Goal: Task Accomplishment & Management: Manage account settings

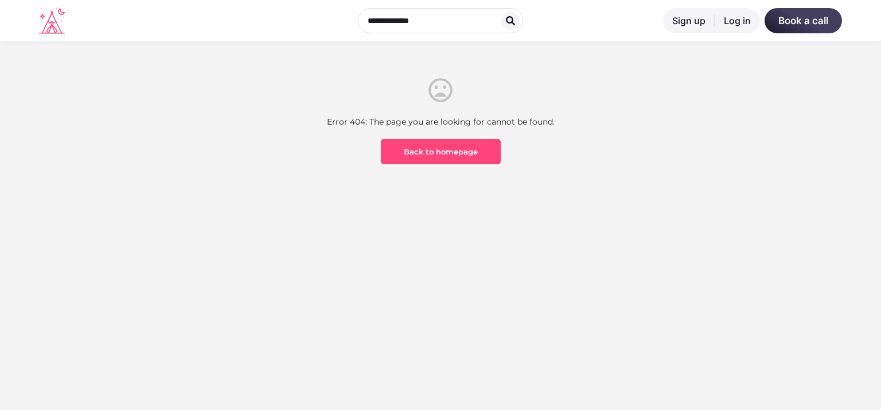
drag, startPoint x: 705, startPoint y: 169, endPoint x: 755, endPoint y: 123, distance: 67.8
click at [705, 169] on div "Error 404: The page you are looking for cannot be found. Back to homepage" at bounding box center [440, 164] width 671 height 177
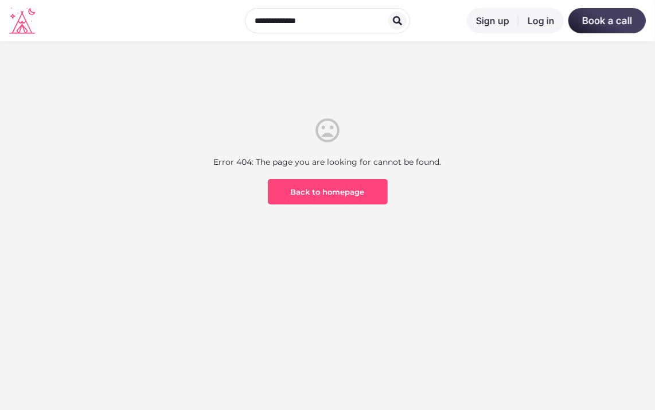
click at [363, 76] on div at bounding box center [327, 64] width 655 height 46
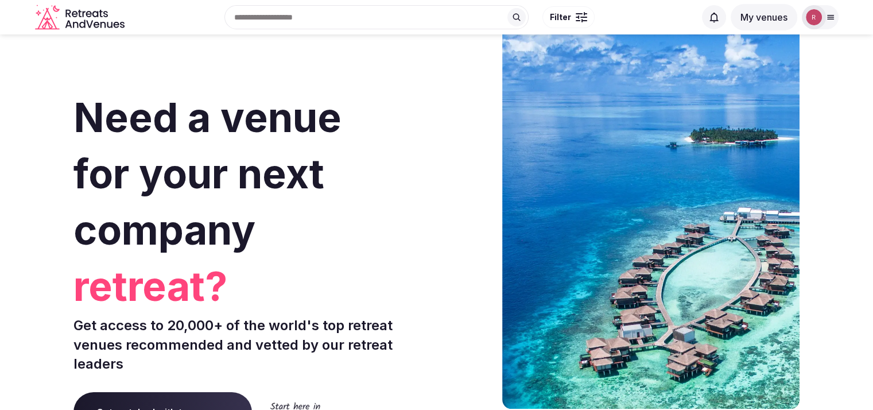
click at [817, 11] on img at bounding box center [814, 17] width 16 height 16
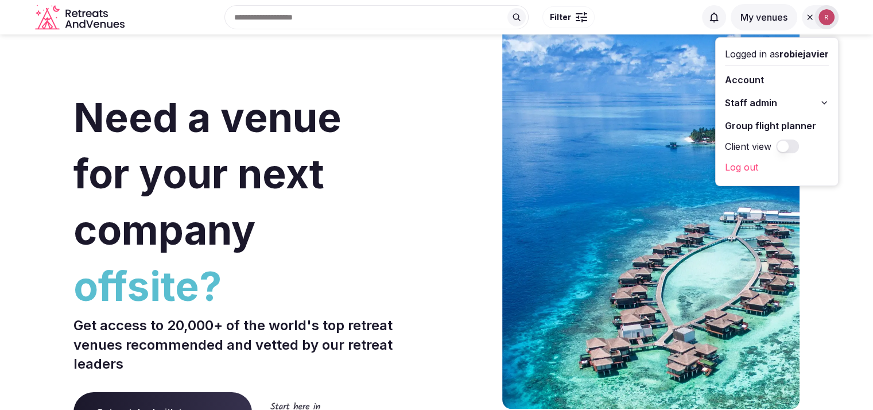
click at [754, 105] on span "Staff admin" at bounding box center [751, 103] width 52 height 14
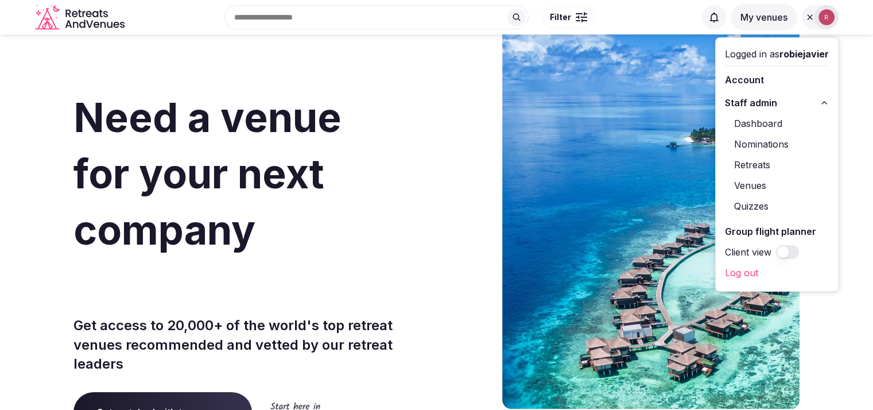
click at [753, 122] on link "Dashboard" at bounding box center [777, 123] width 104 height 18
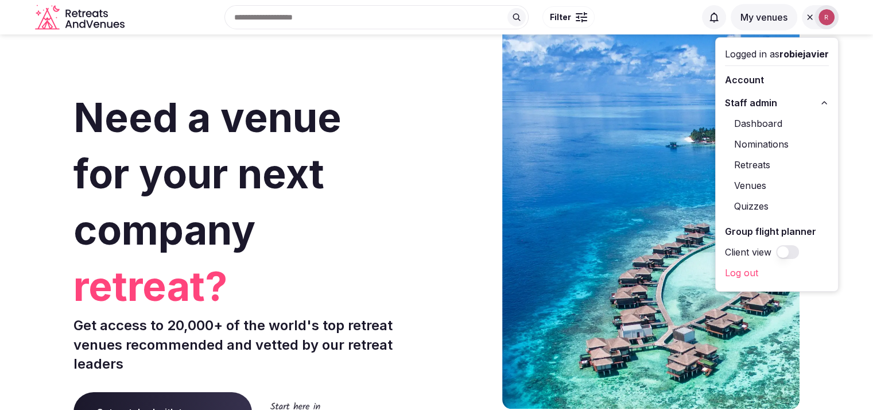
click at [750, 125] on link "Dashboard" at bounding box center [777, 123] width 104 height 18
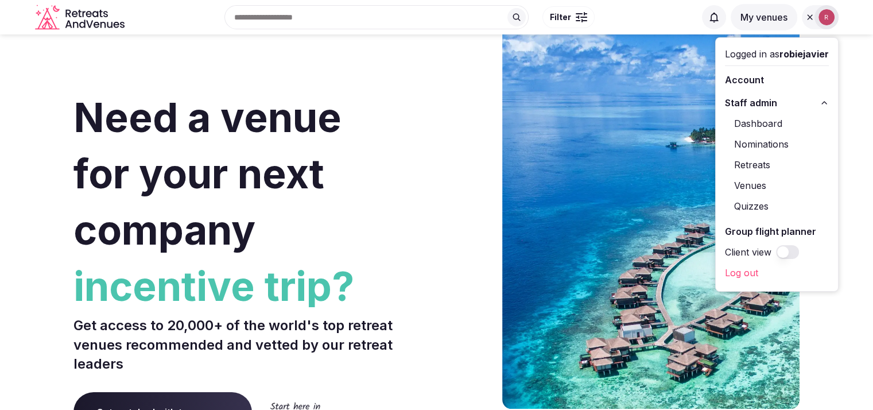
click at [741, 181] on link "Venues" at bounding box center [777, 185] width 104 height 18
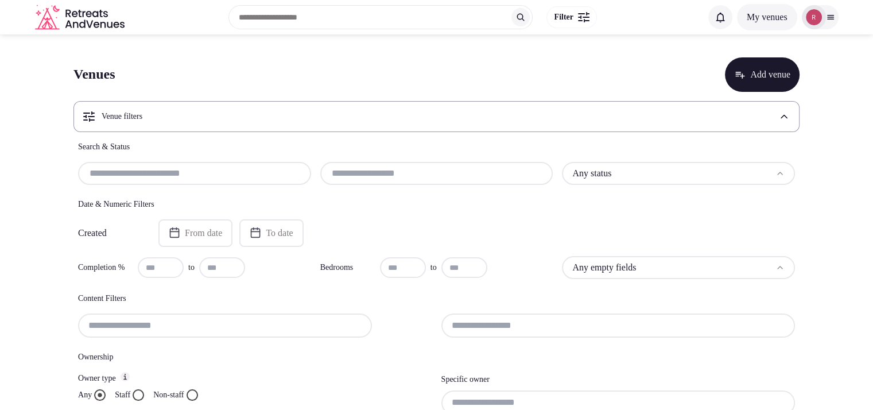
click at [579, 170] on html "Search Popular Destinations Toscana, Italy Riviera Maya, Mexico Indonesia, Bali…" at bounding box center [436, 205] width 873 height 410
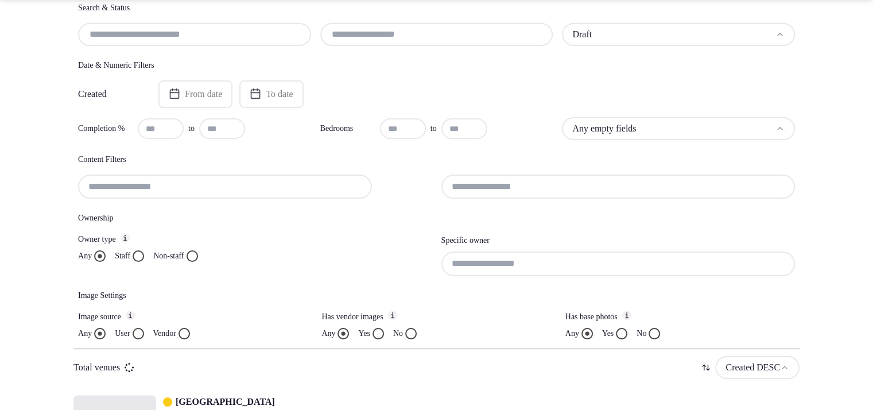
scroll to position [193, 0]
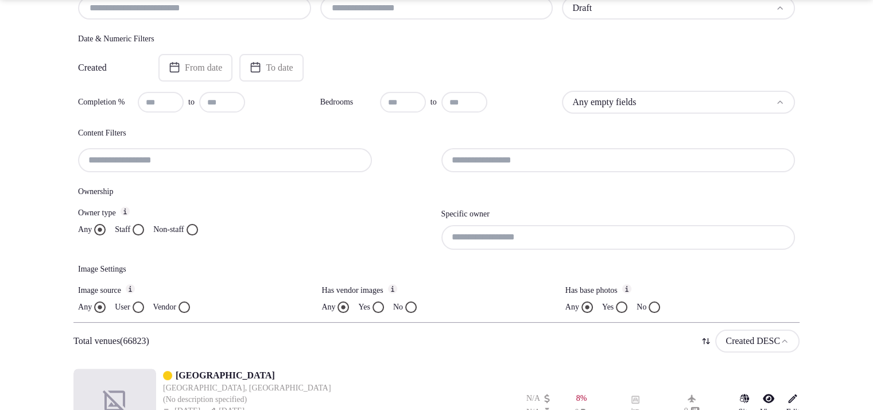
click at [135, 306] on div "User" at bounding box center [129, 306] width 29 height 11
click at [140, 304] on button "User" at bounding box center [138, 306] width 11 height 11
click at [140, 226] on button "Staff" at bounding box center [138, 229] width 11 height 11
click at [466, 231] on input at bounding box center [618, 237] width 354 height 24
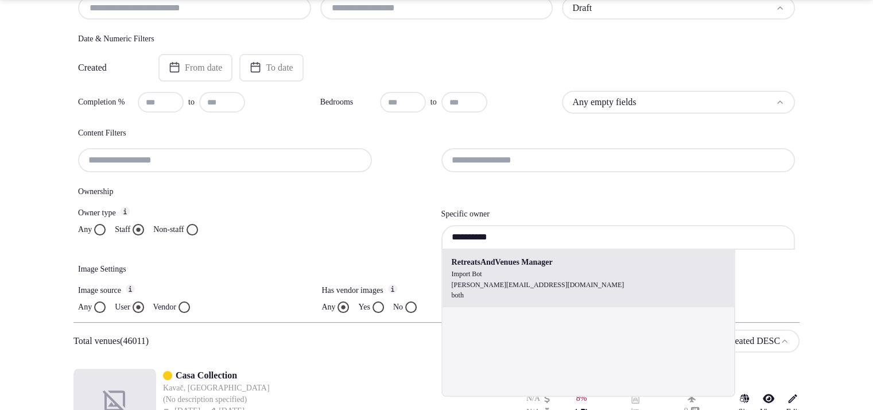
type input "**********"
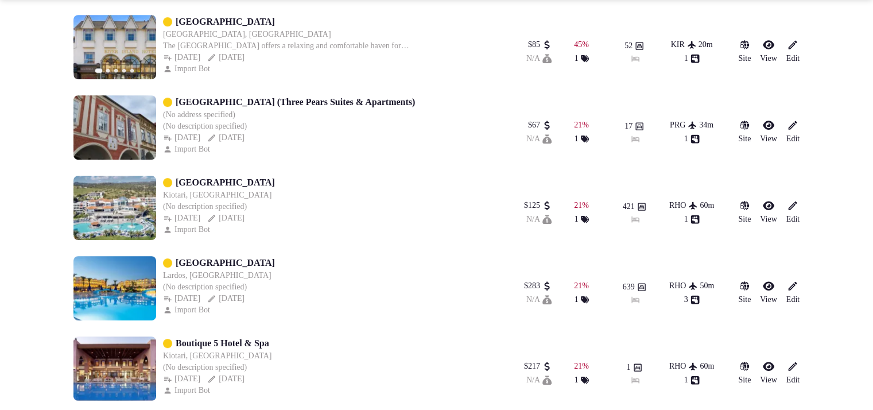
scroll to position [541, 0]
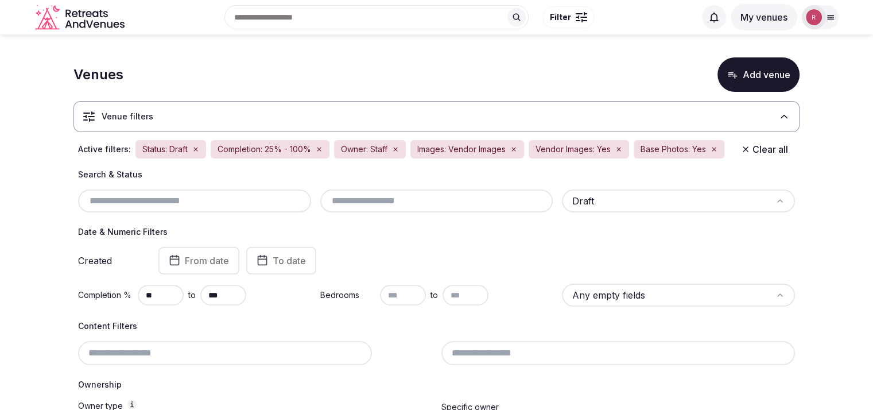
click at [376, 202] on input "text" at bounding box center [437, 201] width 224 height 14
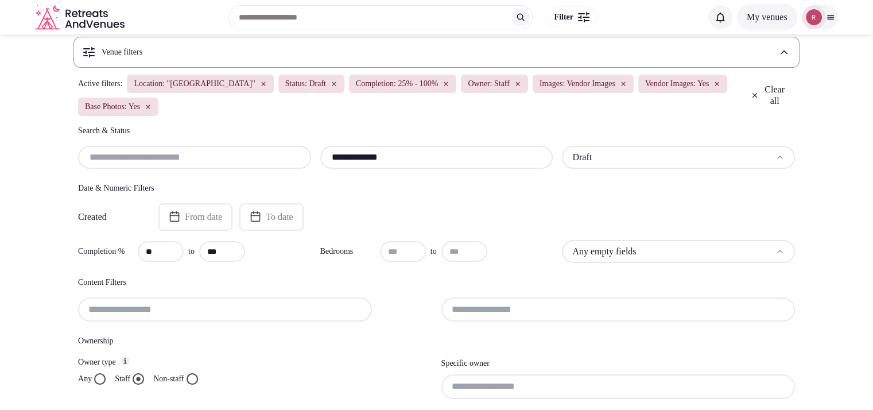
scroll to position [184, 0]
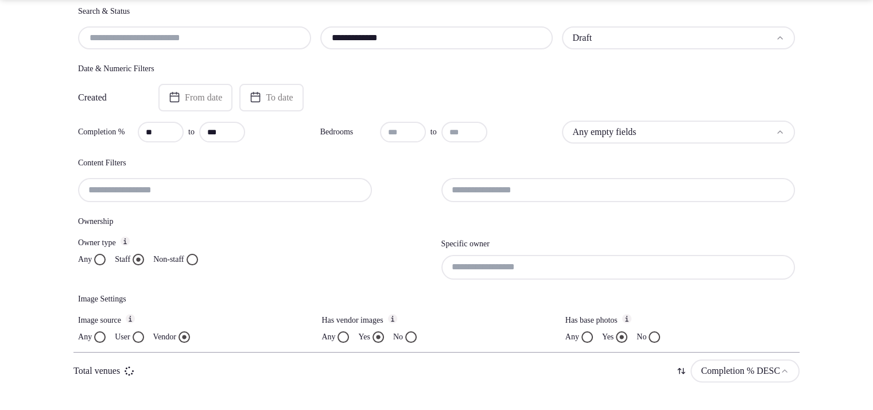
type input "**********"
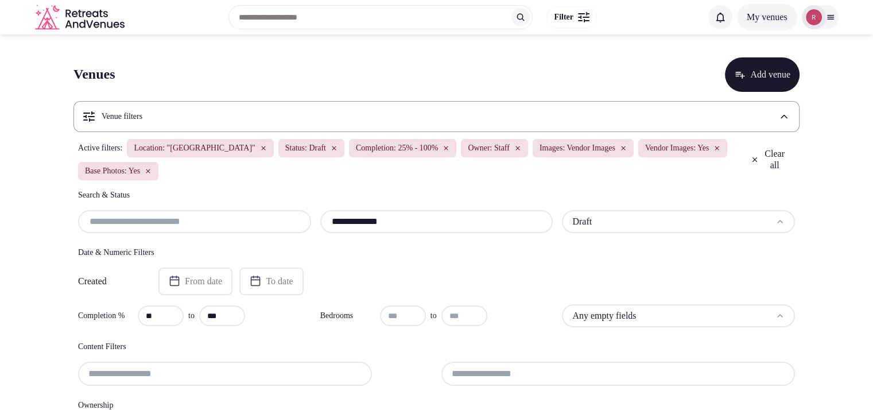
scroll to position [216, 0]
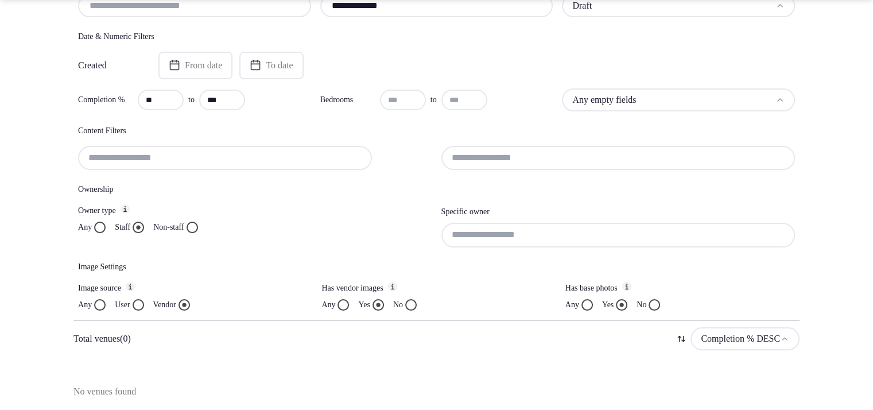
click at [540, 236] on input at bounding box center [618, 235] width 354 height 24
type input "*"
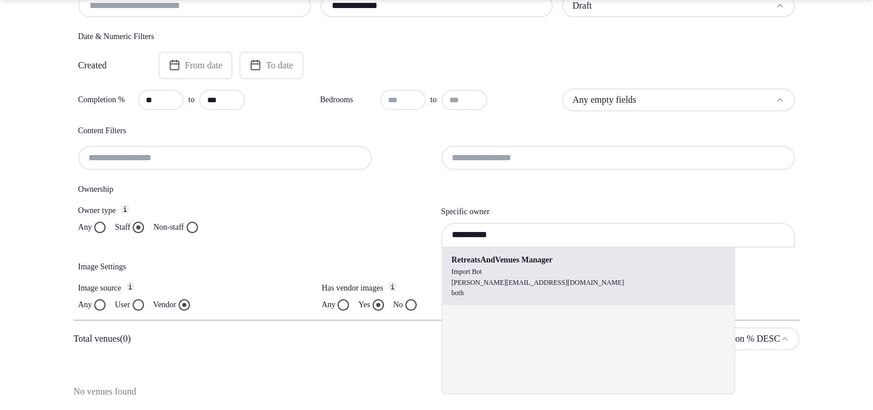
type input "**********"
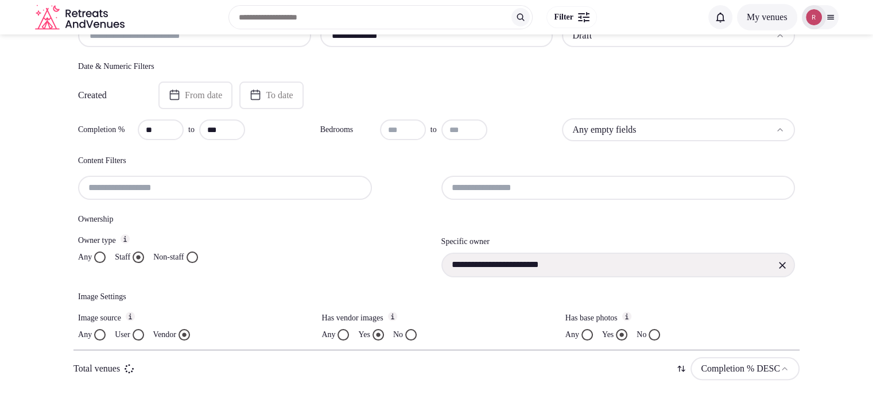
scroll to position [184, 0]
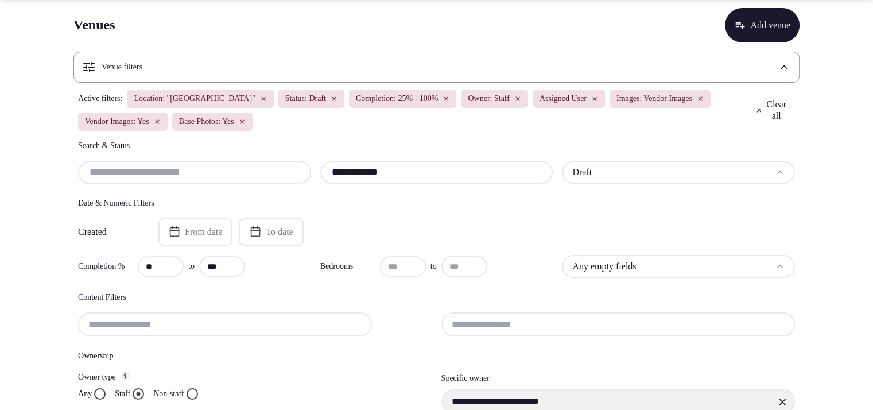
scroll to position [216, 0]
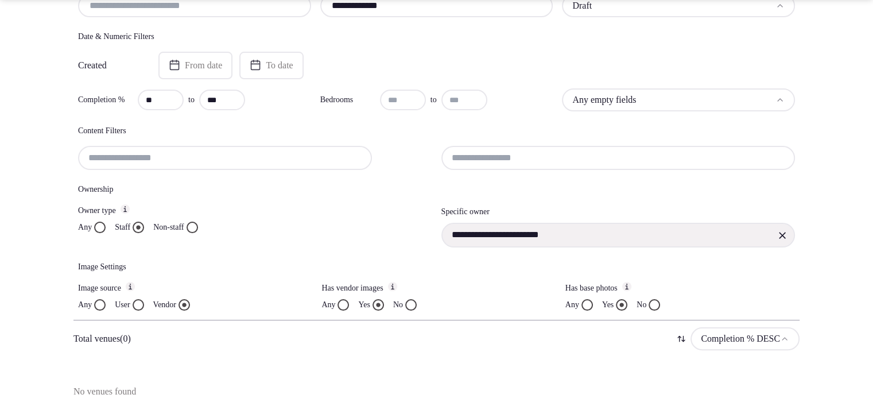
click at [142, 301] on button "User" at bounding box center [138, 304] width 11 height 11
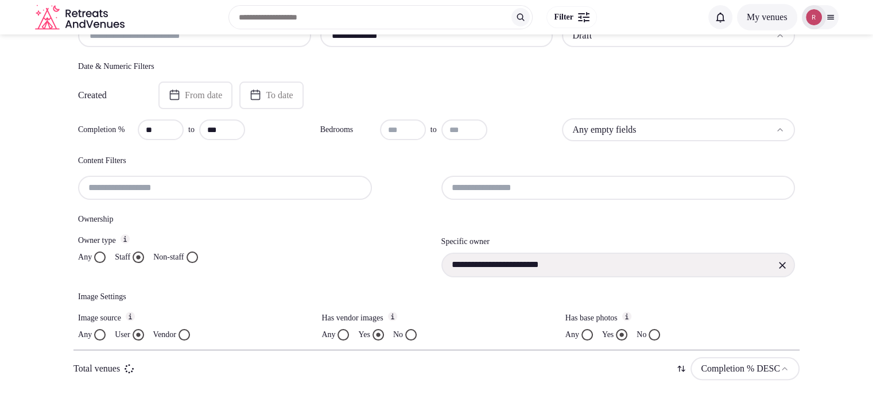
scroll to position [184, 0]
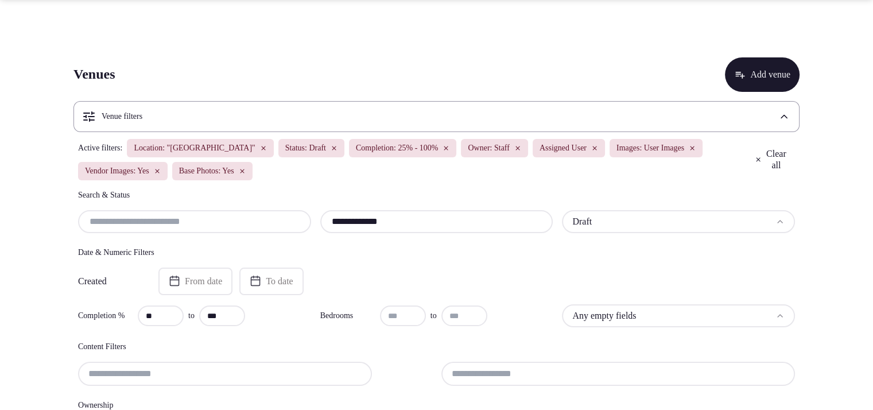
scroll to position [216, 0]
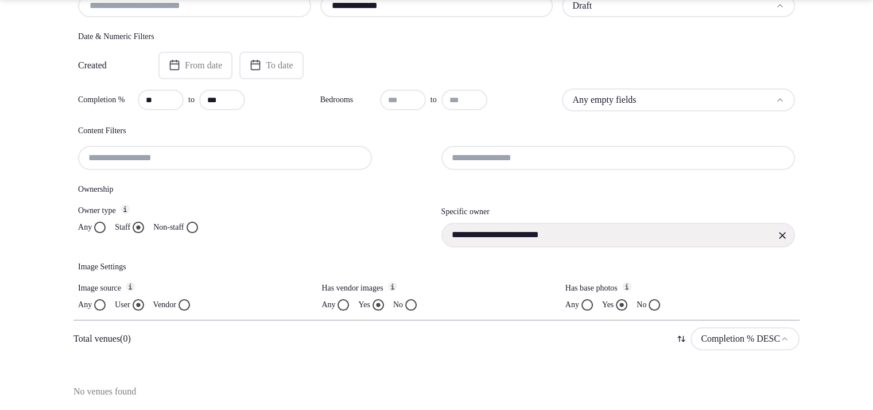
click at [190, 299] on button "Vendor" at bounding box center [183, 304] width 11 height 11
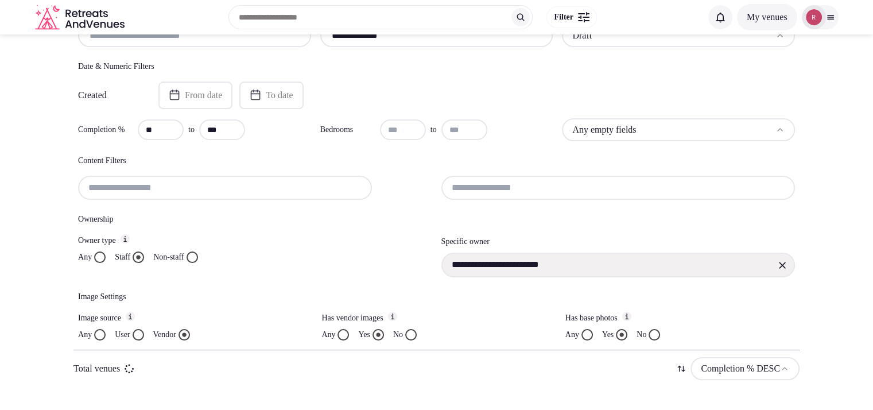
scroll to position [184, 0]
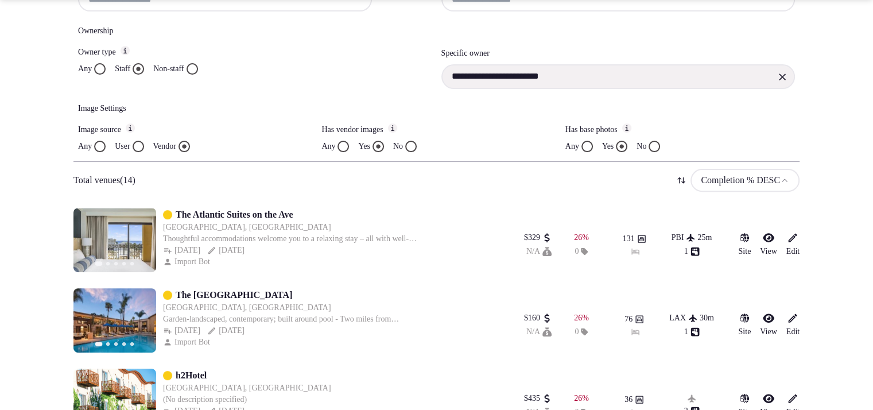
scroll to position [376, 0]
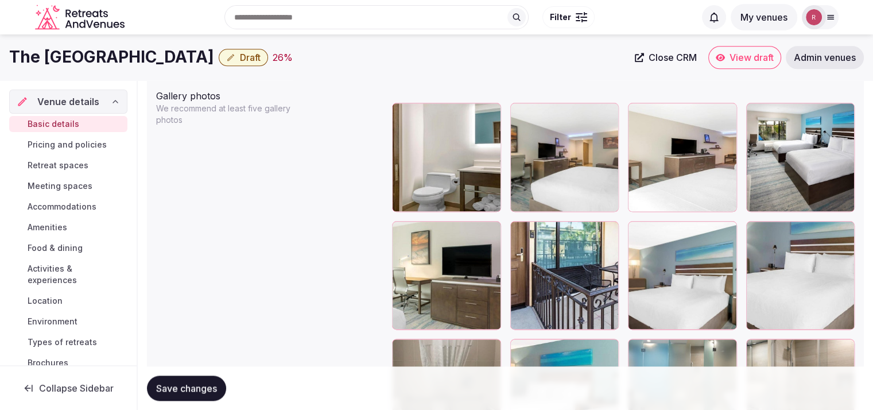
scroll to position [637, 0]
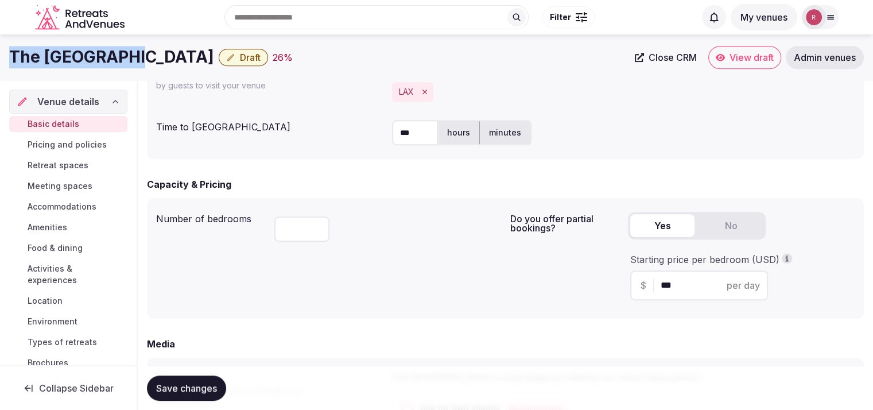
drag, startPoint x: 129, startPoint y: 61, endPoint x: 0, endPoint y: 53, distance: 128.8
click at [0, 53] on div "The Cove Hotel Draft 26 % Close CRM View draft Admin venues" at bounding box center [436, 57] width 873 height 23
copy h1 "The Cove Hotel"
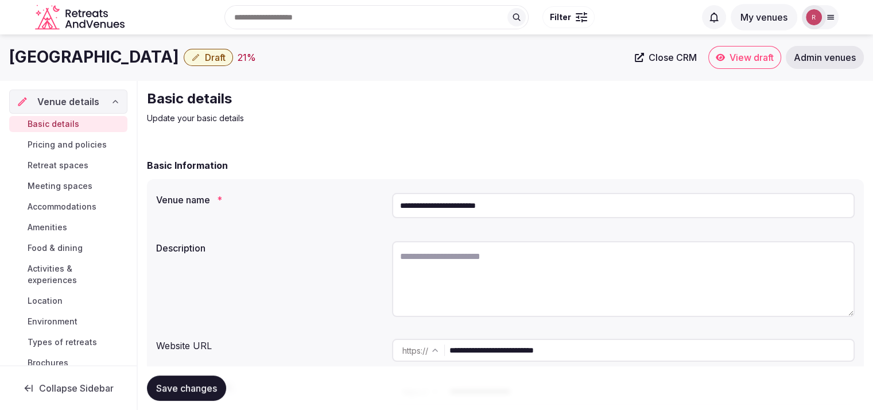
click at [648, 63] on span "Close CRM" at bounding box center [672, 57] width 48 height 11
click at [500, 346] on input "**********" at bounding box center [651, 350] width 404 height 23
click at [372, 185] on div "**********" at bounding box center [505, 298] width 717 height 238
click at [452, 212] on input "**********" at bounding box center [623, 205] width 462 height 25
click at [404, 113] on p "Update your basic details" at bounding box center [340, 117] width 386 height 11
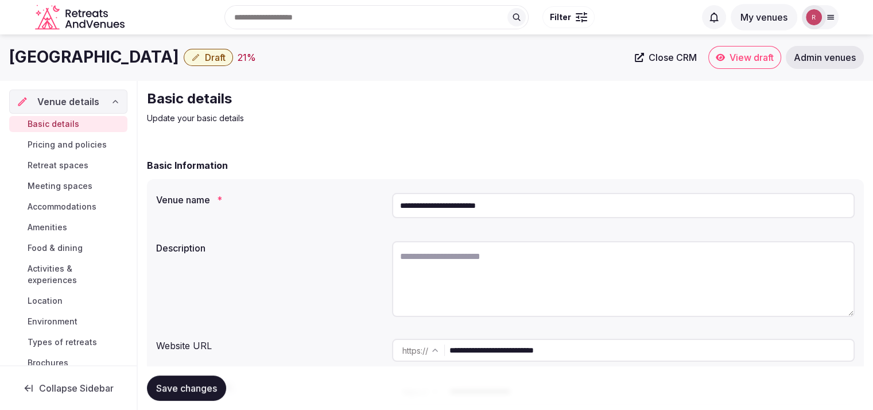
click at [498, 251] on textarea at bounding box center [623, 279] width 462 height 76
paste textarea "**********"
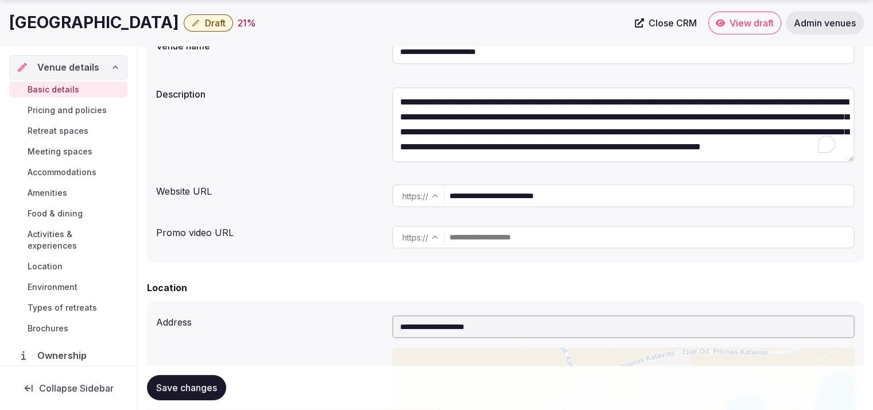
scroll to position [200, 0]
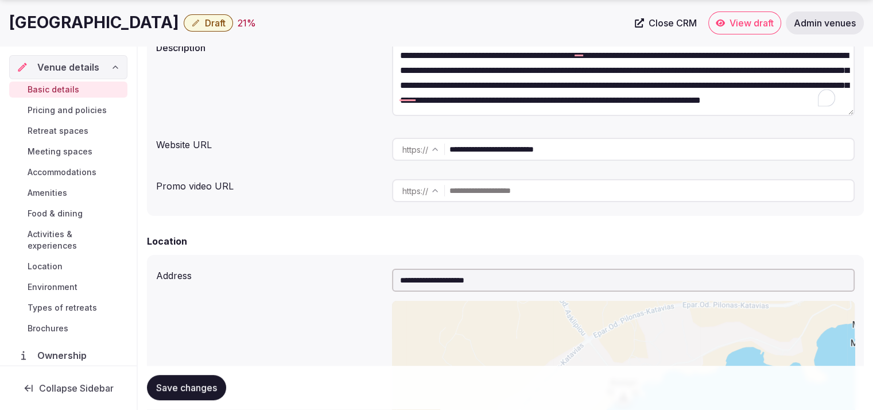
type textarea "**********"
click at [219, 378] on button "Save changes" at bounding box center [186, 387] width 79 height 25
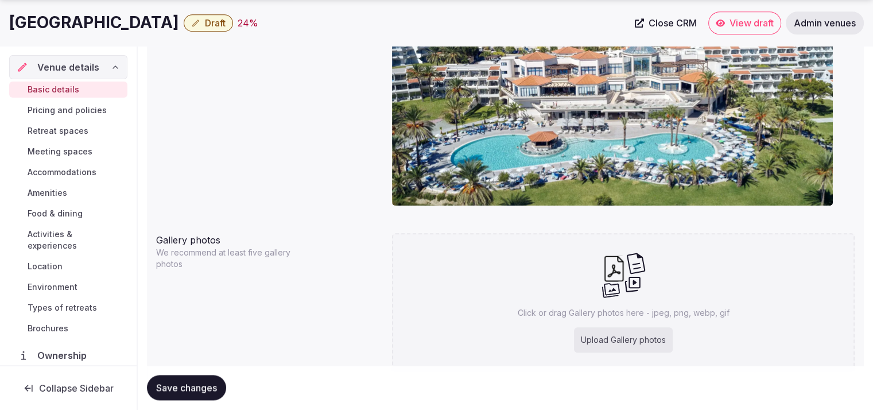
scroll to position [710, 0]
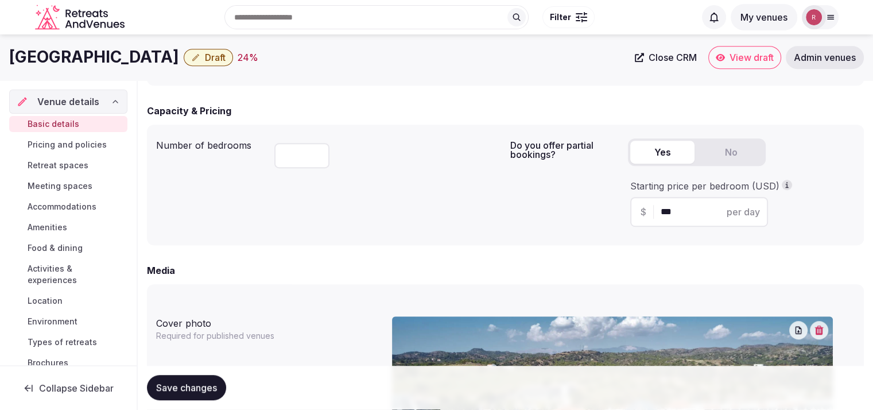
drag, startPoint x: 253, startPoint y: 59, endPoint x: 436, endPoint y: 62, distance: 183.1
click at [436, 62] on div "Rodos Princess Beach Hotel Draft 24 %" at bounding box center [318, 57] width 619 height 22
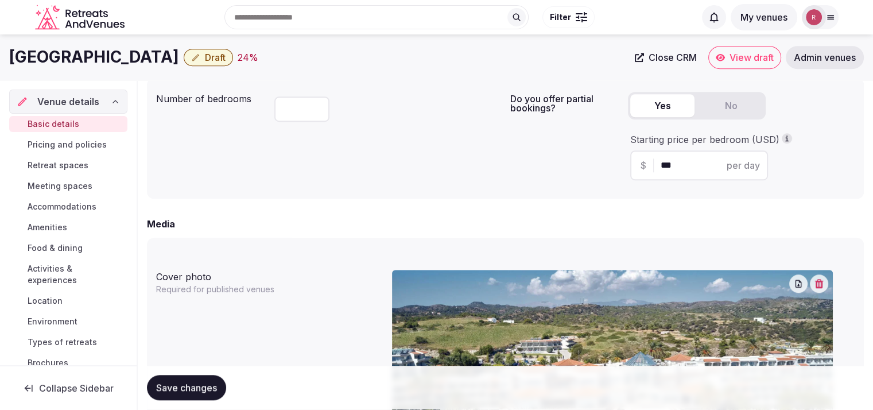
scroll to position [1115, 0]
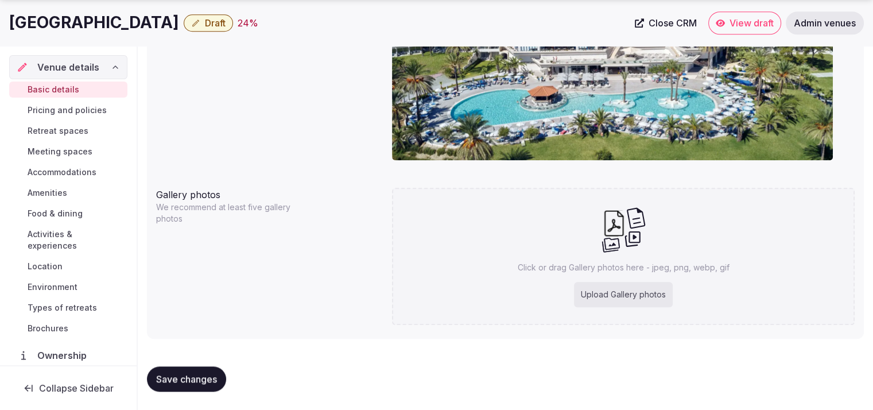
click at [623, 302] on div "Upload Gallery photos" at bounding box center [623, 294] width 99 height 25
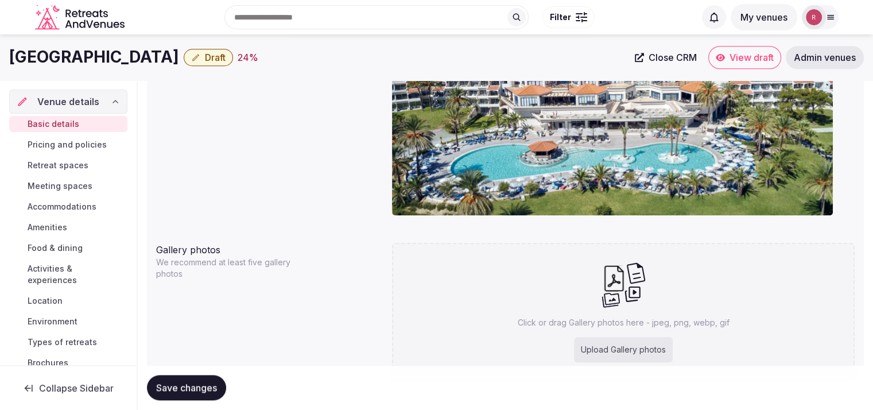
scroll to position [1057, 0]
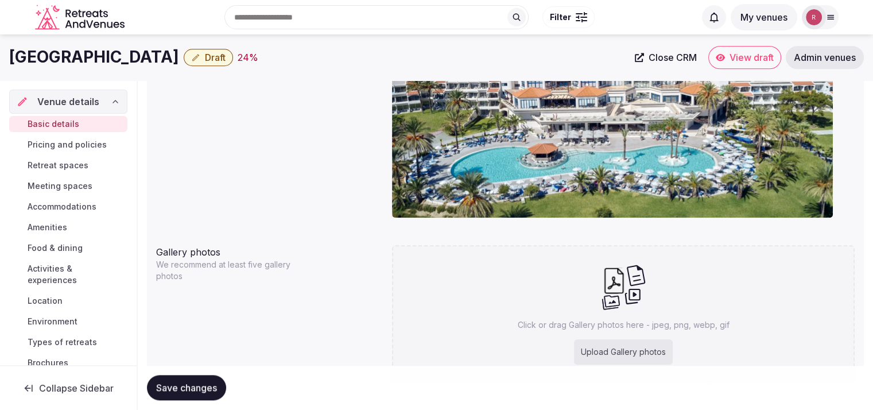
drag, startPoint x: 227, startPoint y: 21, endPoint x: 1, endPoint y: 72, distance: 232.5
click at [1, 72] on div "Rodos Princess Beach Hotel Draft 24 % Close CRM View draft Admin venues" at bounding box center [436, 57] width 873 height 46
copy h1 "Rodos Princess Beach Hotel"
click at [608, 353] on div "Upload Gallery photos" at bounding box center [623, 351] width 99 height 25
type input "**********"
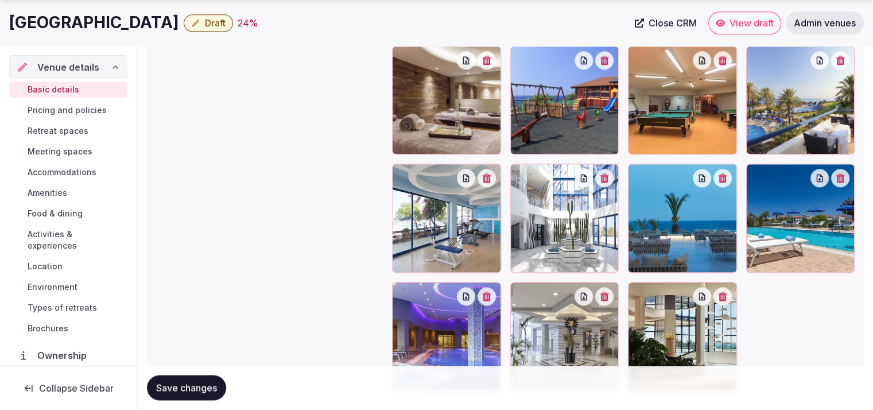
scroll to position [1502, 0]
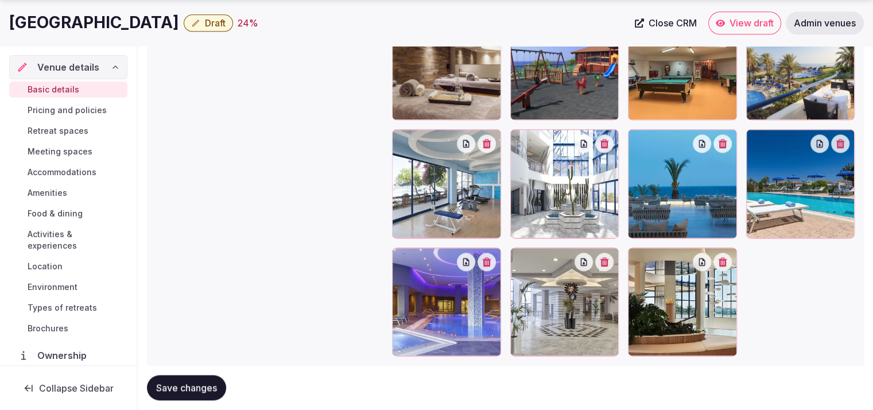
click at [728, 266] on button "button" at bounding box center [722, 261] width 18 height 18
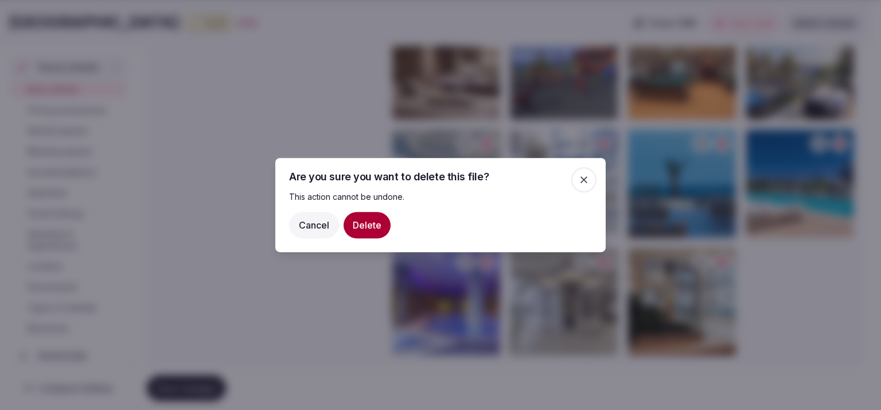
click at [380, 224] on button "Delete" at bounding box center [367, 225] width 47 height 26
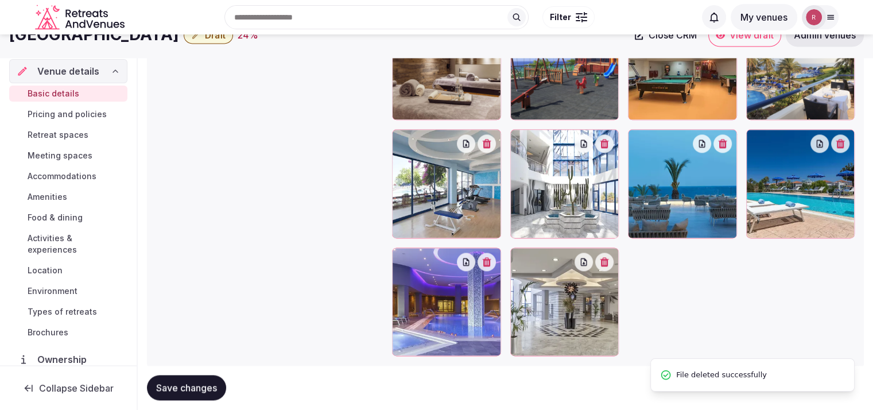
scroll to position [1143, 0]
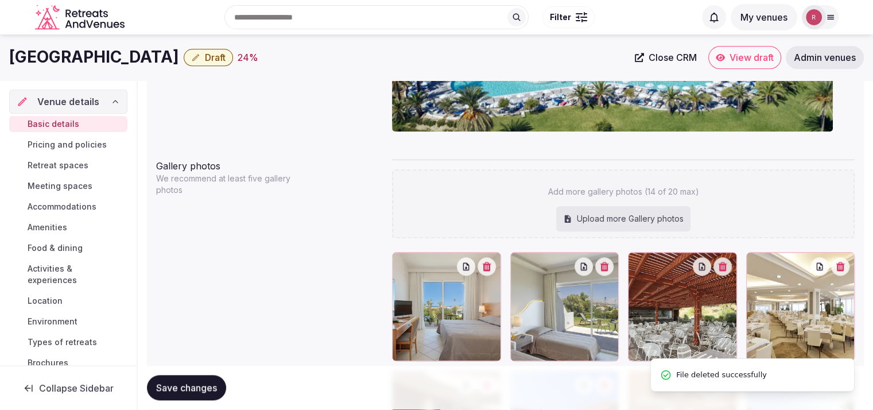
click at [578, 220] on div "Upload more Gallery photos" at bounding box center [623, 218] width 134 height 25
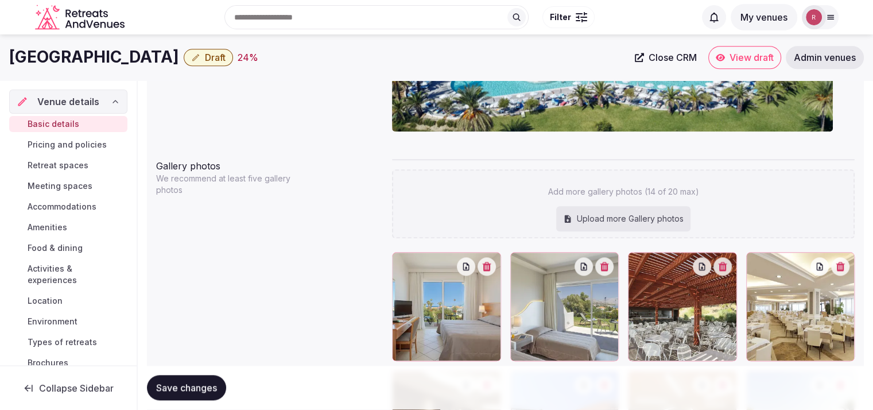
type input "**********"
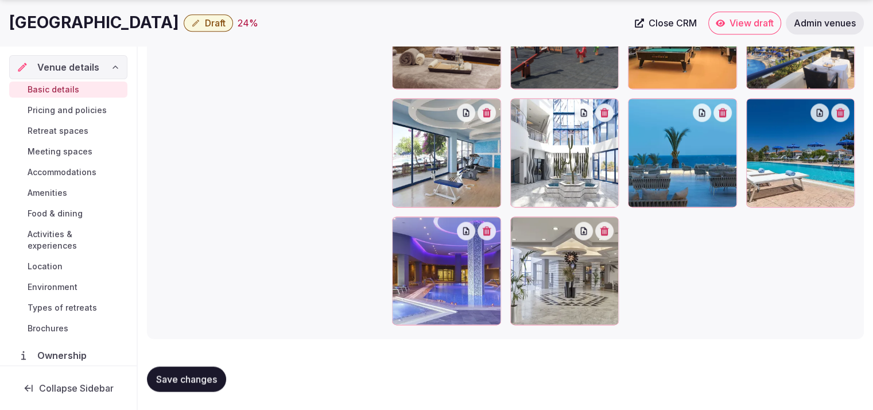
scroll to position [1230, 0]
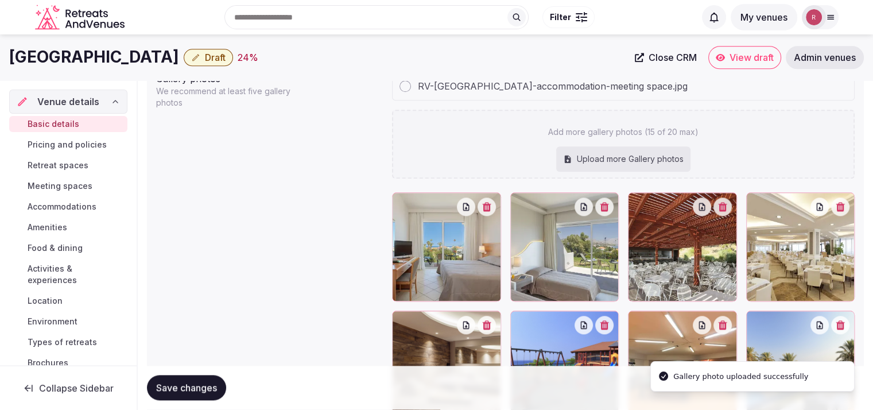
click at [197, 393] on span "Save changes" at bounding box center [186, 387] width 61 height 11
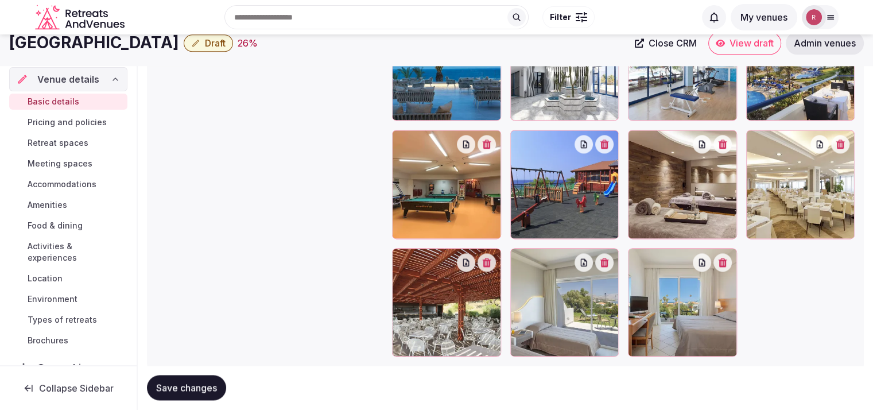
scroll to position [1513, 0]
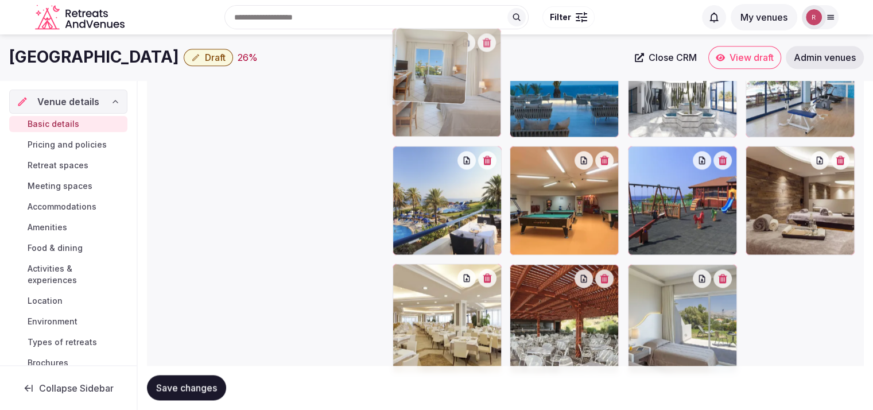
drag, startPoint x: 666, startPoint y: 331, endPoint x: 482, endPoint y: 126, distance: 275.9
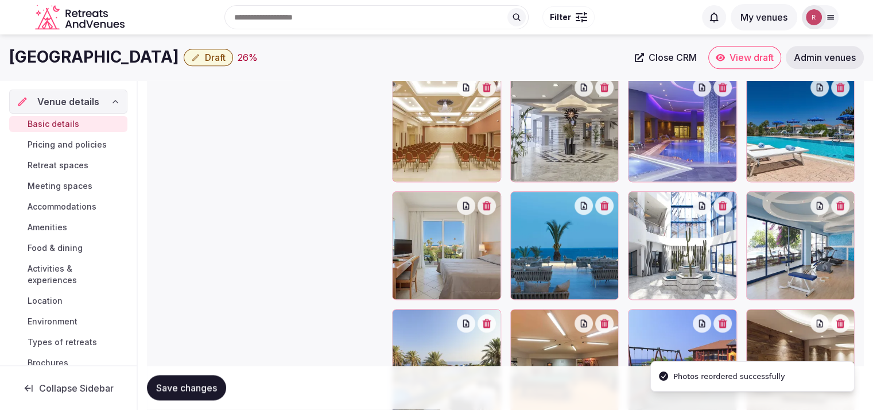
scroll to position [1347, 0]
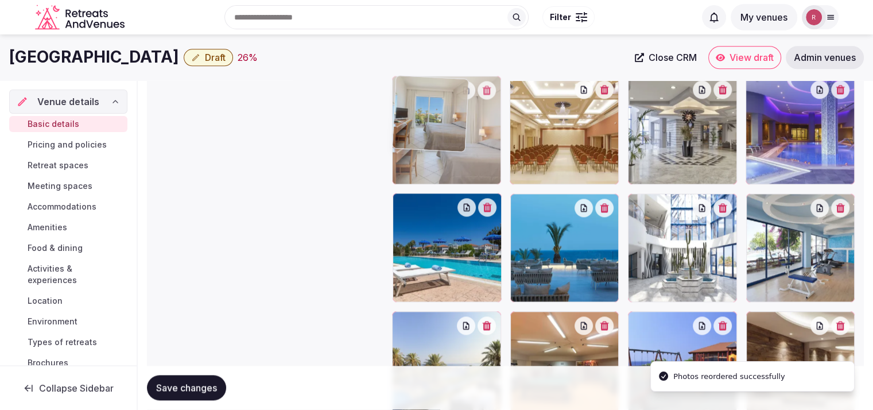
drag, startPoint x: 435, startPoint y: 252, endPoint x: 460, endPoint y: 172, distance: 84.0
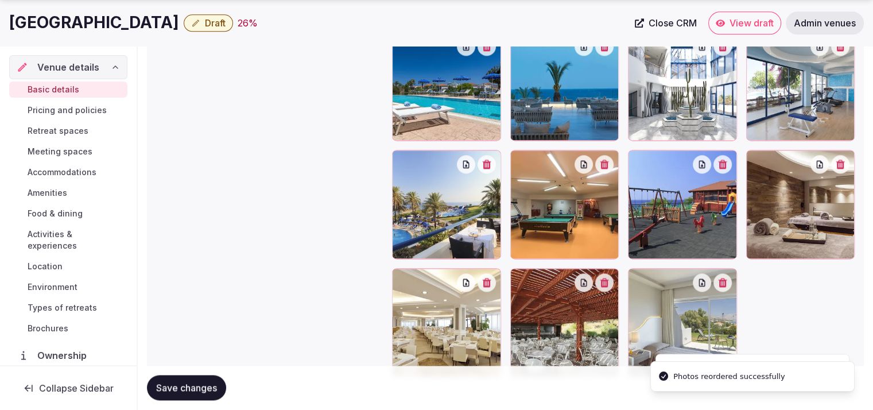
scroll to position [1560, 0]
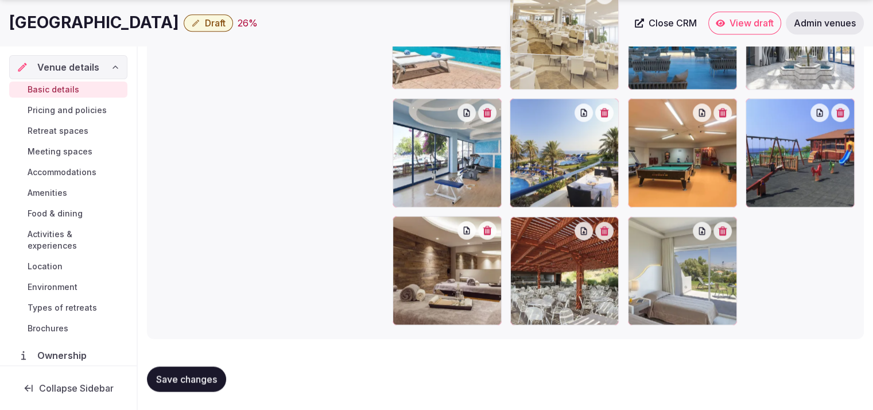
drag, startPoint x: 477, startPoint y: 270, endPoint x: 611, endPoint y: 85, distance: 228.1
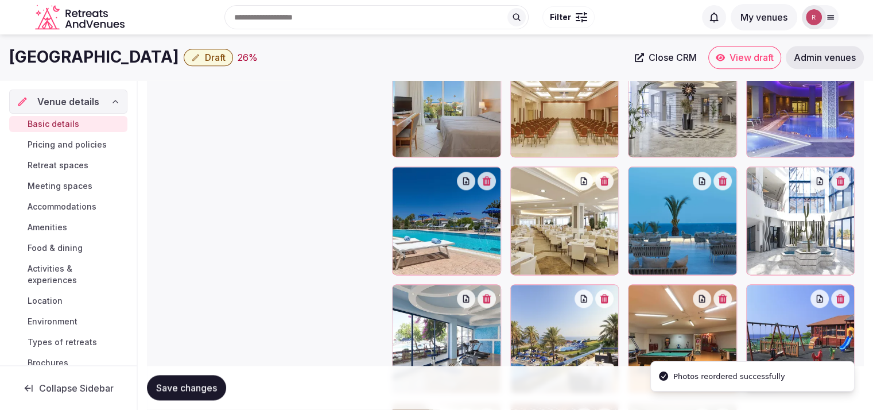
scroll to position [1335, 0]
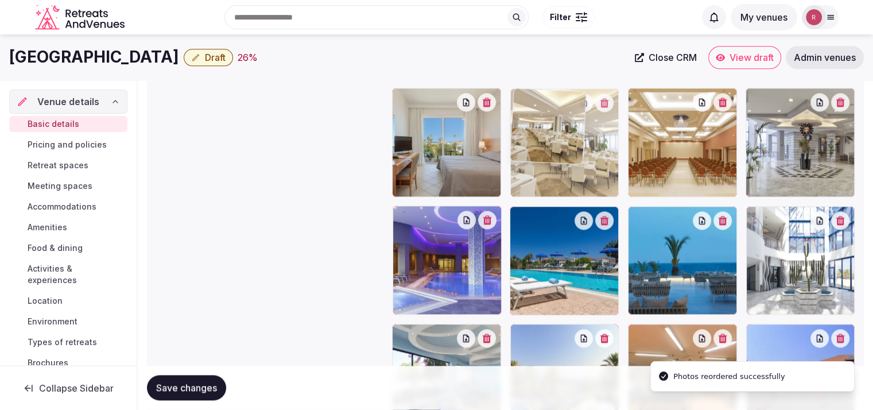
drag, startPoint x: 549, startPoint y: 253, endPoint x: 577, endPoint y: 166, distance: 91.3
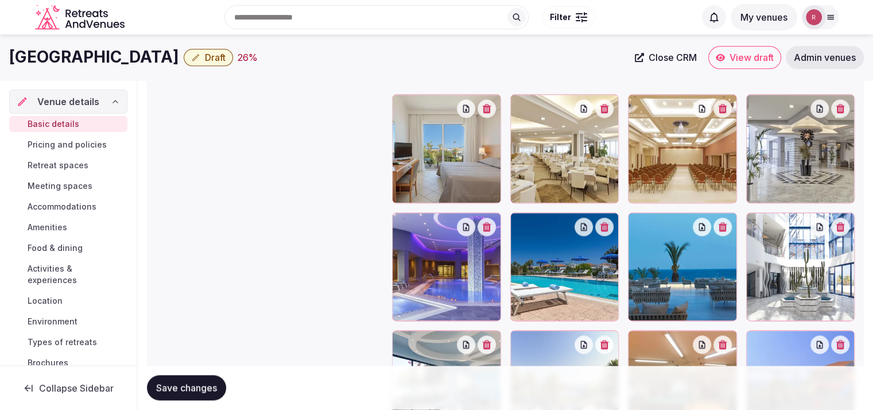
scroll to position [1321, 0]
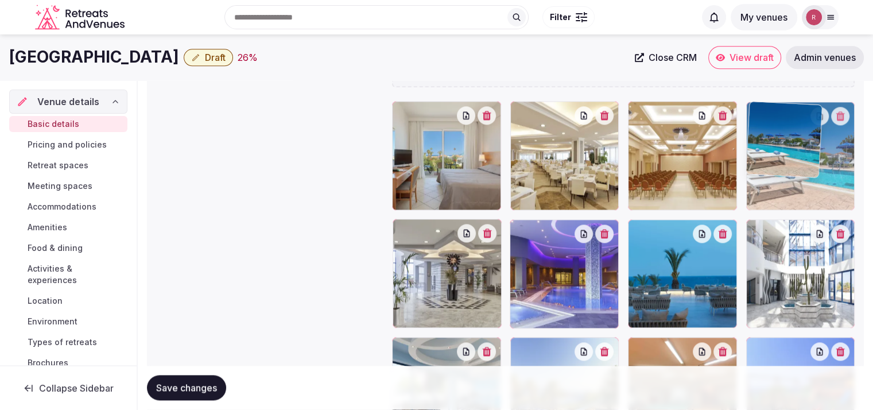
drag, startPoint x: 570, startPoint y: 263, endPoint x: 834, endPoint y: 199, distance: 271.8
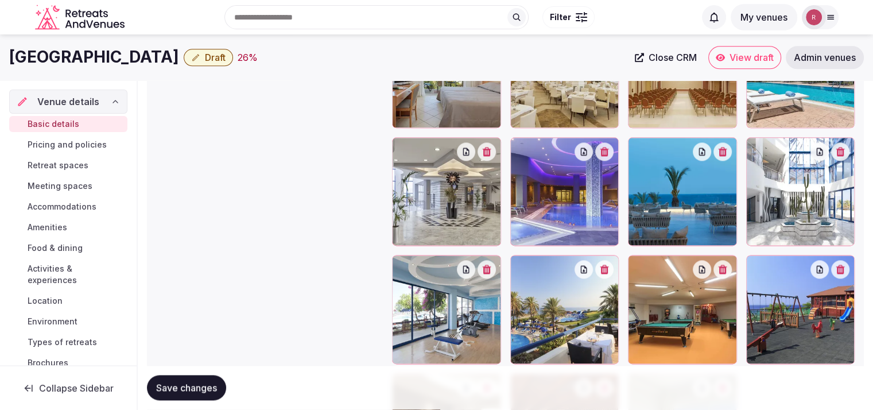
scroll to position [1394, 0]
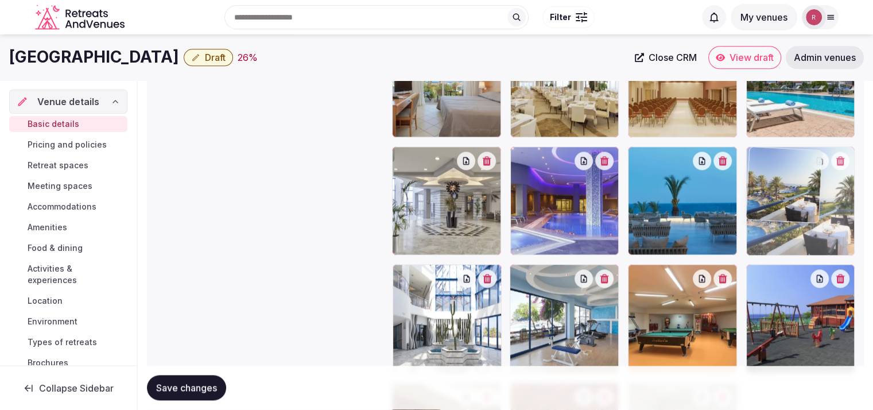
drag, startPoint x: 558, startPoint y: 314, endPoint x: 824, endPoint y: 232, distance: 278.4
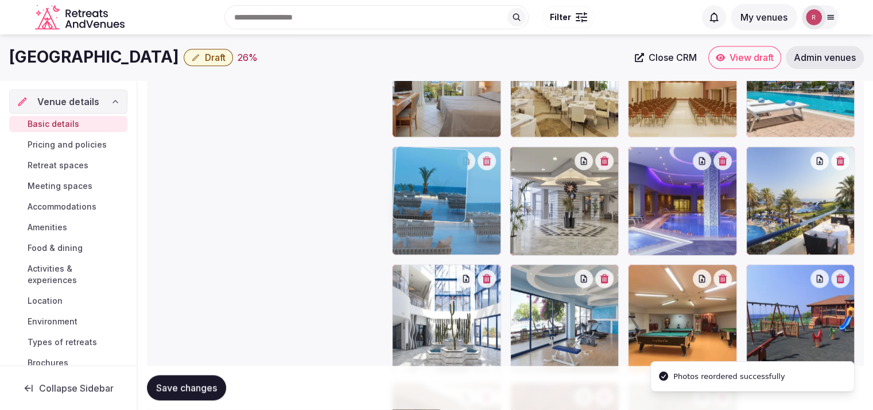
drag, startPoint x: 659, startPoint y: 226, endPoint x: 475, endPoint y: 223, distance: 184.2
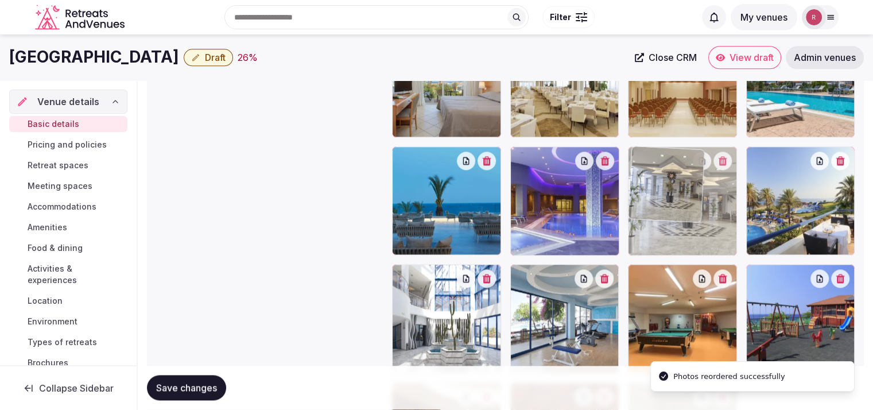
drag, startPoint x: 567, startPoint y: 220, endPoint x: 679, endPoint y: 228, distance: 112.2
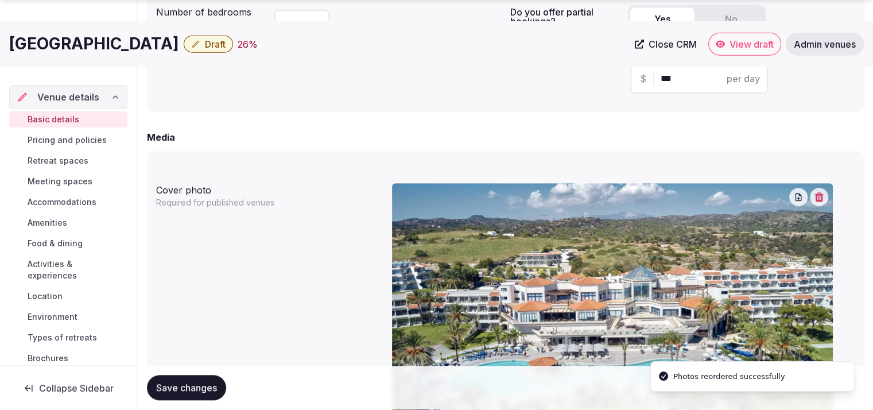
scroll to position [1202, 0]
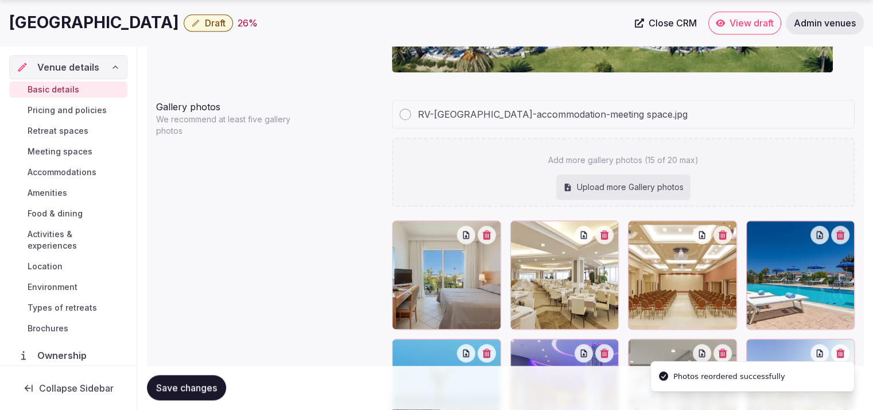
click at [177, 390] on span "Save changes" at bounding box center [186, 387] width 61 height 11
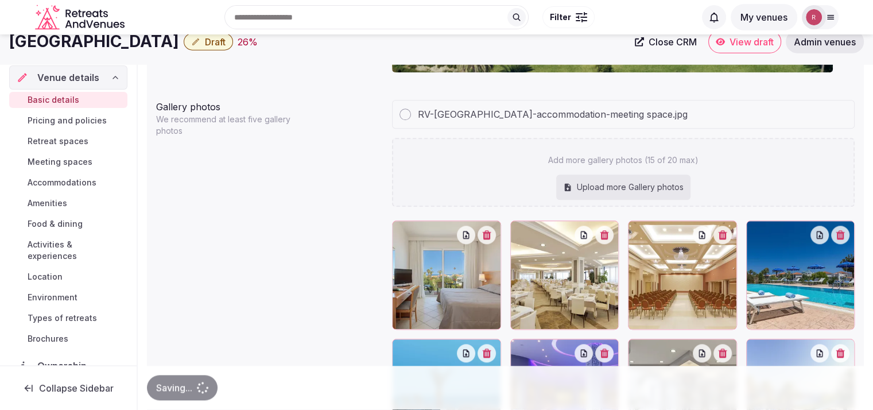
scroll to position [844, 0]
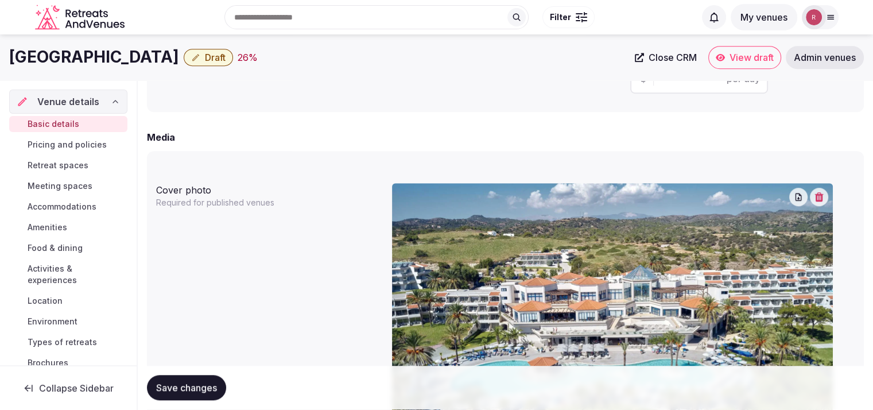
click at [56, 160] on span "Retreat spaces" at bounding box center [58, 165] width 61 height 11
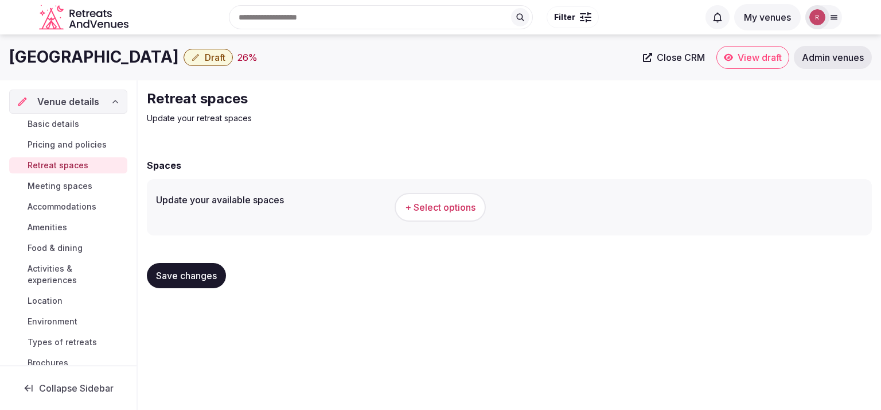
drag, startPoint x: 231, startPoint y: 59, endPoint x: 0, endPoint y: 54, distance: 230.7
click at [0, 54] on div "Rodos Princess Beach Hotel Draft 26 % Close CRM View draft Admin venues" at bounding box center [440, 57] width 881 height 23
copy h1 "Rodos Princess Beach Hotel"
click at [74, 120] on span "Basic details" at bounding box center [54, 123] width 52 height 11
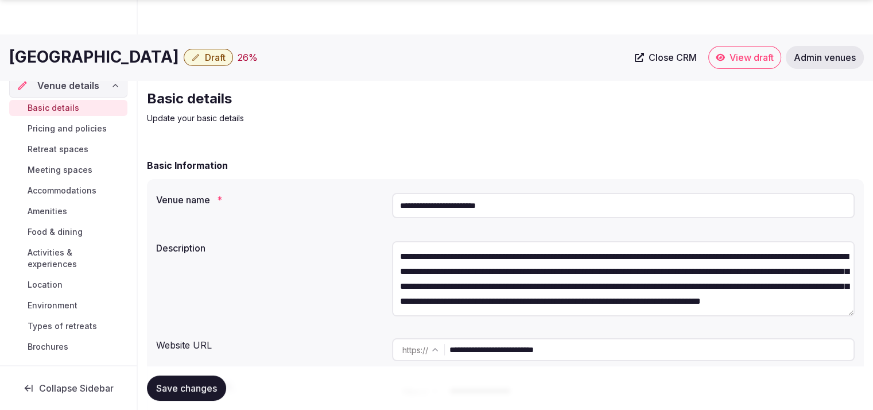
scroll to position [358, 0]
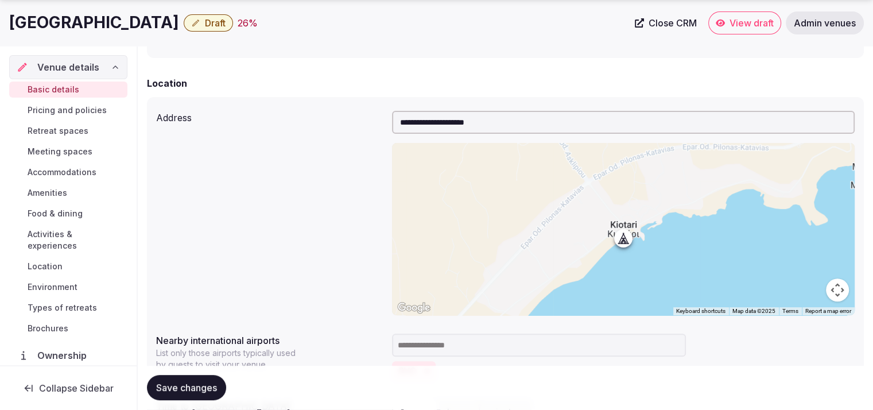
click at [56, 135] on span "Retreat spaces" at bounding box center [58, 130] width 61 height 11
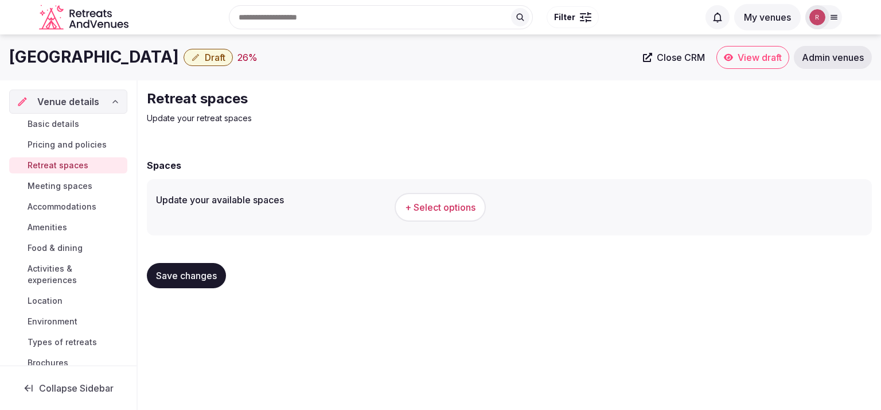
click at [454, 200] on button "+ Select options" at bounding box center [440, 207] width 91 height 29
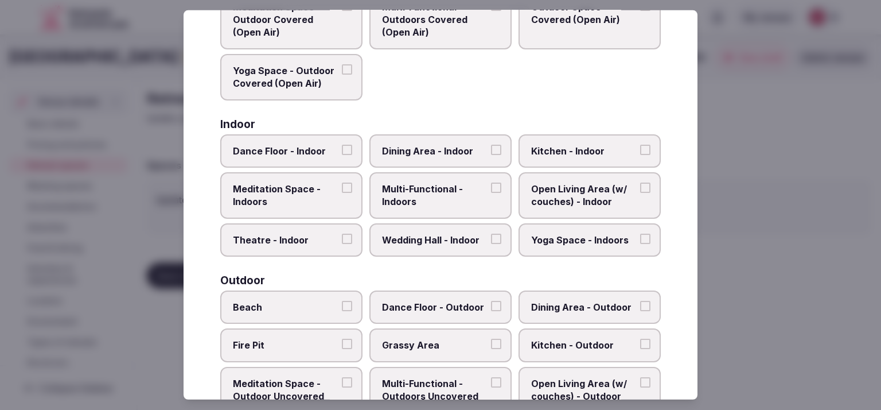
scroll to position [135, 0]
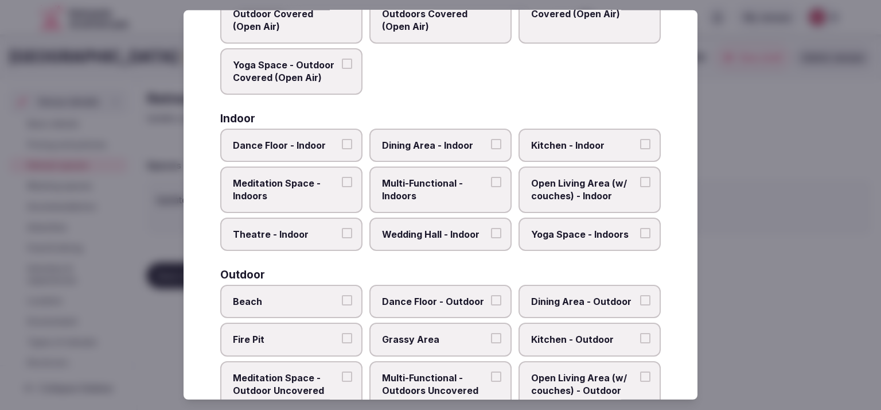
click at [423, 139] on span "Dining Area - Indoor" at bounding box center [435, 144] width 106 height 13
click at [491, 139] on button "Dining Area - Indoor" at bounding box center [496, 143] width 10 height 10
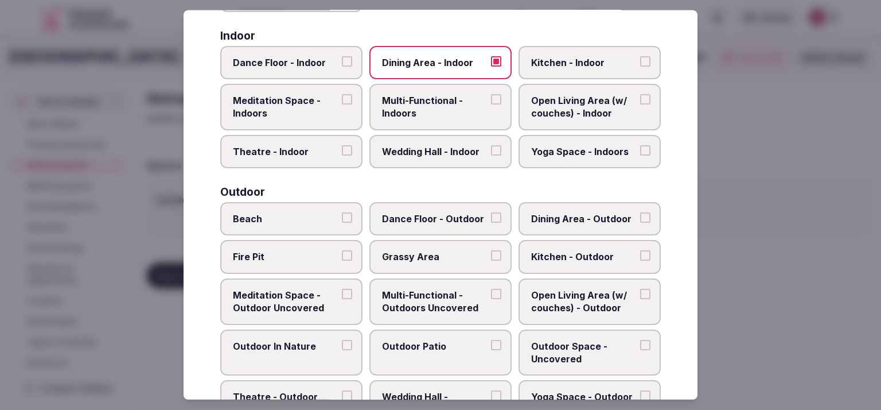
scroll to position [225, 0]
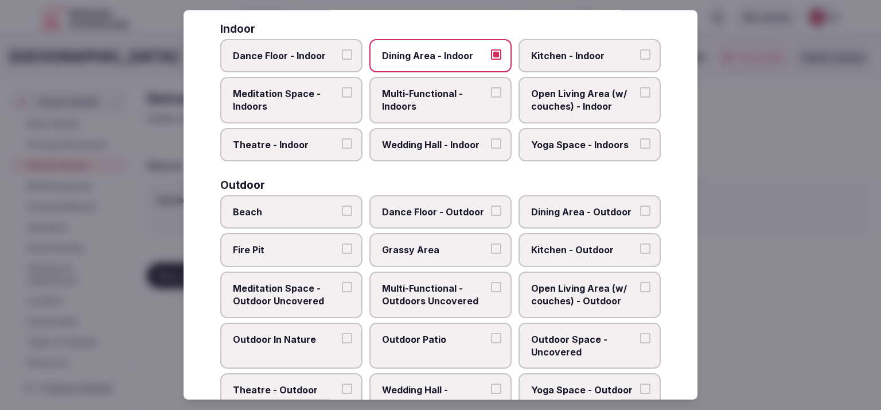
click at [478, 151] on label "Wedding Hall - Indoor" at bounding box center [441, 144] width 142 height 33
click at [491, 149] on button "Wedding Hall - Indoor" at bounding box center [496, 143] width 10 height 10
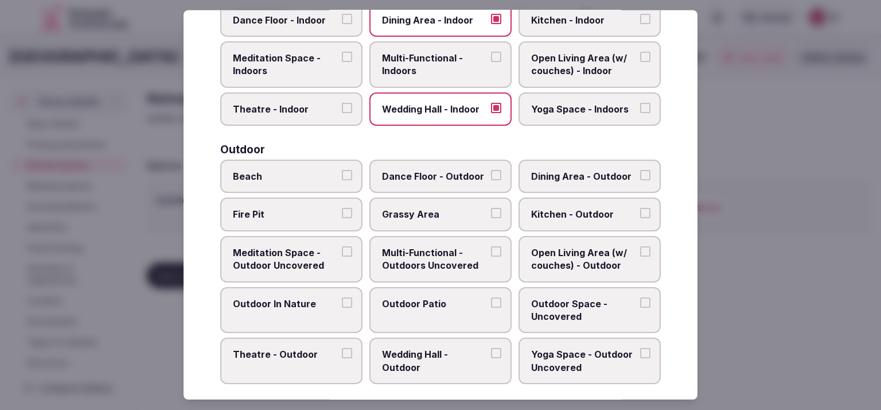
scroll to position [277, 0]
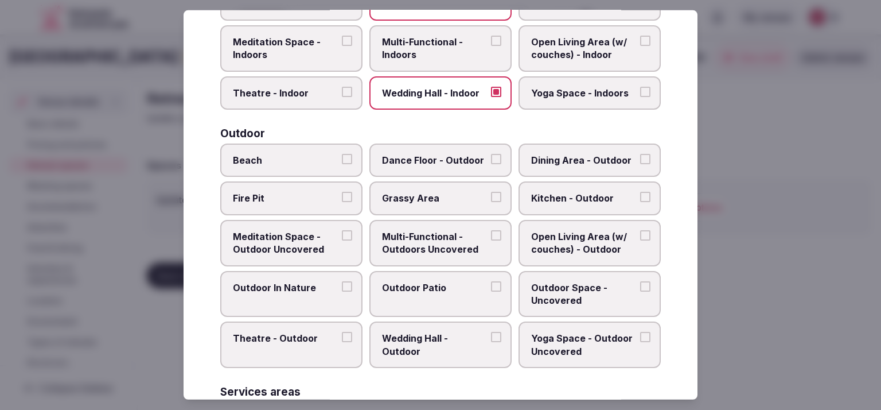
click at [481, 335] on span "Wedding Hall - Outdoor" at bounding box center [435, 345] width 106 height 26
click at [491, 335] on button "Wedding Hall - Outdoor" at bounding box center [496, 337] width 10 height 10
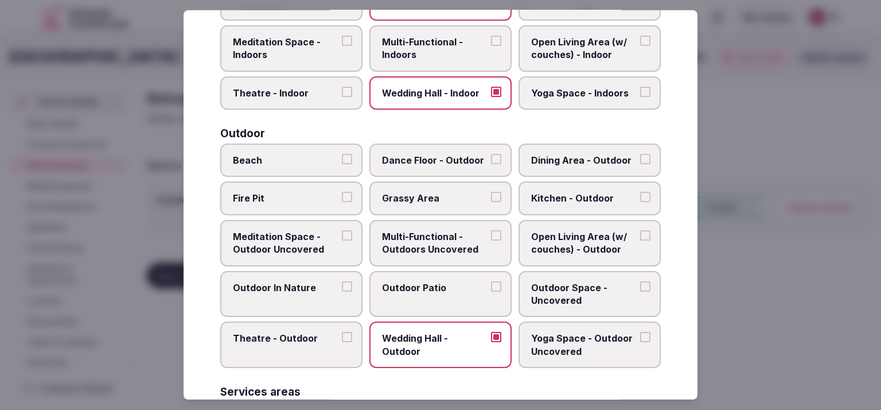
click at [456, 289] on span "Outdoor Patio" at bounding box center [435, 287] width 106 height 13
click at [491, 289] on button "Outdoor Patio" at bounding box center [496, 286] width 10 height 10
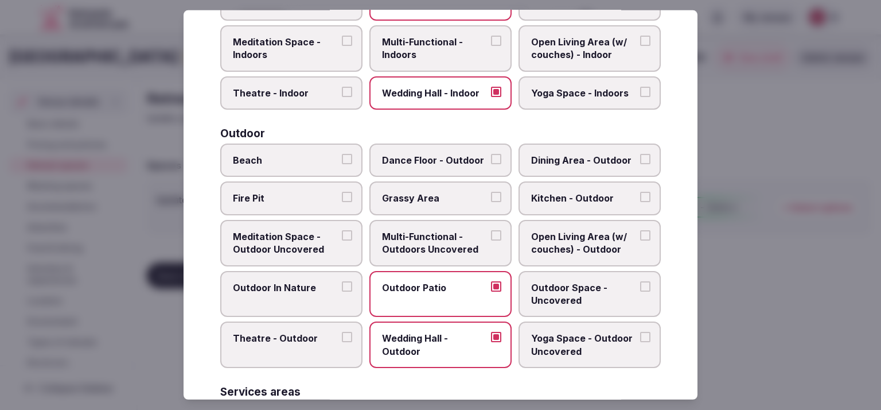
click at [293, 154] on span "Beach" at bounding box center [286, 160] width 106 height 13
click at [342, 154] on button "Beach" at bounding box center [347, 159] width 10 height 10
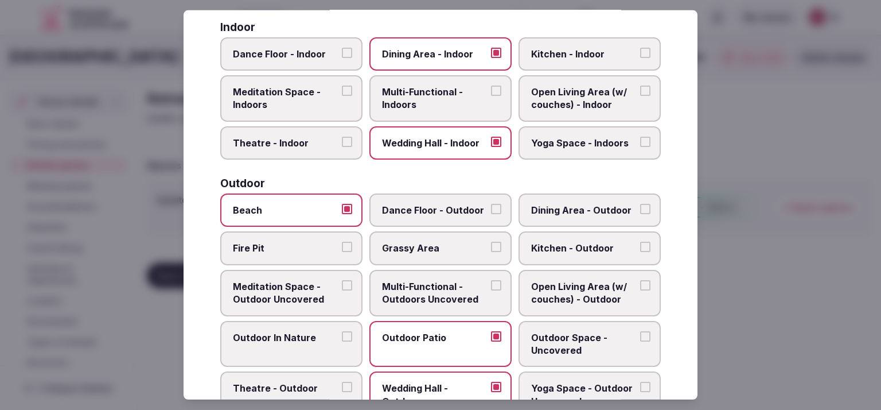
scroll to position [220, 0]
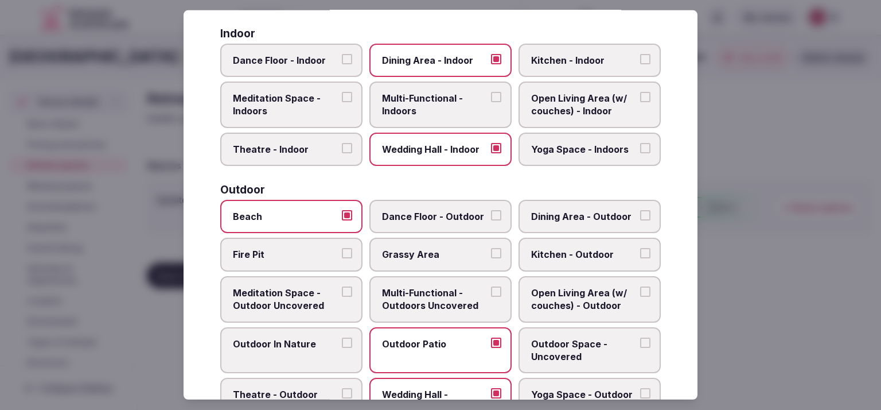
click at [317, 151] on span "Theatre - Indoor" at bounding box center [286, 149] width 106 height 13
click at [342, 151] on button "Theatre - Indoor" at bounding box center [347, 148] width 10 height 10
click at [317, 156] on label "Theatre - Indoor" at bounding box center [291, 149] width 142 height 33
click at [342, 153] on button "Theatre - Indoor" at bounding box center [347, 148] width 10 height 10
click at [452, 112] on span "Multi-Functional - Indoors" at bounding box center [435, 105] width 106 height 26
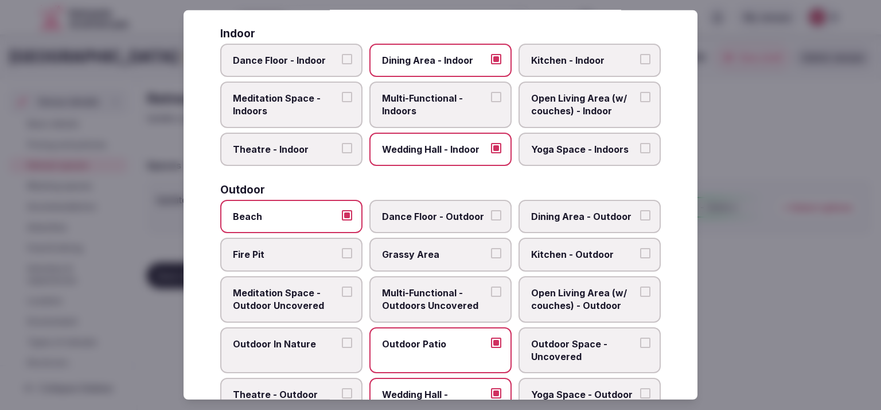
click at [491, 102] on button "Multi-Functional - Indoors" at bounding box center [496, 97] width 10 height 10
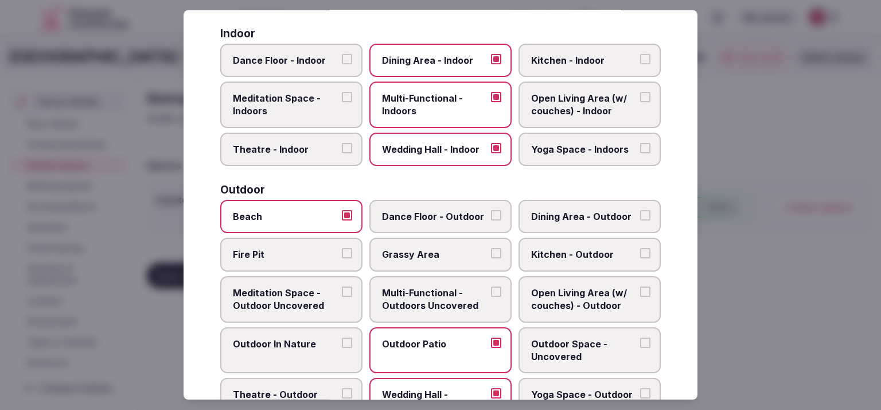
click at [589, 206] on label "Dining Area - Outdoor" at bounding box center [590, 216] width 142 height 33
click at [640, 210] on button "Dining Area - Outdoor" at bounding box center [645, 215] width 10 height 10
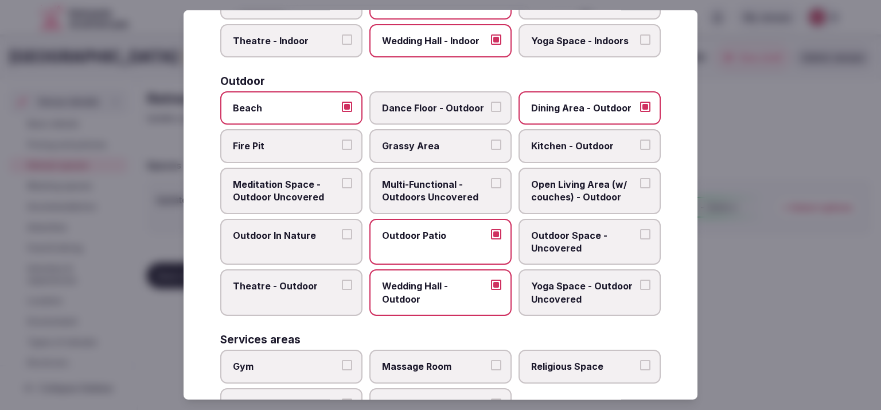
scroll to position [344, 0]
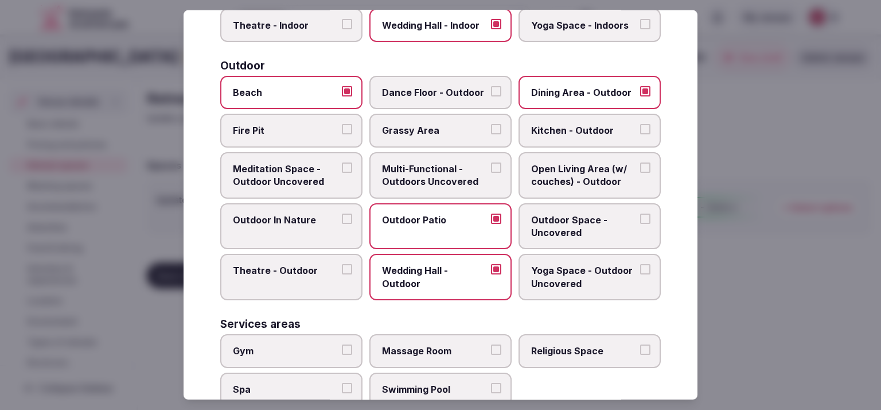
click at [373, 123] on label "Grassy Area" at bounding box center [441, 130] width 142 height 33
click at [491, 124] on button "Grassy Area" at bounding box center [496, 129] width 10 height 10
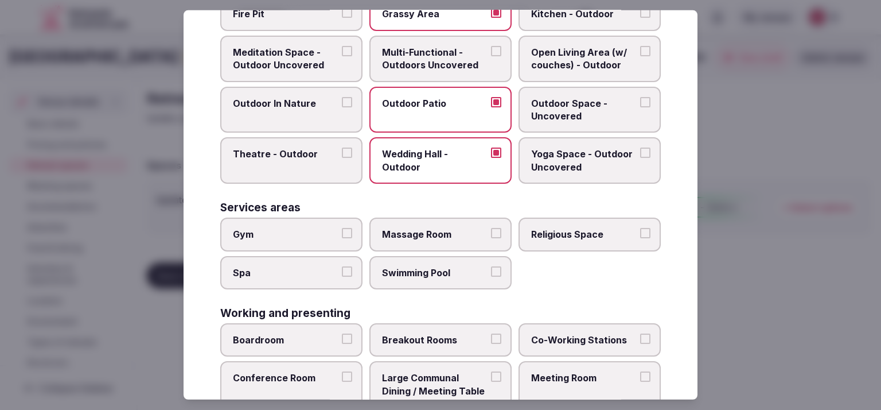
scroll to position [479, 0]
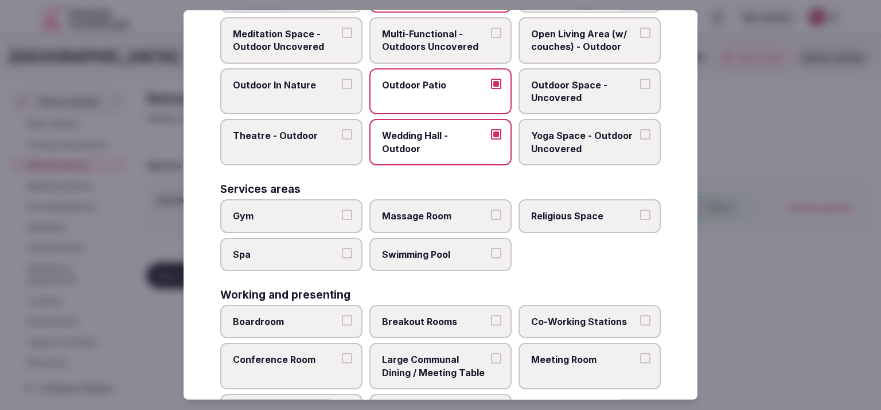
click at [326, 209] on span "Gym" at bounding box center [286, 215] width 106 height 13
click at [342, 209] on button "Gym" at bounding box center [347, 214] width 10 height 10
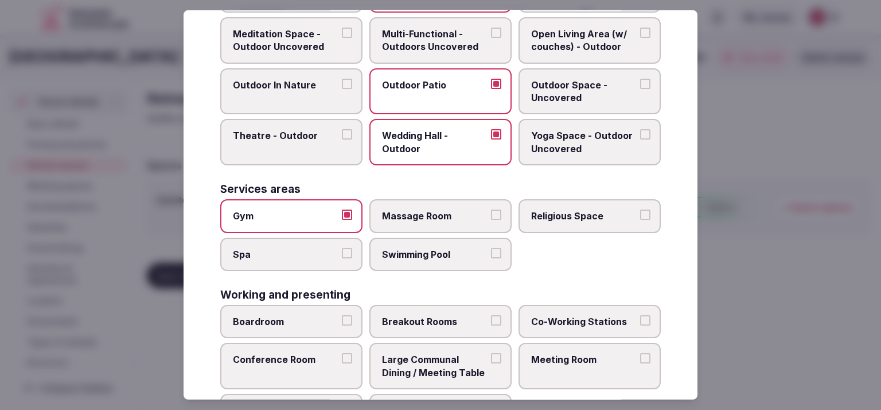
click at [306, 250] on span "Spa" at bounding box center [286, 253] width 106 height 13
click at [342, 250] on button "Spa" at bounding box center [347, 252] width 10 height 10
click at [417, 251] on span "Swimming Pool" at bounding box center [435, 253] width 106 height 13
click at [491, 251] on button "Swimming Pool" at bounding box center [496, 252] width 10 height 10
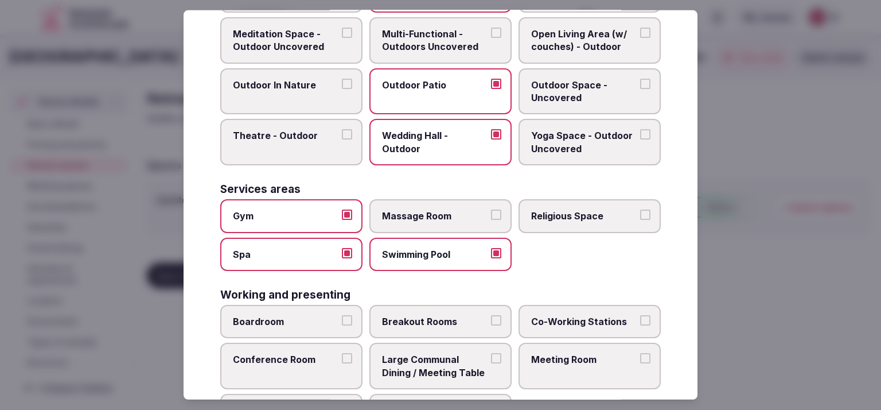
click at [441, 215] on span "Massage Room" at bounding box center [435, 215] width 106 height 13
click at [491, 215] on button "Massage Room" at bounding box center [496, 214] width 10 height 10
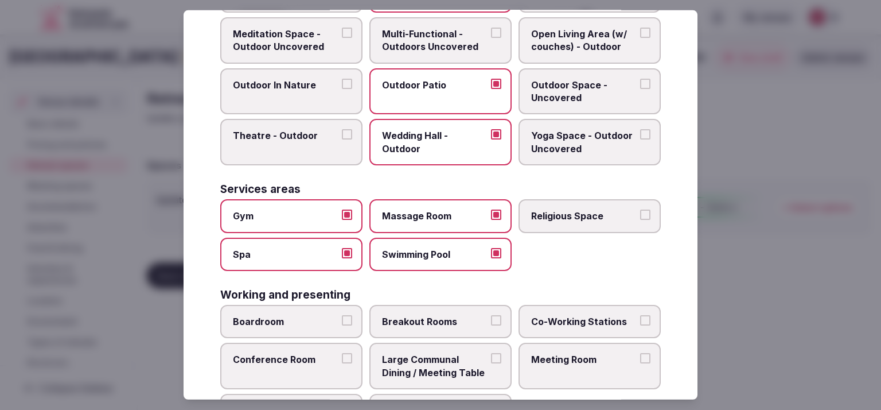
scroll to position [528, 0]
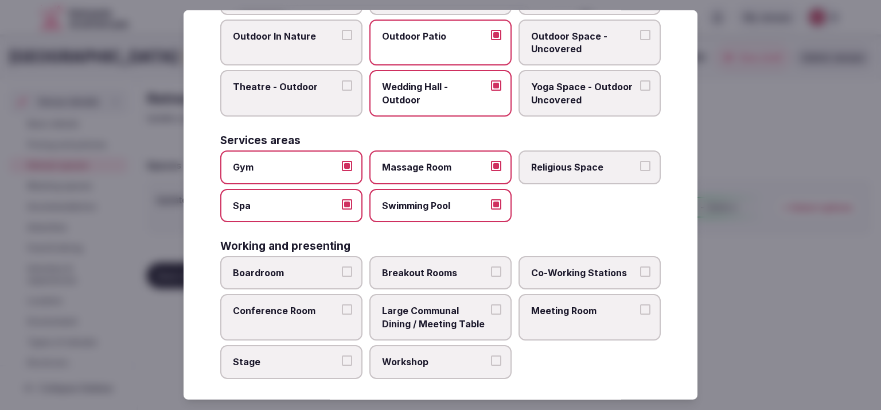
click at [323, 304] on span "Conference Room" at bounding box center [286, 310] width 106 height 13
click at [342, 304] on button "Conference Room" at bounding box center [347, 309] width 10 height 10
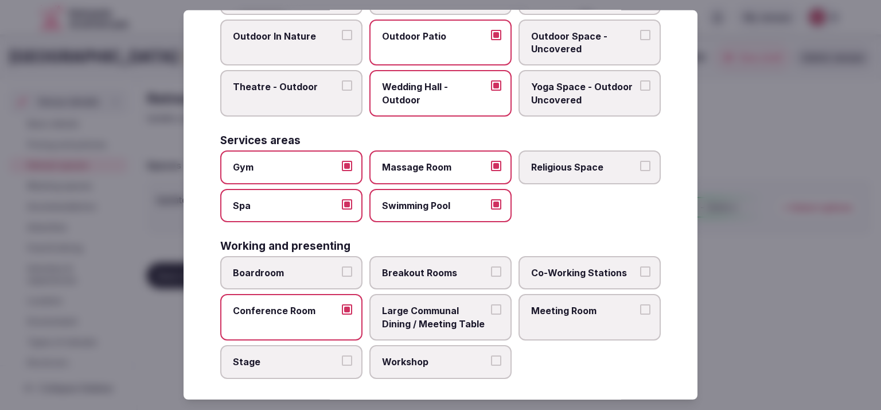
click at [566, 294] on label "Meeting Room" at bounding box center [590, 317] width 142 height 46
click at [640, 304] on button "Meeting Room" at bounding box center [645, 309] width 10 height 10
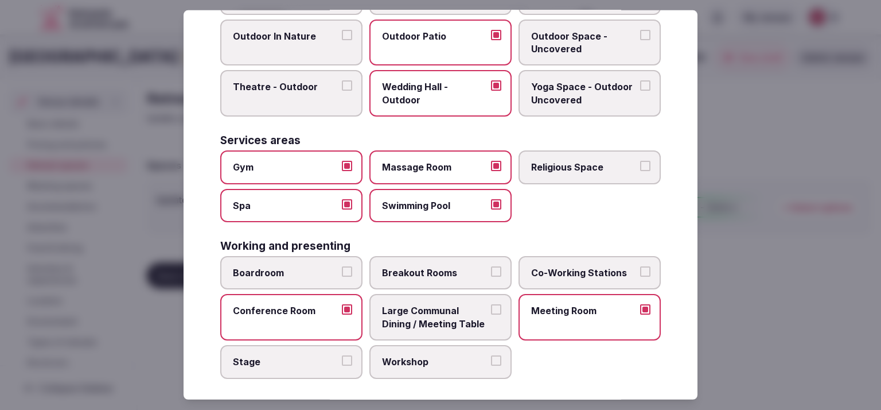
click at [747, 231] on div at bounding box center [440, 205] width 881 height 410
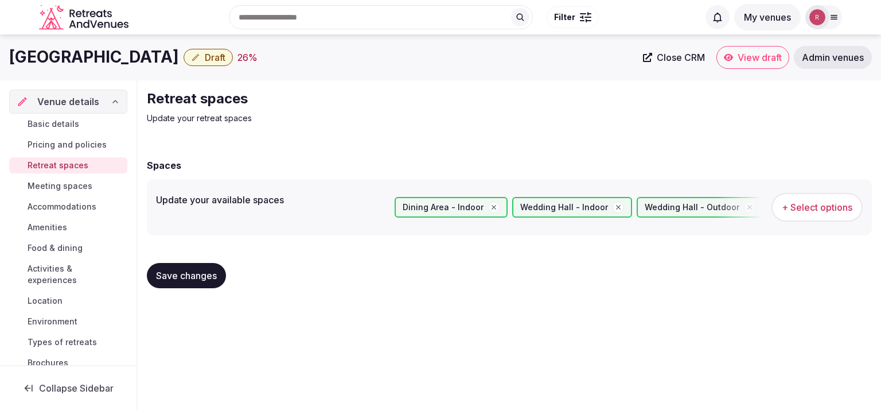
click at [216, 274] on span "Save changes" at bounding box center [186, 275] width 61 height 11
click at [53, 183] on span "Meeting spaces" at bounding box center [60, 185] width 65 height 11
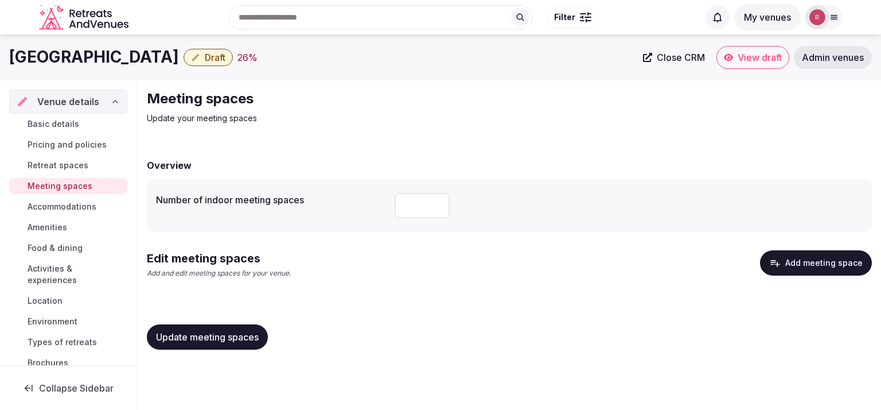
click at [441, 215] on input "*" at bounding box center [422, 205] width 55 height 25
type input "*"
click at [808, 261] on button "Add meeting space" at bounding box center [816, 262] width 112 height 25
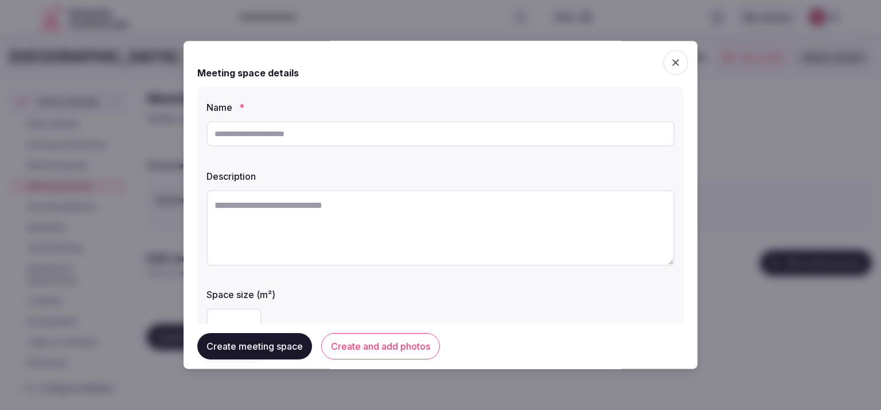
click at [353, 134] on input "text" at bounding box center [441, 133] width 468 height 25
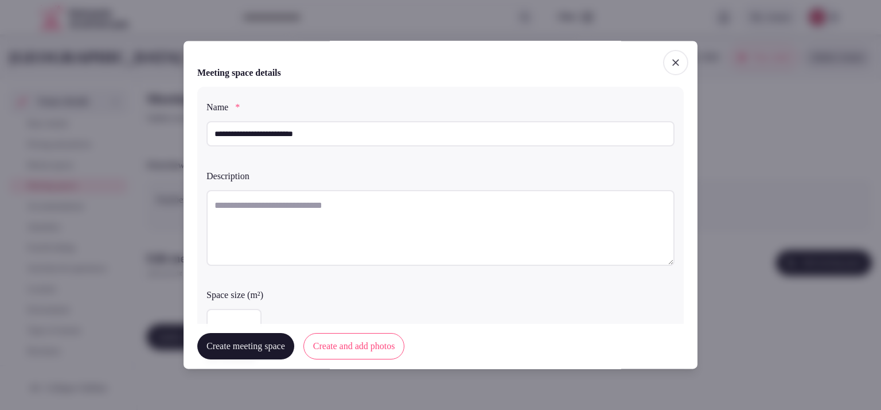
type input "**********"
click at [267, 217] on textarea at bounding box center [441, 228] width 468 height 76
paste textarea "**********"
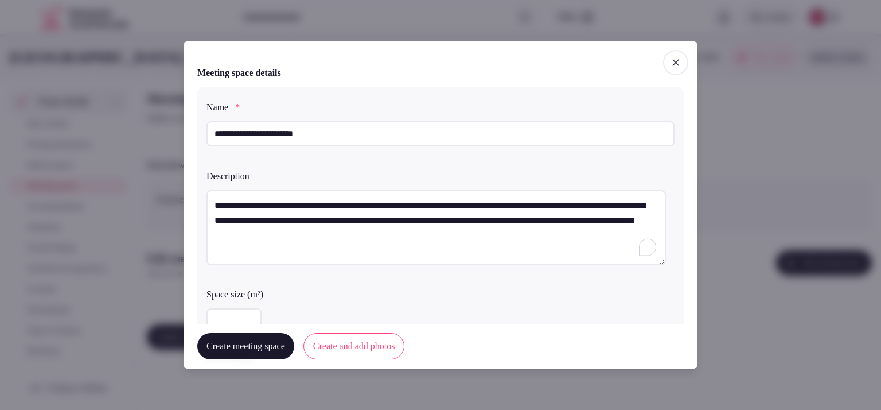
scroll to position [287, 0]
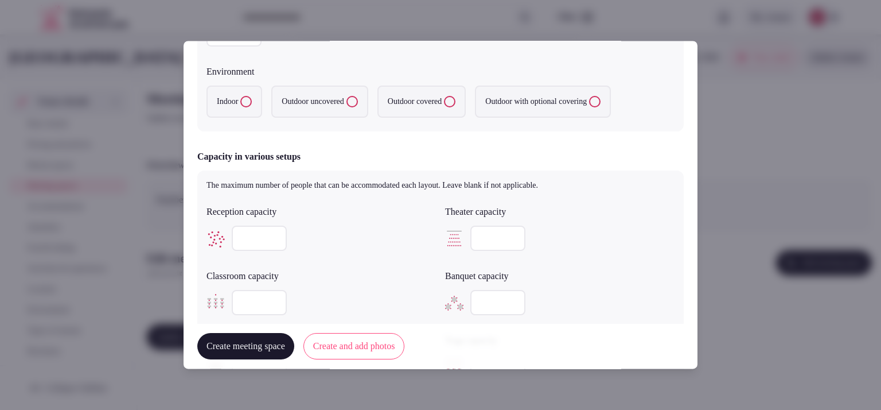
type textarea "**********"
click at [242, 97] on label "Indoor" at bounding box center [235, 102] width 56 height 32
click at [242, 97] on button "Indoor" at bounding box center [245, 101] width 11 height 11
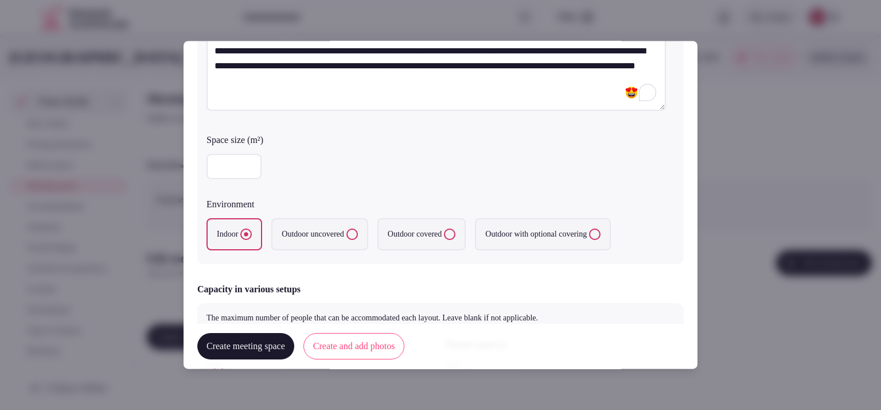
scroll to position [161, 0]
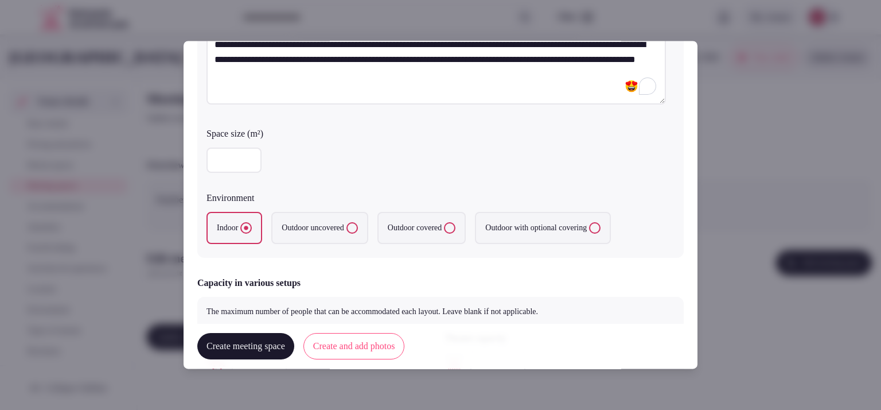
click at [243, 169] on input "number" at bounding box center [234, 160] width 55 height 25
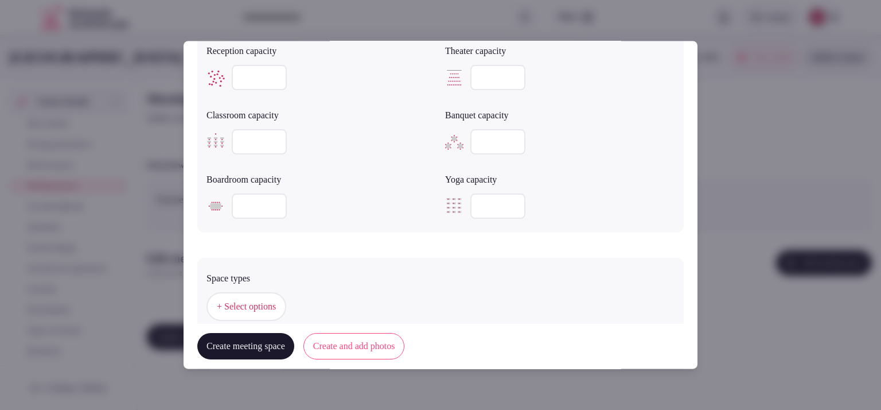
click at [239, 65] on input "number" at bounding box center [259, 77] width 55 height 25
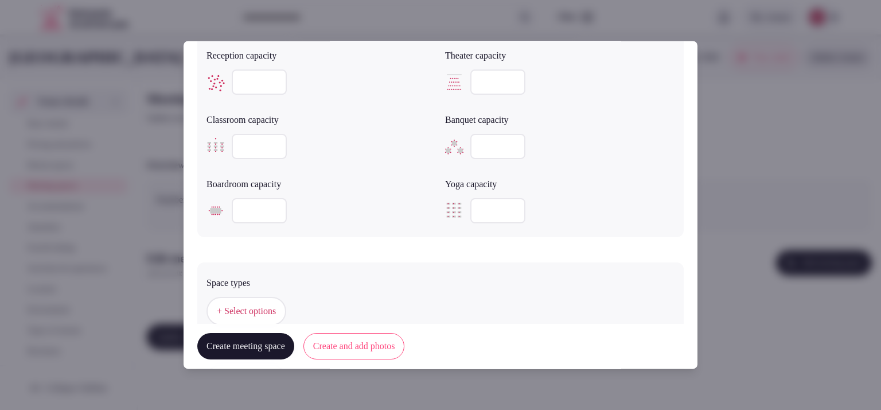
click at [239, 70] on input "number" at bounding box center [259, 82] width 55 height 25
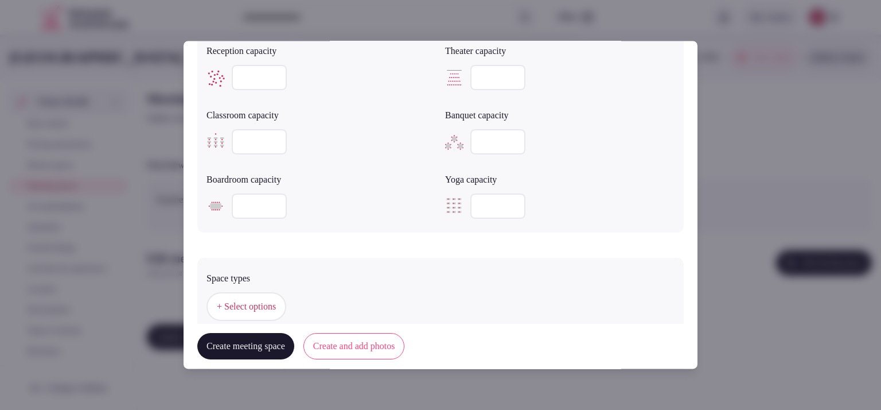
type input "***"
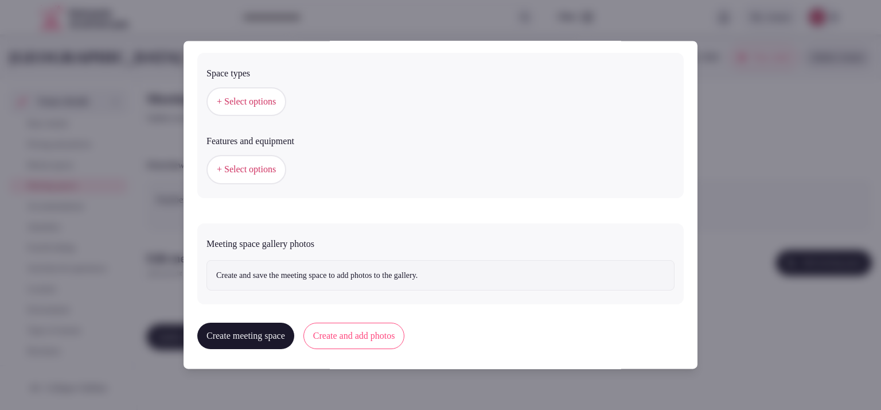
scroll to position [650, 0]
click at [241, 98] on span "+ Select options" at bounding box center [246, 100] width 59 height 13
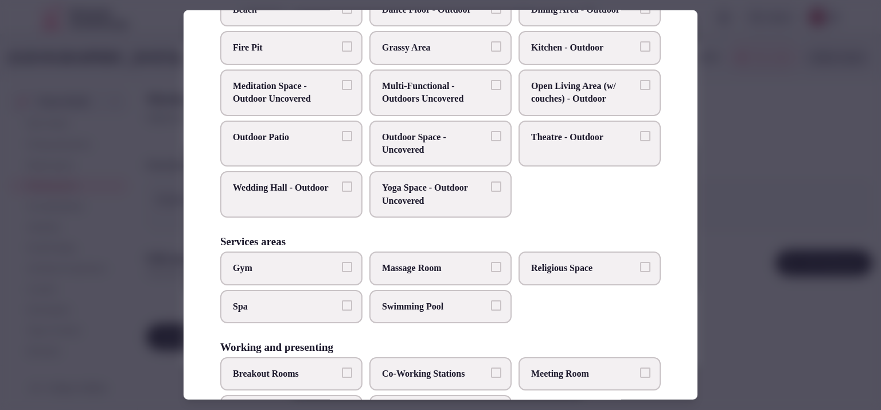
scroll to position [477, 0]
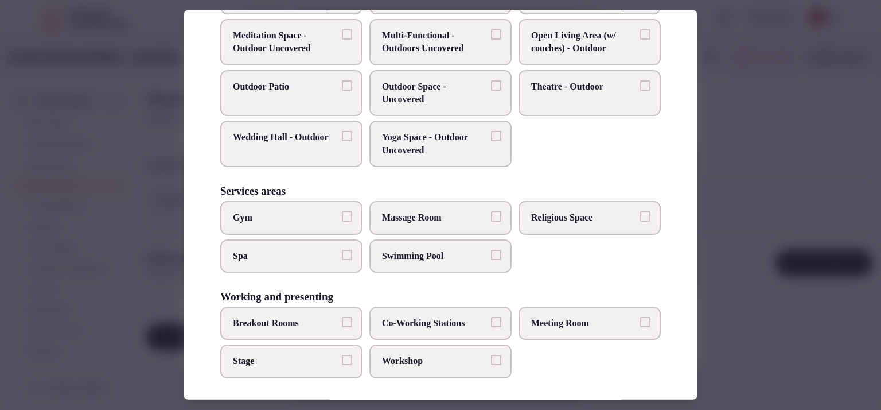
click at [559, 318] on span "Meeting Room" at bounding box center [584, 323] width 106 height 13
click at [640, 318] on button "Meeting Room" at bounding box center [645, 322] width 10 height 10
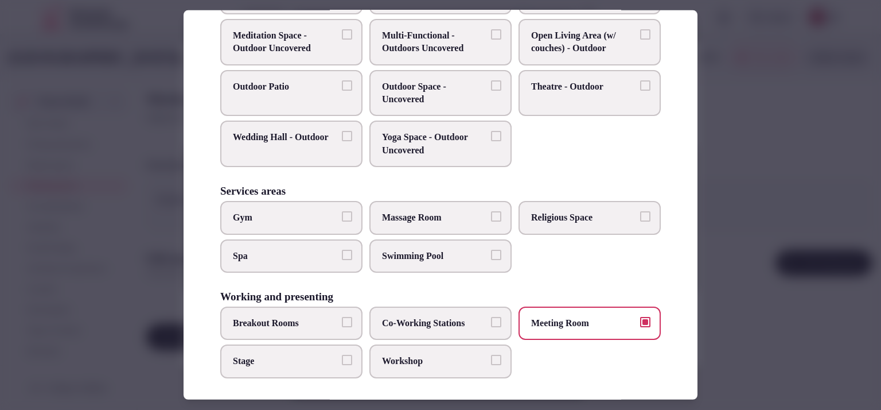
click at [398, 355] on span "Workshop" at bounding box center [435, 361] width 106 height 13
click at [491, 355] on button "Workshop" at bounding box center [496, 360] width 10 height 10
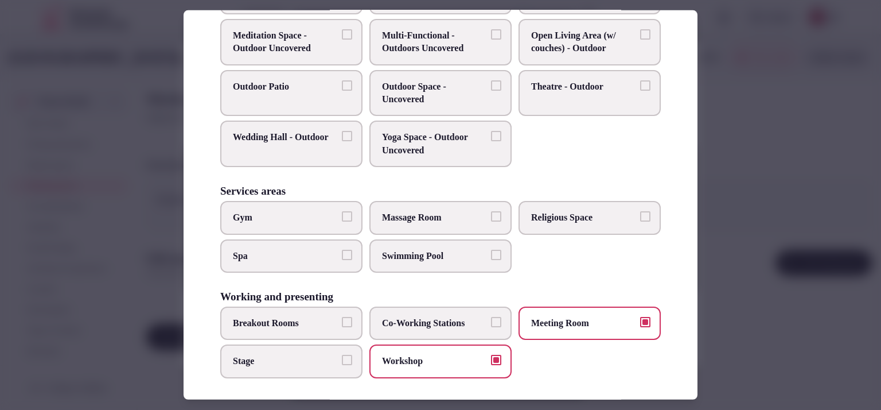
click at [302, 317] on span "Breakout Rooms" at bounding box center [286, 323] width 106 height 13
click at [342, 317] on button "Breakout Rooms" at bounding box center [347, 322] width 10 height 10
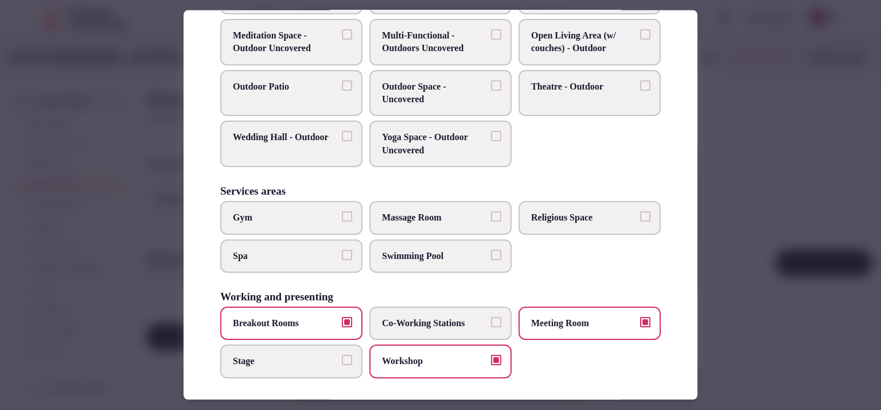
click at [302, 317] on span "Breakout Rooms" at bounding box center [286, 323] width 106 height 13
click at [342, 317] on button "Breakout Rooms" at bounding box center [347, 322] width 10 height 10
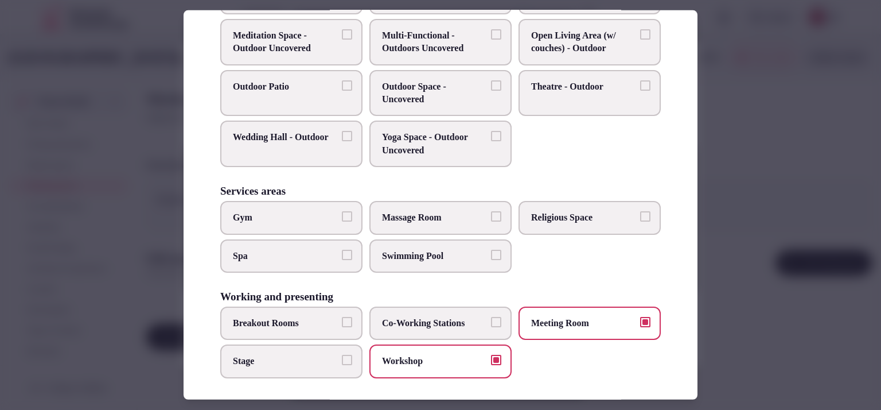
scroll to position [137, 0]
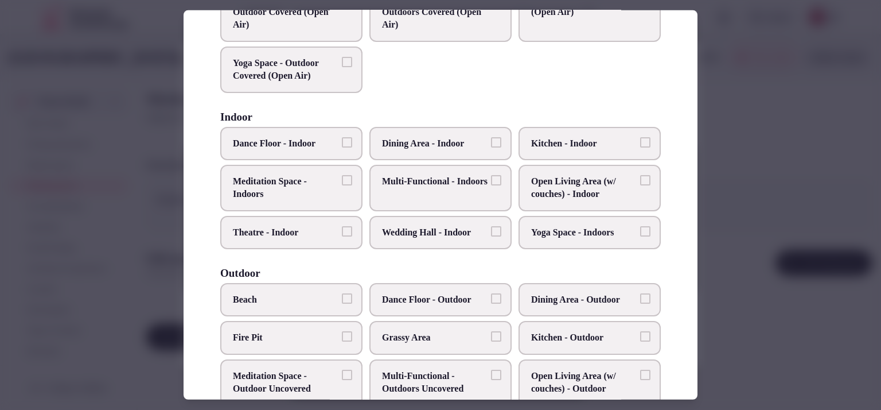
click at [769, 180] on div at bounding box center [440, 205] width 881 height 410
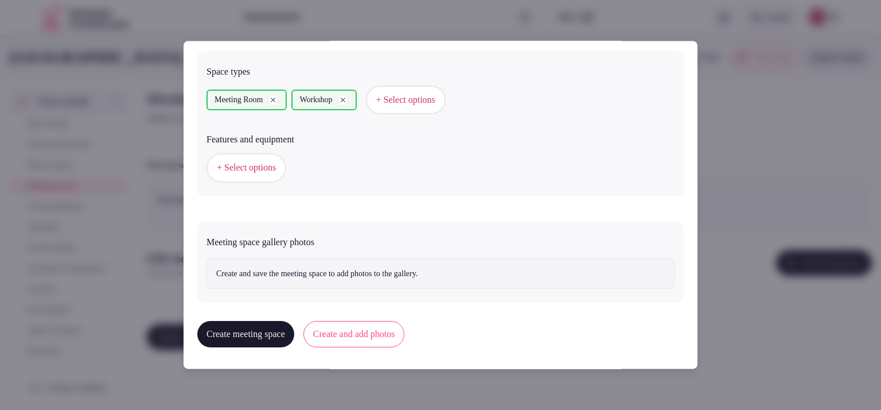
click at [247, 164] on span "+ Select options" at bounding box center [246, 168] width 59 height 13
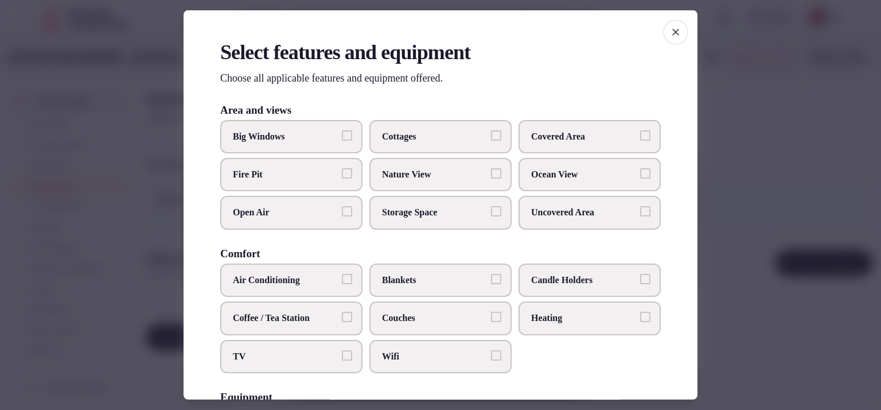
click at [298, 270] on label "Air Conditioning" at bounding box center [291, 279] width 142 height 33
click at [342, 274] on button "Air Conditioning" at bounding box center [347, 279] width 10 height 10
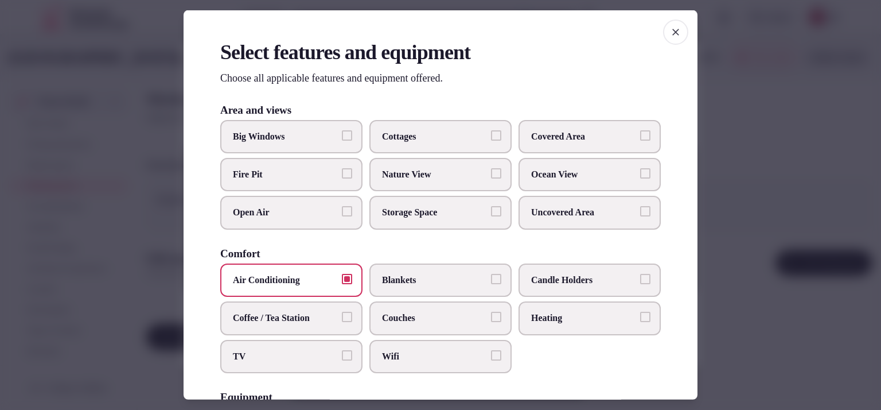
click at [328, 355] on span "TV" at bounding box center [286, 355] width 106 height 13
click at [342, 355] on button "TV" at bounding box center [347, 354] width 10 height 10
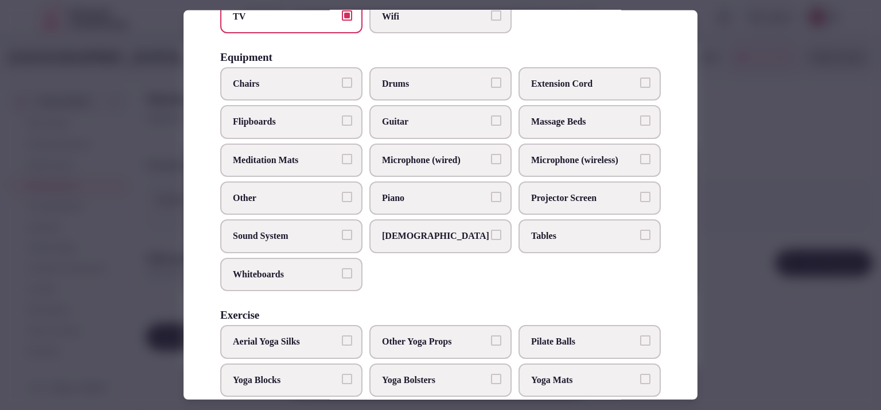
drag, startPoint x: 570, startPoint y: 195, endPoint x: 562, endPoint y: 213, distance: 19.3
click at [570, 194] on span "Projector Screen" at bounding box center [584, 198] width 106 height 13
click at [640, 194] on button "Projector Screen" at bounding box center [645, 197] width 10 height 10
click at [554, 230] on span "Tables" at bounding box center [584, 236] width 106 height 13
click at [640, 230] on button "Tables" at bounding box center [645, 235] width 10 height 10
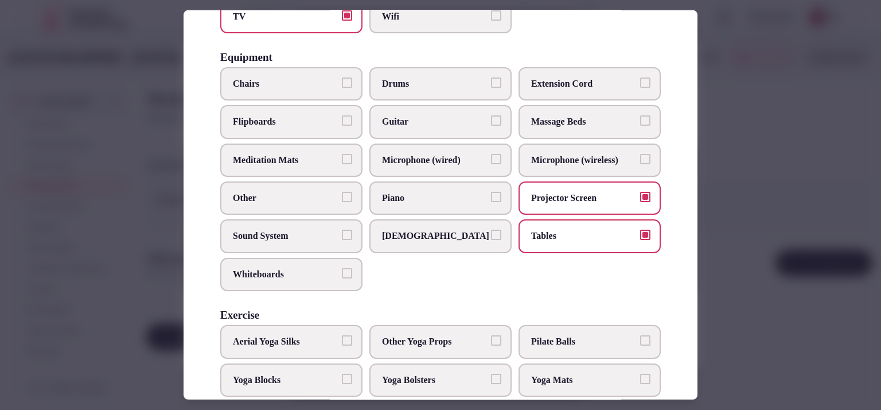
click at [319, 78] on span "Chairs" at bounding box center [286, 83] width 106 height 13
click at [342, 78] on button "Chairs" at bounding box center [347, 82] width 10 height 10
click at [324, 230] on span "Sound System" at bounding box center [286, 236] width 106 height 13
click at [342, 230] on button "Sound System" at bounding box center [347, 235] width 10 height 10
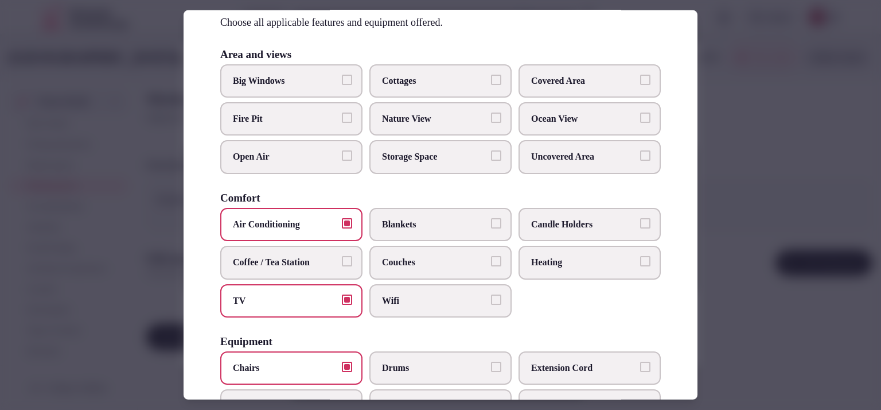
scroll to position [396, 0]
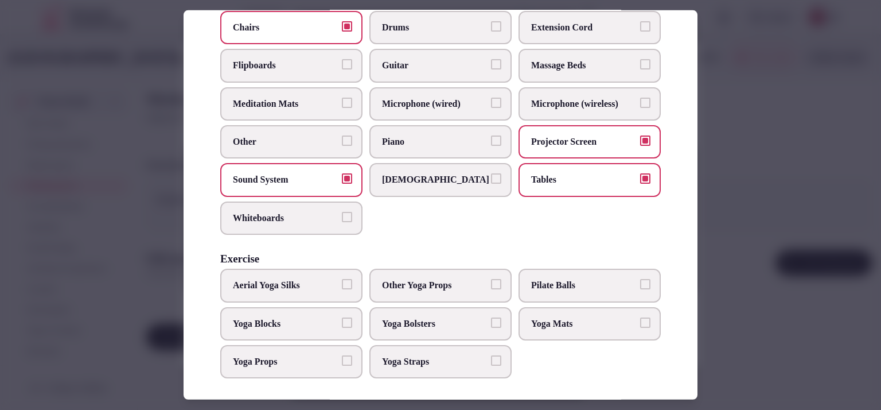
click at [783, 178] on div at bounding box center [440, 205] width 881 height 410
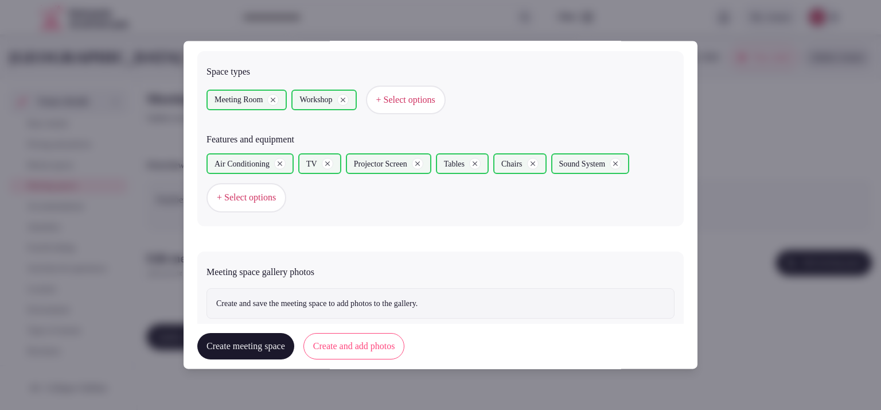
scroll to position [679, 0]
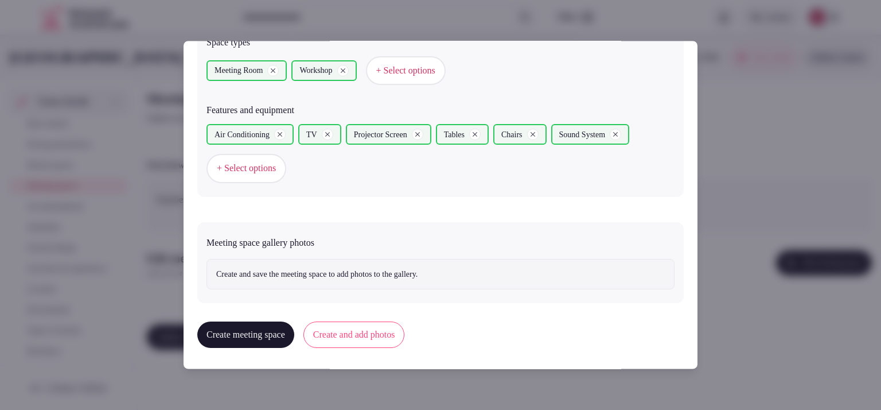
click at [340, 324] on button "Create and add photos" at bounding box center [355, 335] width 102 height 26
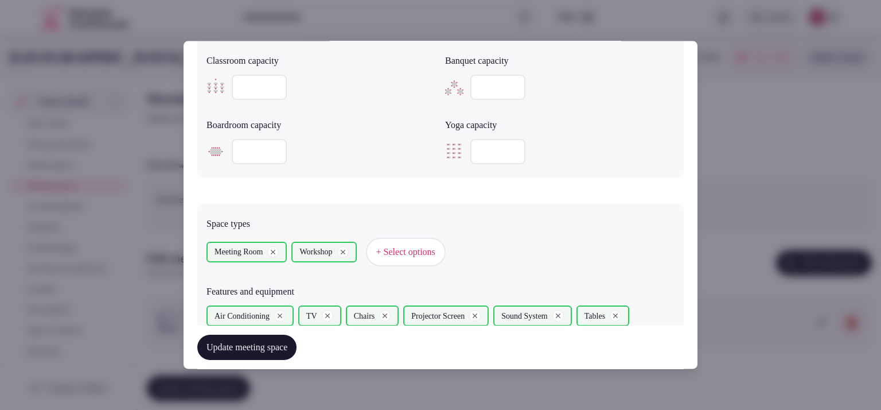
scroll to position [789, 0]
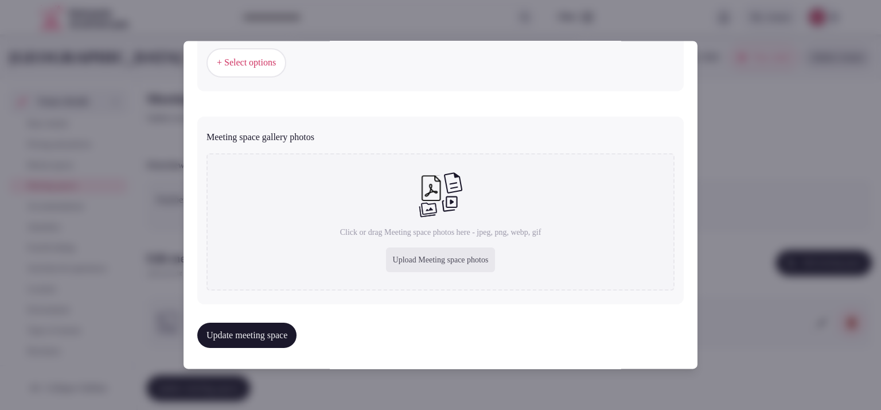
click at [418, 258] on div "Upload Meeting space photos" at bounding box center [441, 259] width 110 height 25
click at [410, 252] on div "Upload Meeting space photos" at bounding box center [441, 259] width 110 height 25
type input "**********"
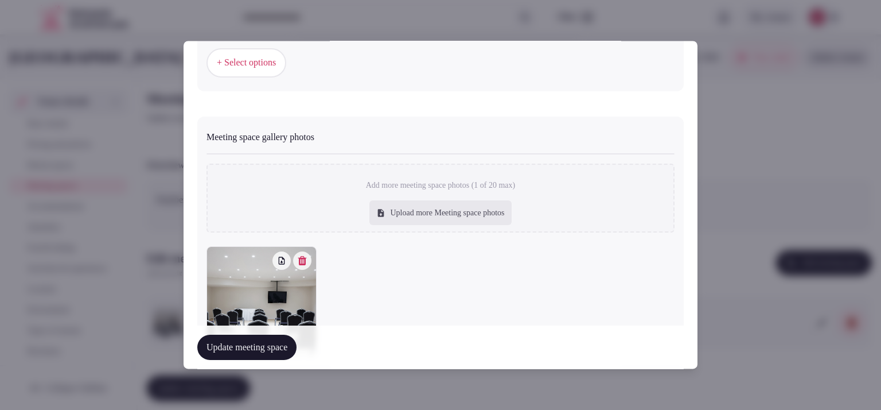
click at [248, 345] on button "Update meeting space" at bounding box center [246, 347] width 99 height 25
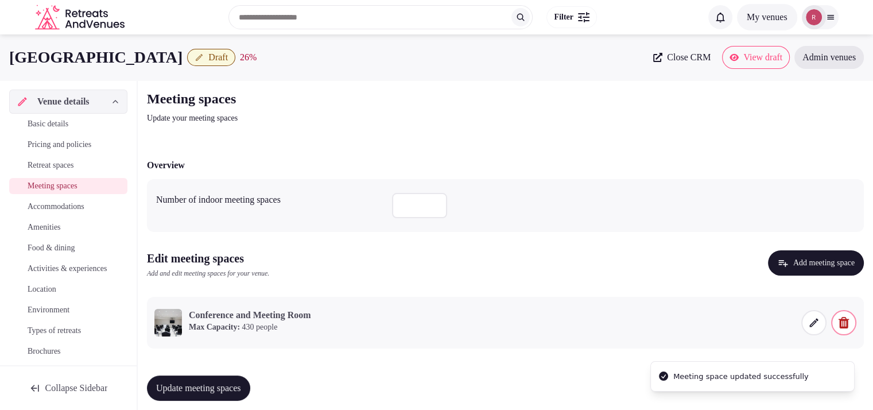
click at [230, 385] on span "Update meeting spaces" at bounding box center [198, 387] width 85 height 11
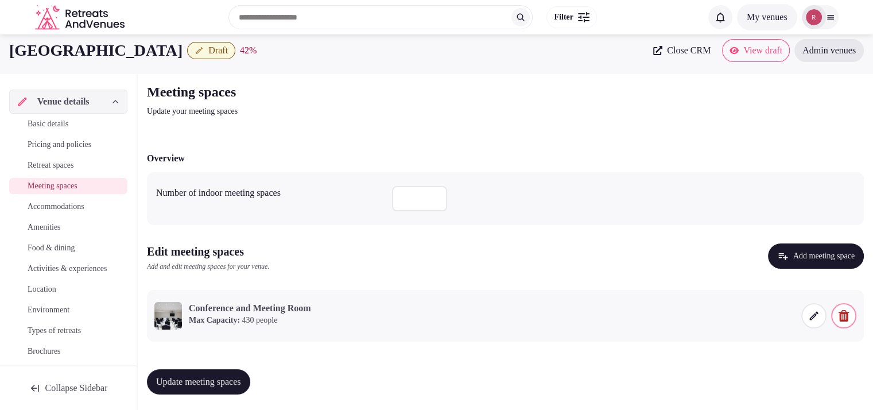
scroll to position [9, 0]
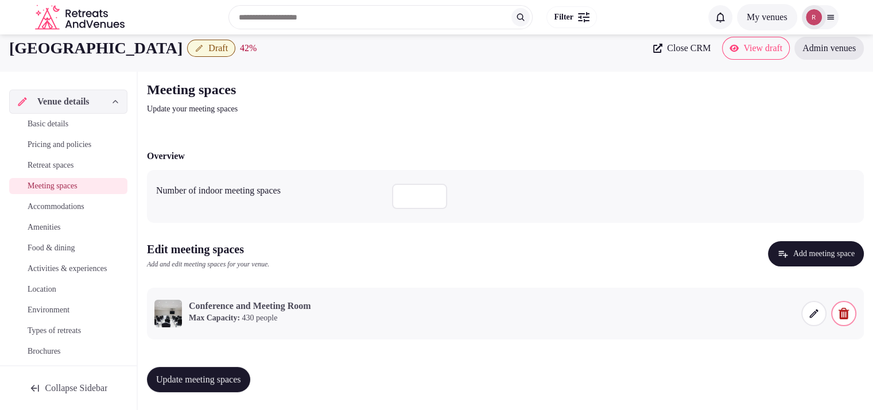
click at [78, 206] on span "Accommodations" at bounding box center [56, 206] width 57 height 11
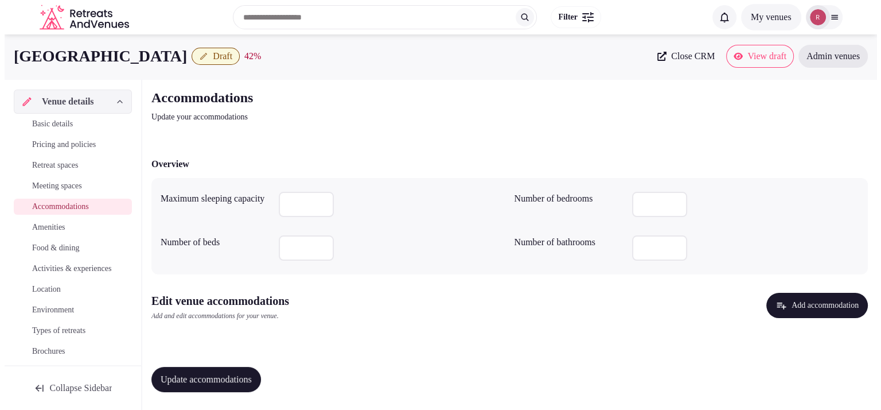
scroll to position [2, 0]
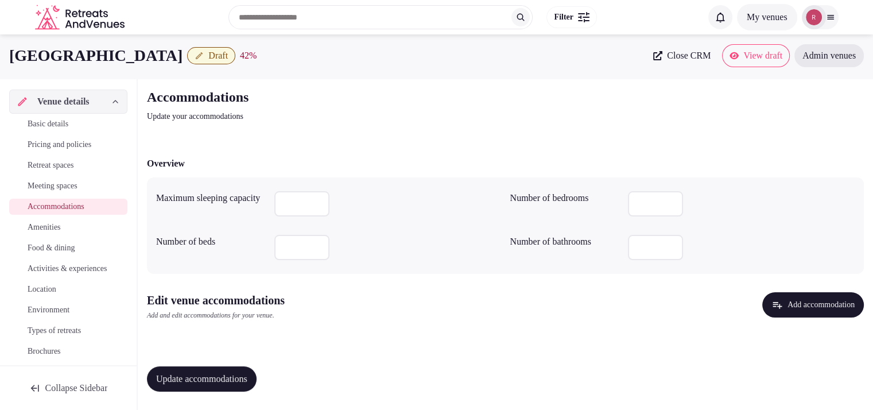
click at [798, 305] on button "Add accommodation" at bounding box center [813, 304] width 102 height 25
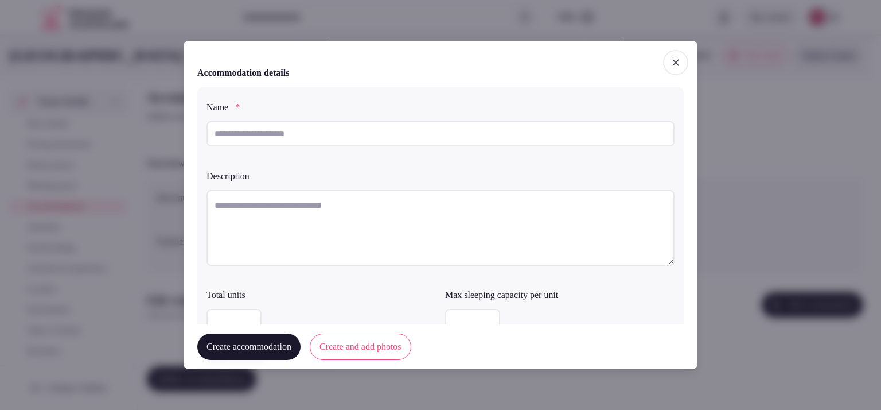
click at [337, 139] on input "text" at bounding box center [441, 133] width 468 height 25
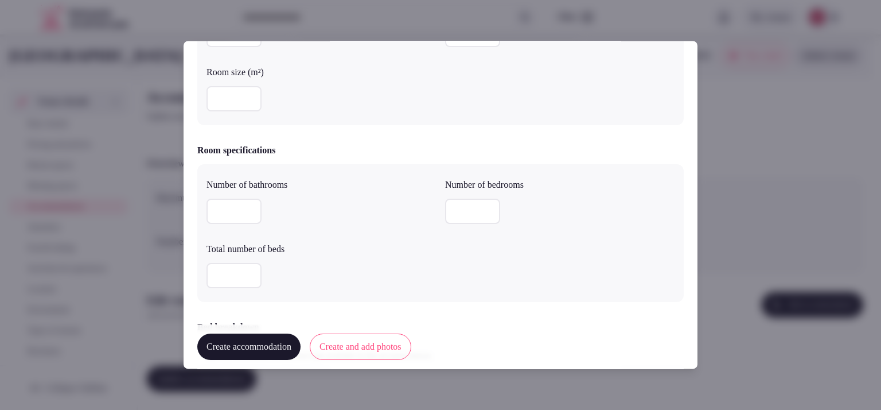
click at [246, 340] on button "Create accommodation" at bounding box center [248, 346] width 103 height 26
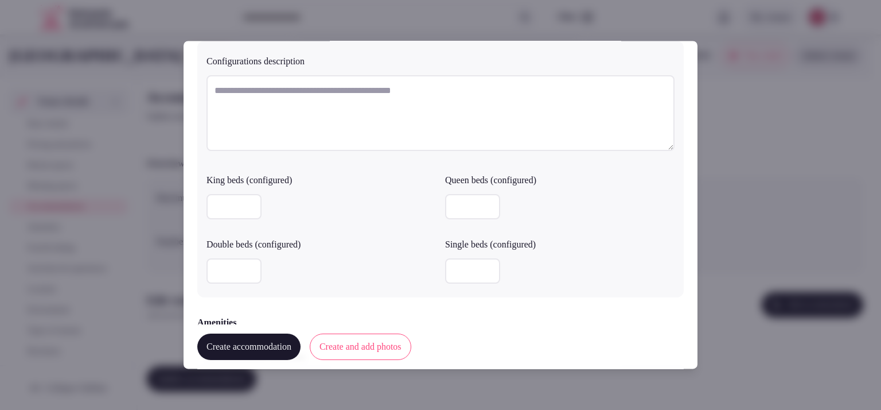
scroll to position [1076, 0]
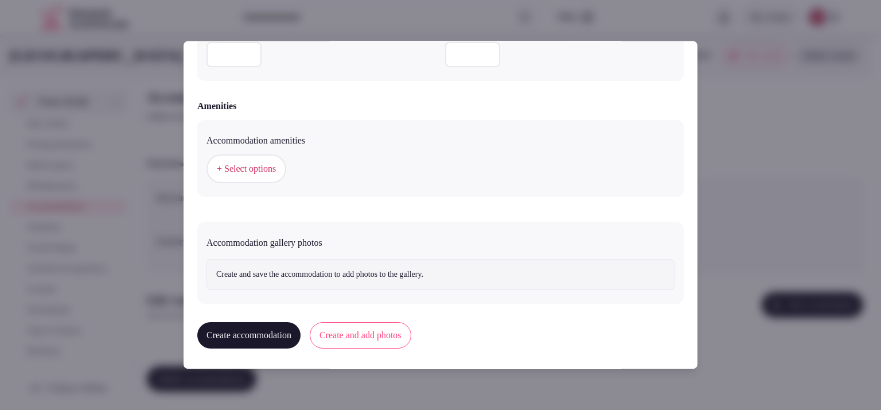
click at [398, 333] on button "Create and add photos" at bounding box center [361, 335] width 102 height 26
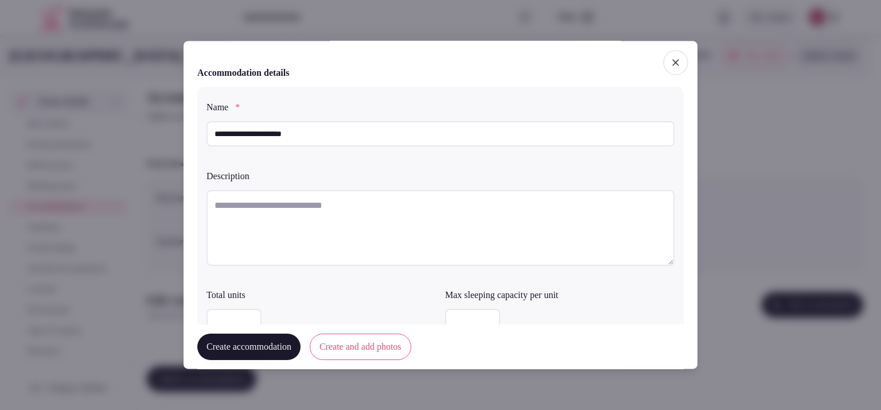
type input "**********"
click at [286, 204] on textarea at bounding box center [441, 228] width 468 height 76
paste textarea "**********"
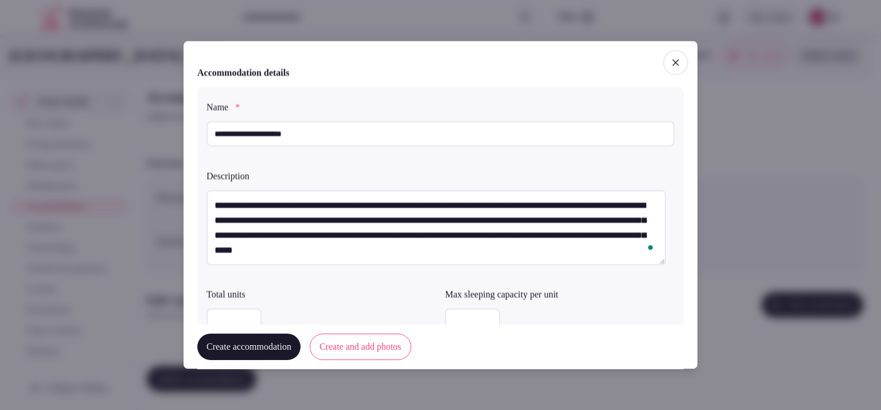
type textarea "**********"
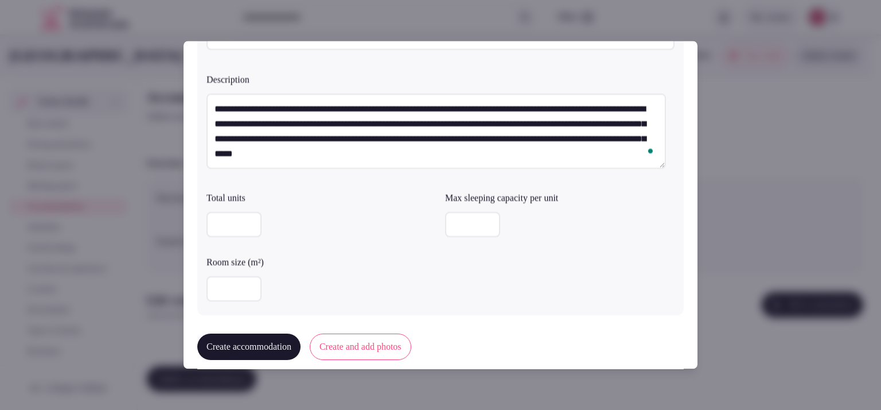
scroll to position [103, 0]
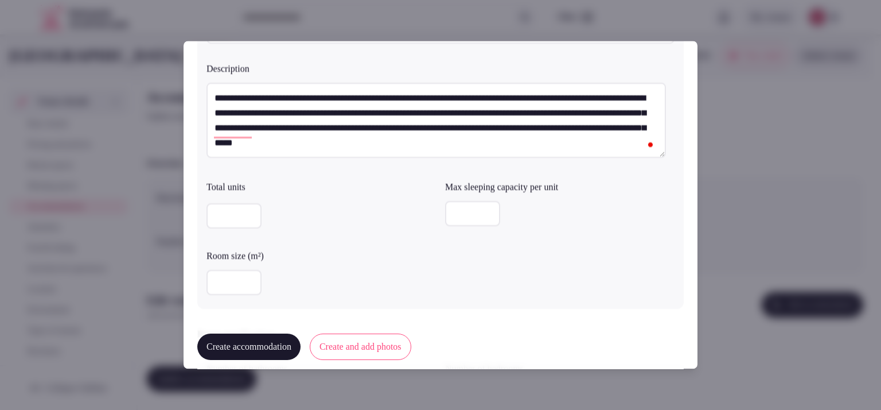
click at [454, 220] on input "number" at bounding box center [472, 213] width 55 height 25
type input "*"
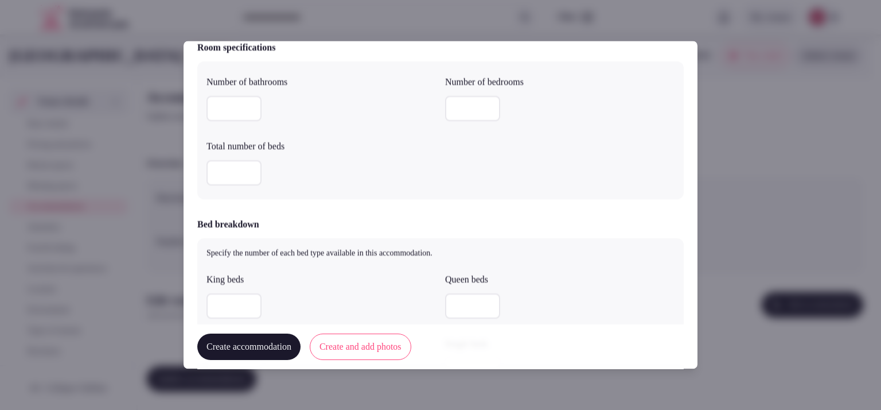
click at [227, 162] on input "number" at bounding box center [234, 173] width 55 height 25
type input "*"
click at [403, 345] on button "Create and add photos" at bounding box center [361, 346] width 102 height 26
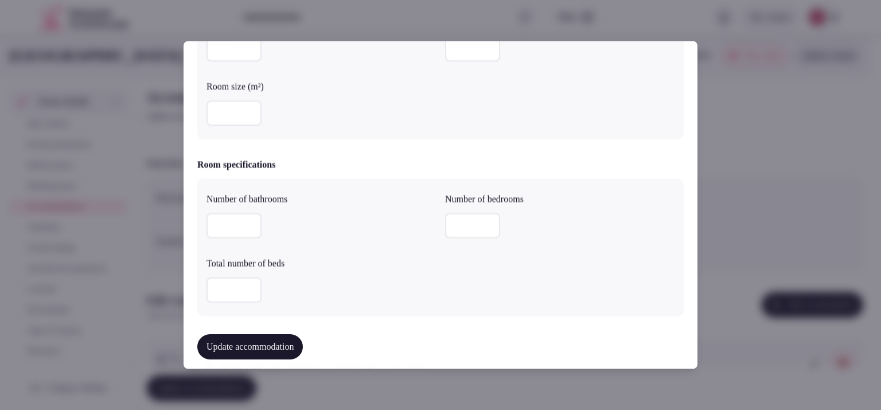
scroll to position [346, 0]
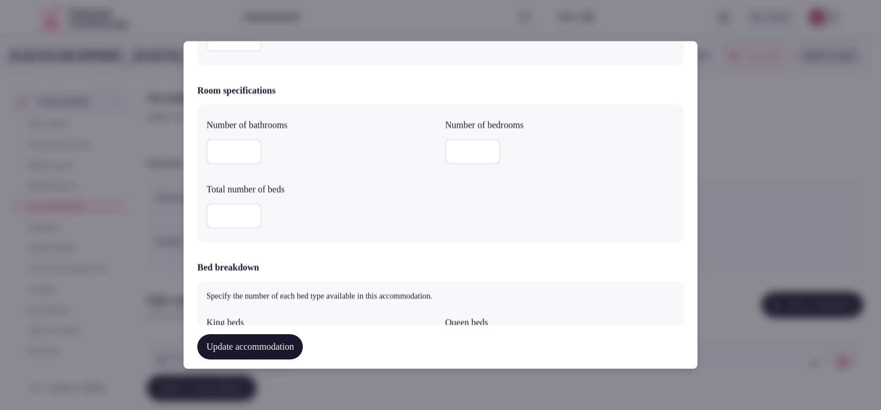
click at [460, 137] on div at bounding box center [560, 152] width 230 height 34
click at [462, 141] on input "number" at bounding box center [472, 151] width 55 height 25
type input "*"
click at [240, 139] on input "number" at bounding box center [234, 151] width 55 height 25
type input "*"
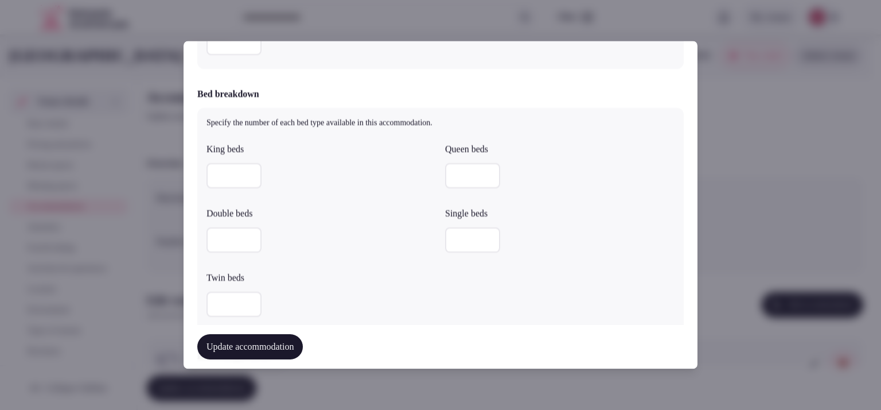
scroll to position [530, 0]
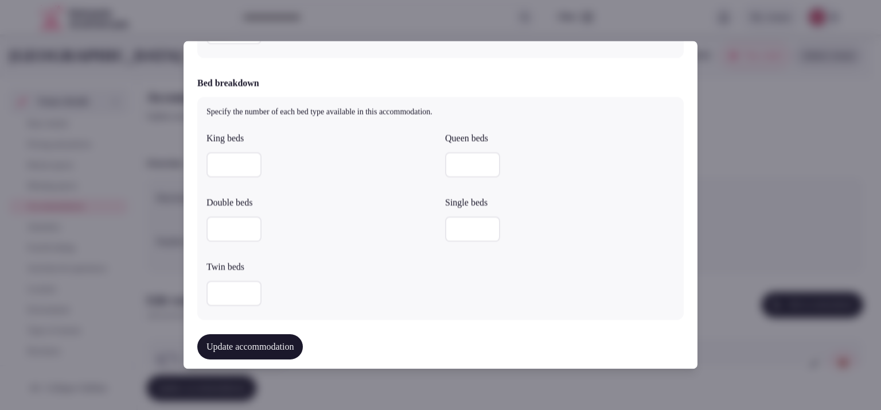
click at [210, 233] on input "number" at bounding box center [234, 229] width 55 height 25
type input "*"
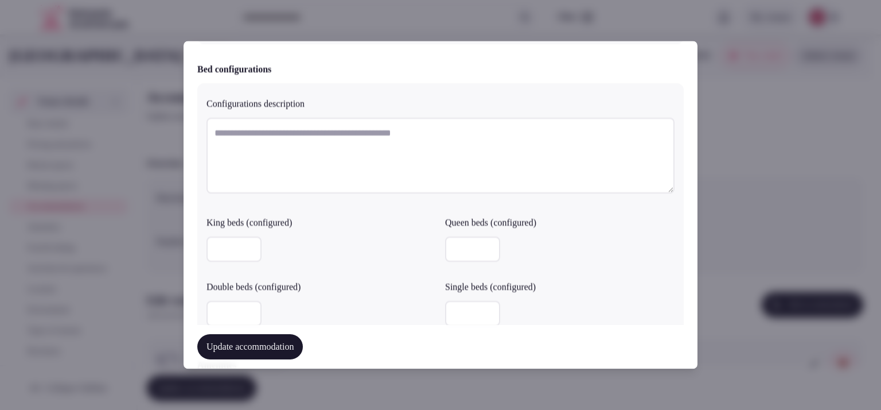
scroll to position [1093, 0]
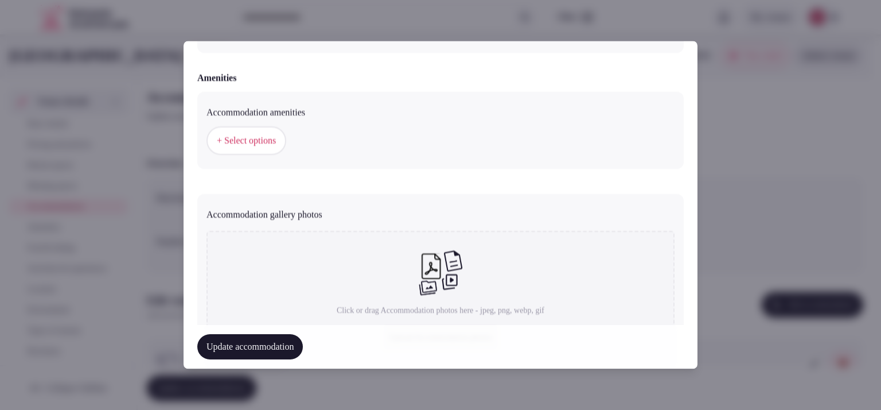
click at [257, 139] on span "+ Select options" at bounding box center [246, 141] width 59 height 13
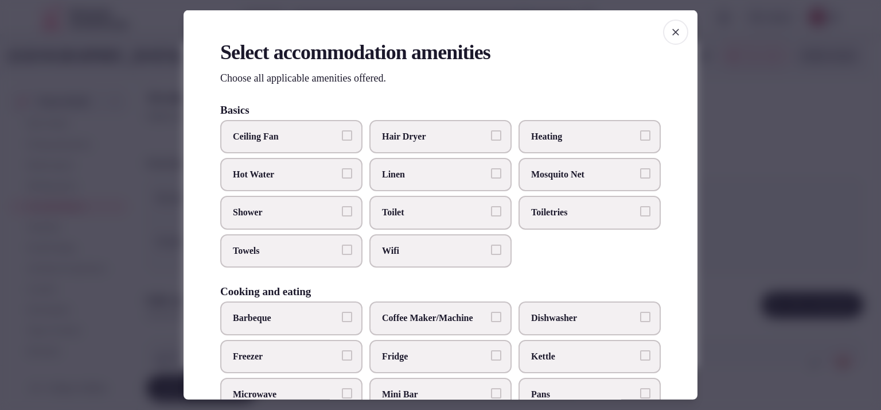
click at [409, 131] on span "Hair Dryer" at bounding box center [435, 136] width 106 height 13
click at [491, 131] on button "Hair Dryer" at bounding box center [496, 135] width 10 height 10
click at [543, 207] on span "Toiletries" at bounding box center [584, 212] width 106 height 13
click at [640, 207] on button "Toiletries" at bounding box center [645, 211] width 10 height 10
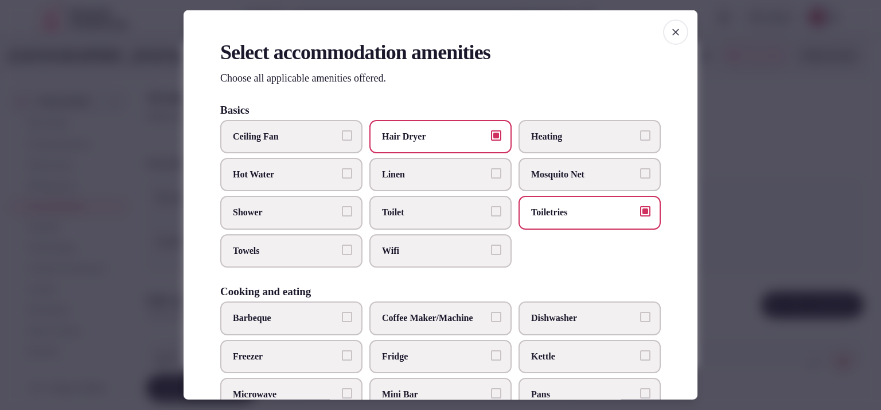
click at [456, 246] on span "Wifi" at bounding box center [435, 250] width 106 height 13
click at [491, 246] on button "Wifi" at bounding box center [496, 249] width 10 height 10
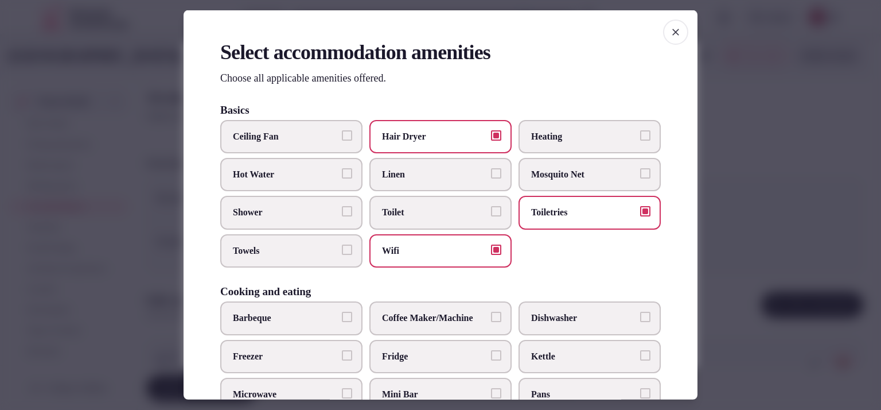
click at [452, 207] on span "Toilet" at bounding box center [435, 212] width 106 height 13
click at [491, 207] on button "Toilet" at bounding box center [496, 211] width 10 height 10
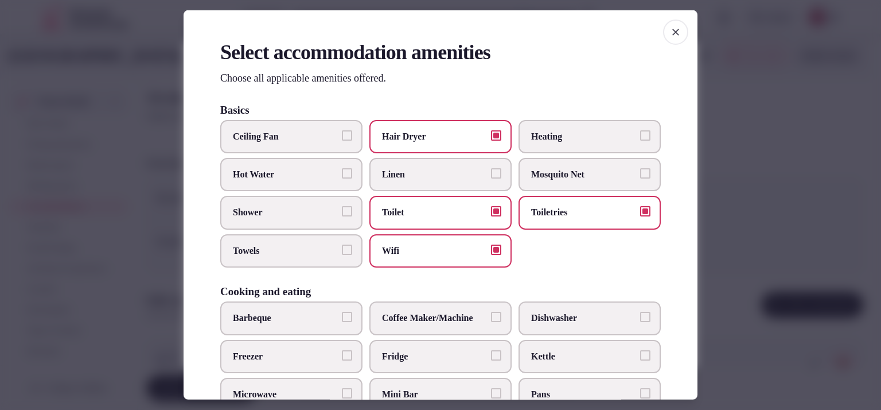
click at [471, 173] on span "Linen" at bounding box center [435, 174] width 106 height 13
click at [491, 173] on button "Linen" at bounding box center [496, 173] width 10 height 10
click at [316, 244] on span "Towels" at bounding box center [286, 250] width 106 height 13
click at [342, 244] on button "Towels" at bounding box center [347, 249] width 10 height 10
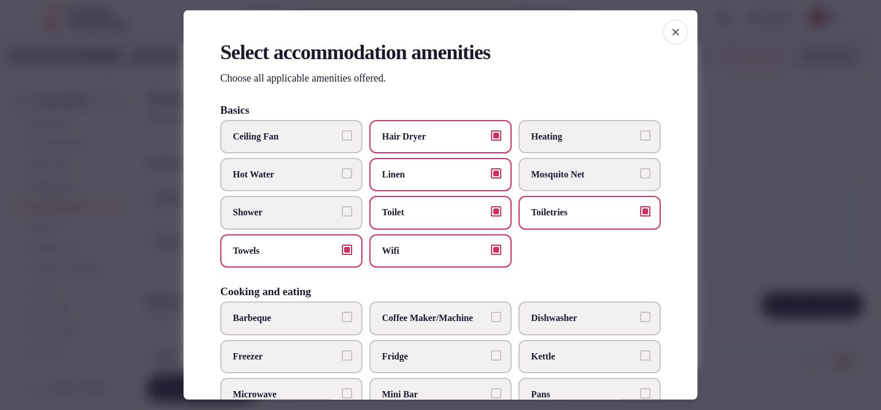
click at [312, 204] on label "Shower" at bounding box center [291, 212] width 142 height 33
click at [342, 206] on button "Shower" at bounding box center [347, 211] width 10 height 10
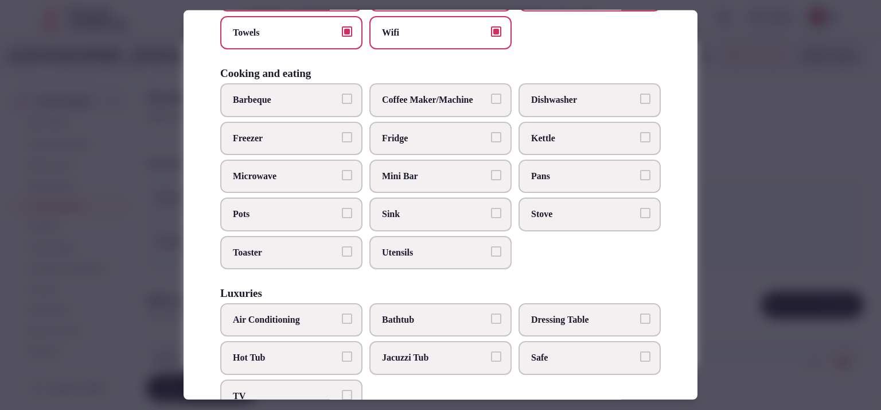
scroll to position [227, 0]
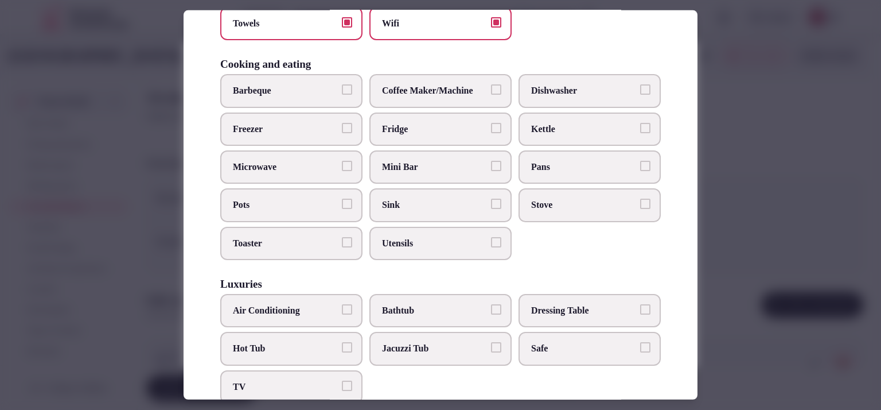
click at [477, 162] on span "Mini Bar" at bounding box center [435, 167] width 106 height 13
click at [491, 162] on button "Mini Bar" at bounding box center [496, 166] width 10 height 10
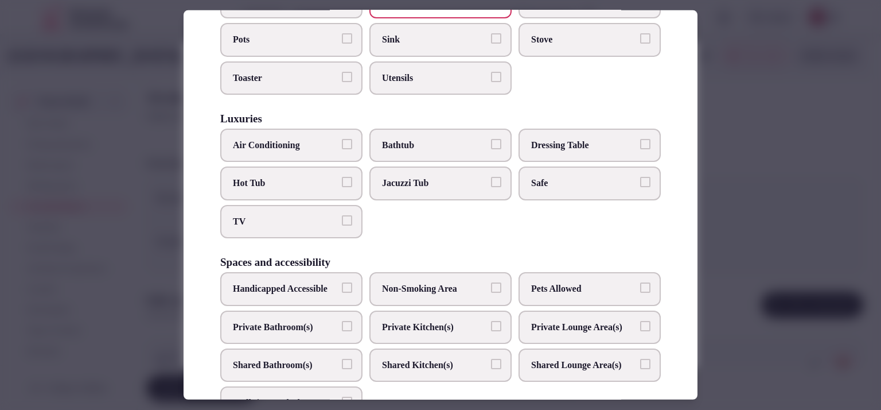
scroll to position [429, 0]
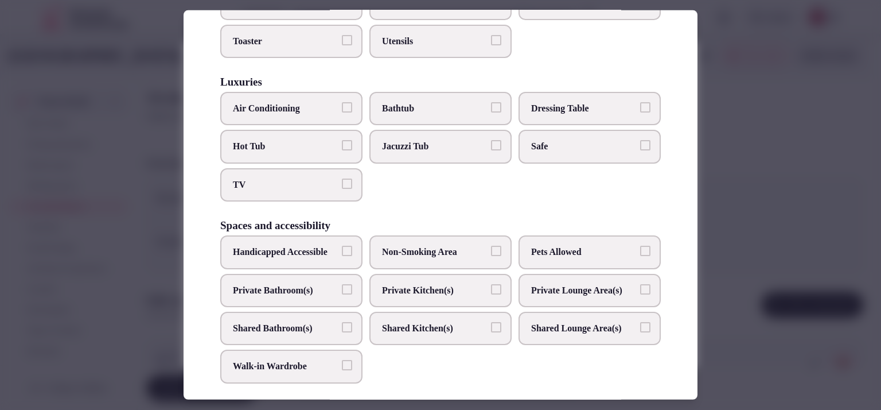
click at [259, 103] on span "Air Conditioning" at bounding box center [286, 108] width 106 height 13
click at [342, 103] on button "Air Conditioning" at bounding box center [347, 107] width 10 height 10
click at [279, 180] on span "TV" at bounding box center [286, 184] width 106 height 13
click at [342, 180] on button "TV" at bounding box center [347, 183] width 10 height 10
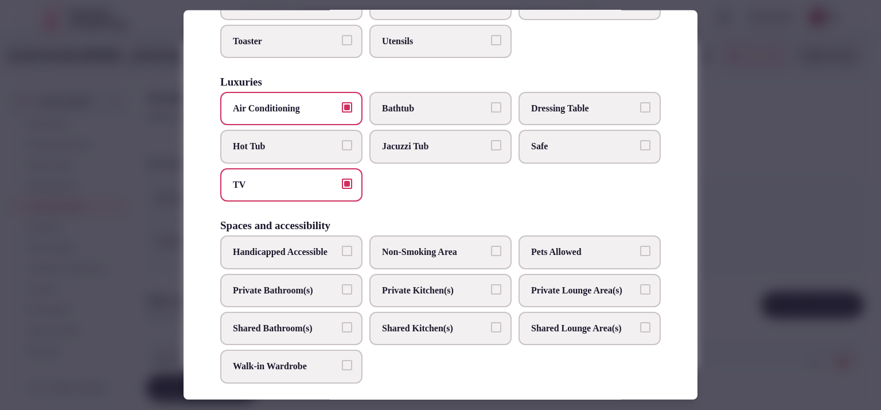
click at [581, 143] on span "Safe" at bounding box center [584, 146] width 106 height 13
click at [640, 143] on button "Safe" at bounding box center [645, 145] width 10 height 10
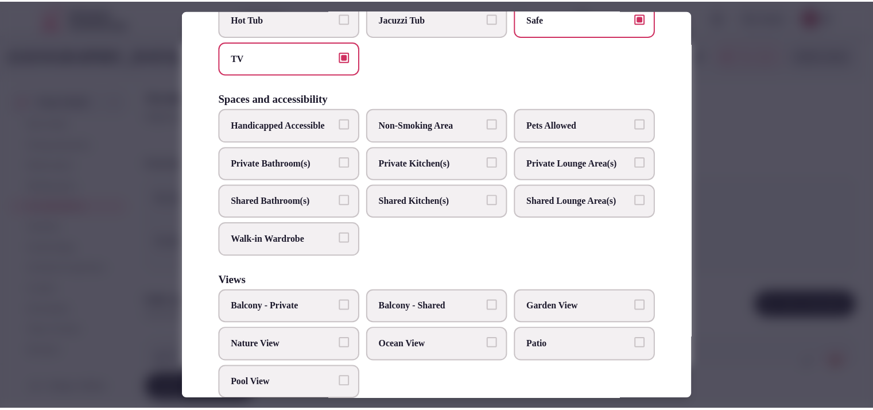
scroll to position [594, 0]
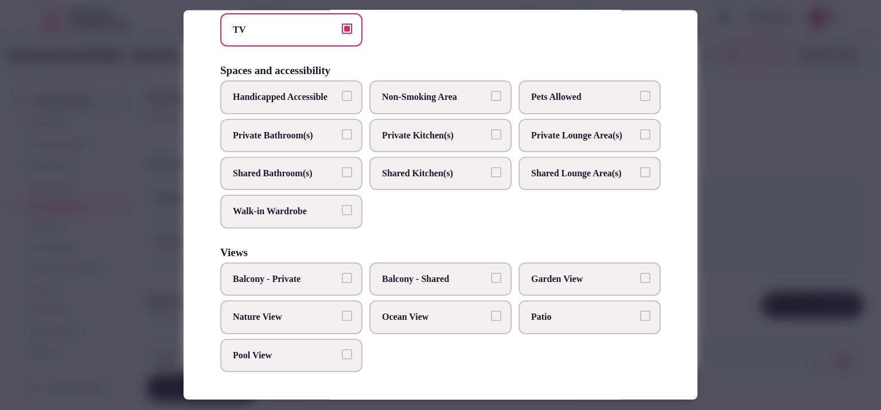
click at [325, 285] on span "Balcony - Private" at bounding box center [286, 279] width 106 height 13
click at [342, 283] on button "Balcony - Private" at bounding box center [347, 278] width 10 height 10
click at [302, 143] on label "Private Bathroom(s)" at bounding box center [291, 135] width 142 height 33
click at [342, 139] on button "Private Bathroom(s)" at bounding box center [347, 134] width 10 height 10
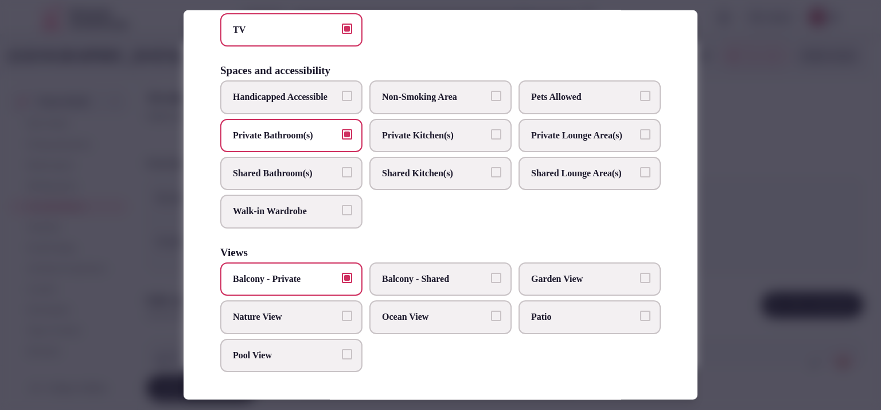
click at [559, 285] on span "Garden View" at bounding box center [584, 279] width 106 height 13
click at [640, 283] on button "Garden View" at bounding box center [645, 278] width 10 height 10
click at [763, 169] on div at bounding box center [440, 205] width 881 height 410
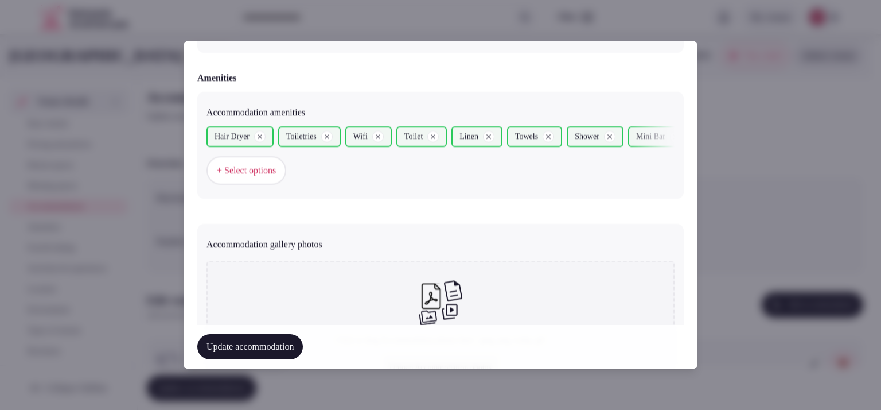
click at [285, 343] on button "Update accommodation" at bounding box center [250, 347] width 106 height 25
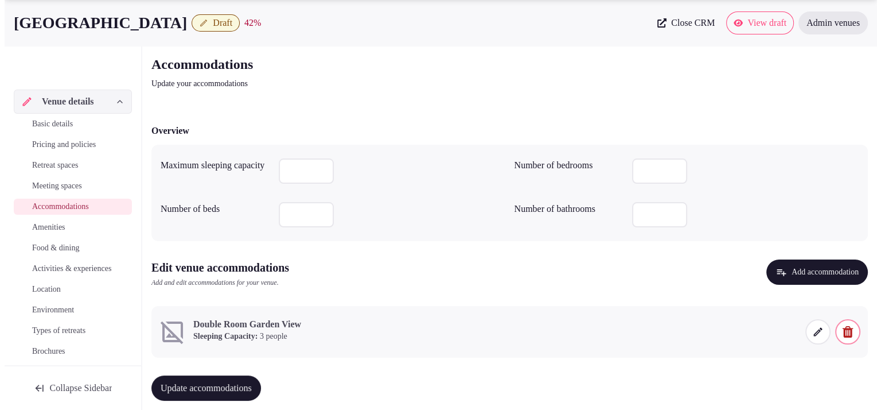
scroll to position [53, 0]
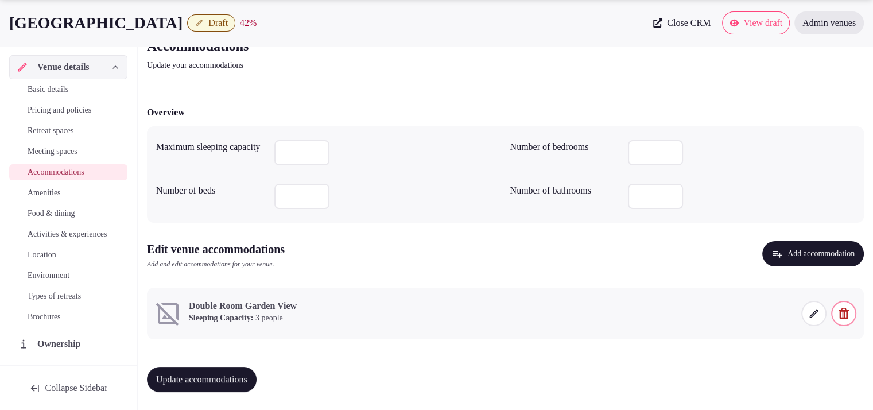
click at [811, 314] on icon at bounding box center [813, 313] width 11 height 11
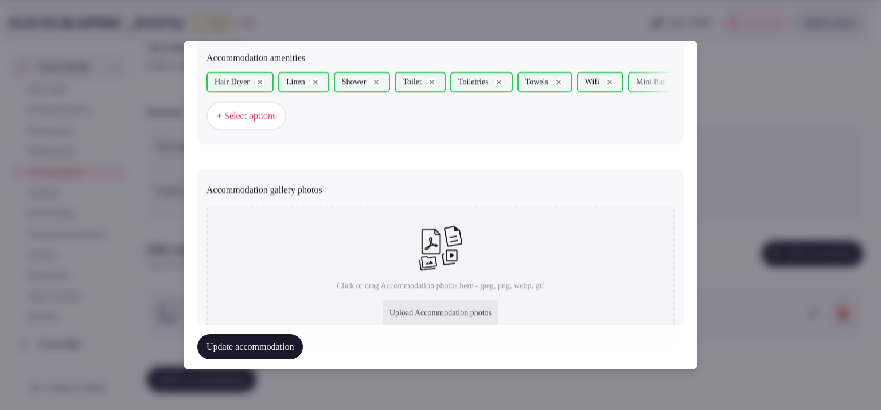
scroll to position [1200, 0]
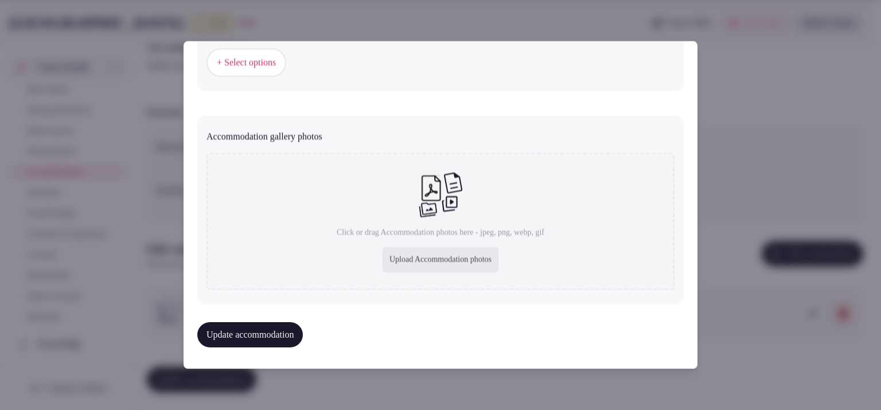
click at [444, 251] on div "Upload Accommodation photos" at bounding box center [441, 259] width 116 height 25
type input "**********"
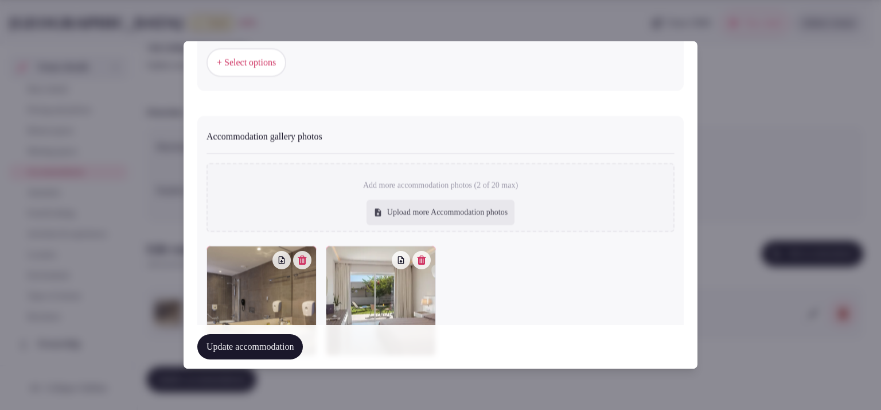
click at [419, 215] on div "Upload more Accommodation photos" at bounding box center [441, 212] width 148 height 25
type input "**********"
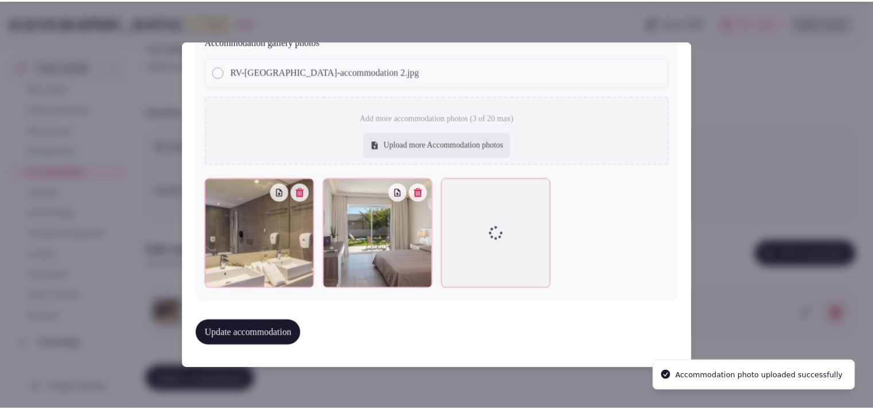
scroll to position [1291, 0]
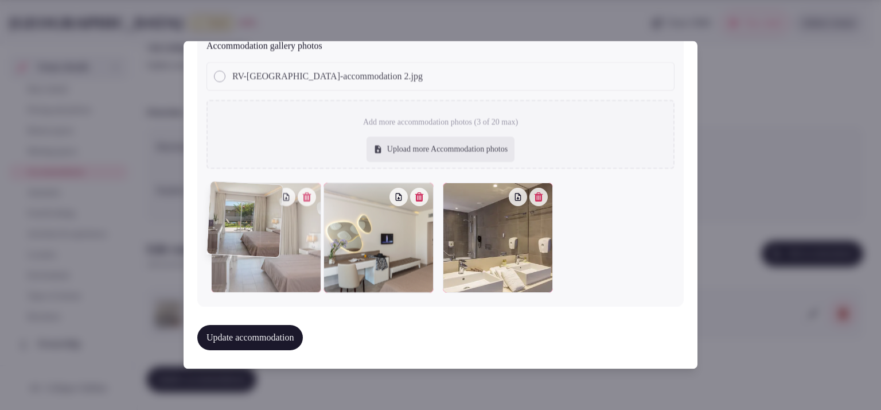
drag, startPoint x: 497, startPoint y: 252, endPoint x: 297, endPoint y: 268, distance: 200.9
click at [297, 268] on div at bounding box center [266, 238] width 110 height 110
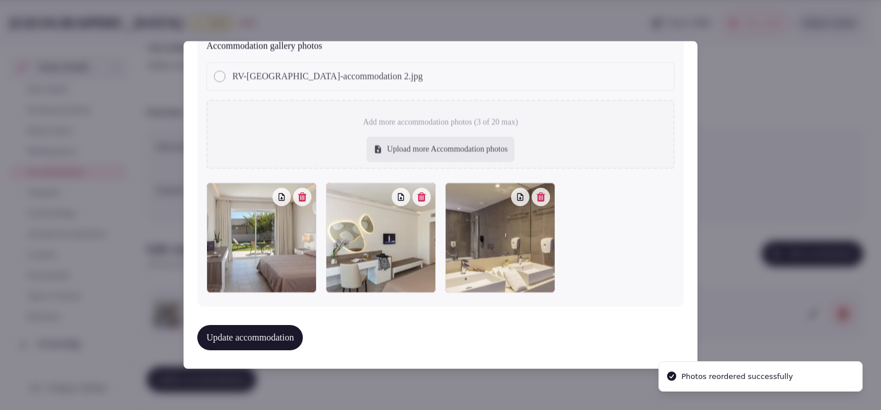
click at [266, 339] on button "Update accommodation" at bounding box center [250, 337] width 106 height 25
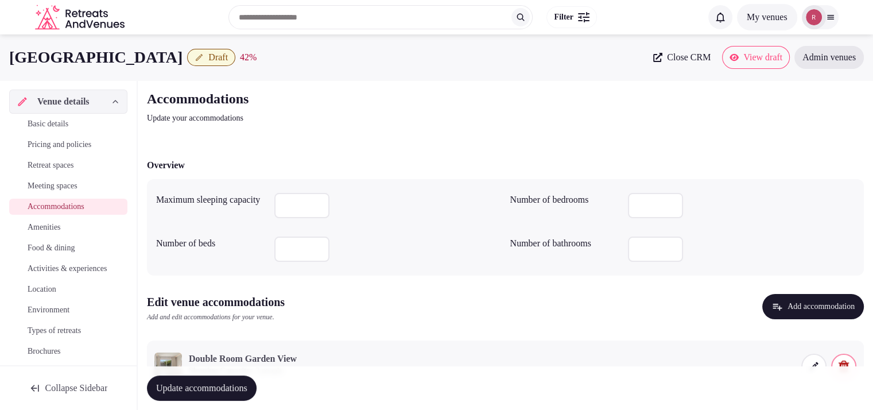
scroll to position [53, 0]
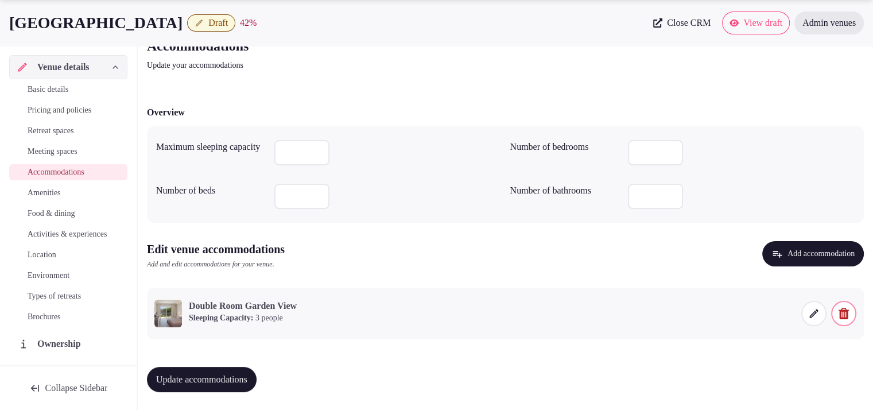
click at [215, 370] on button "Update accommodations" at bounding box center [202, 379] width 110 height 25
click at [48, 188] on span "Amenities" at bounding box center [44, 192] width 33 height 11
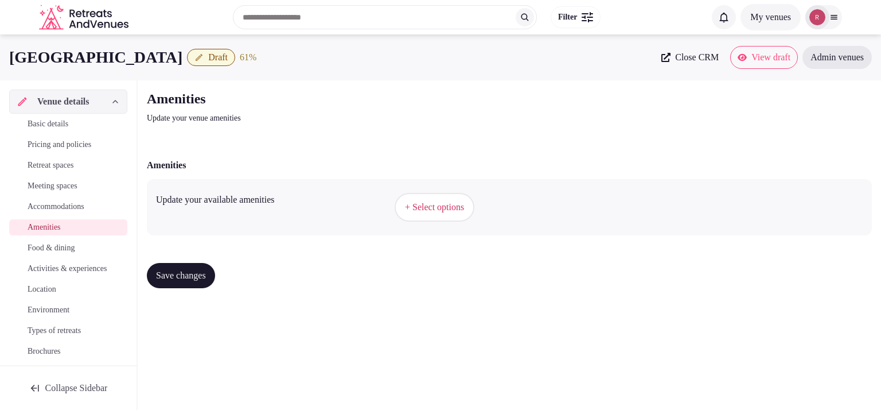
click at [425, 212] on span "+ Select options" at bounding box center [434, 207] width 59 height 13
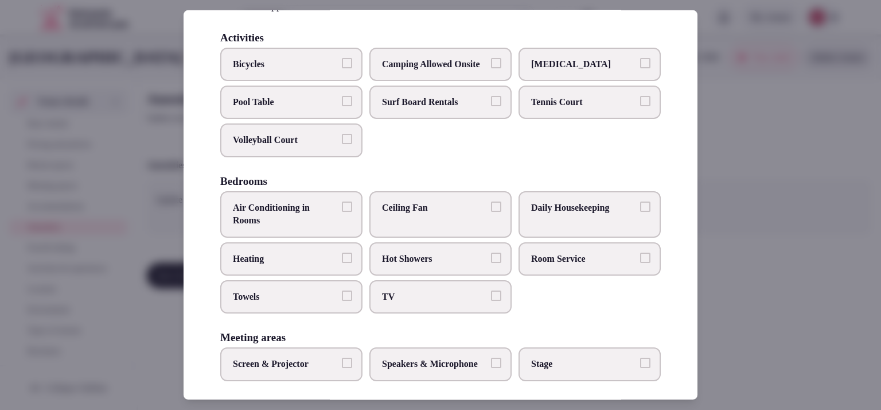
scroll to position [81, 0]
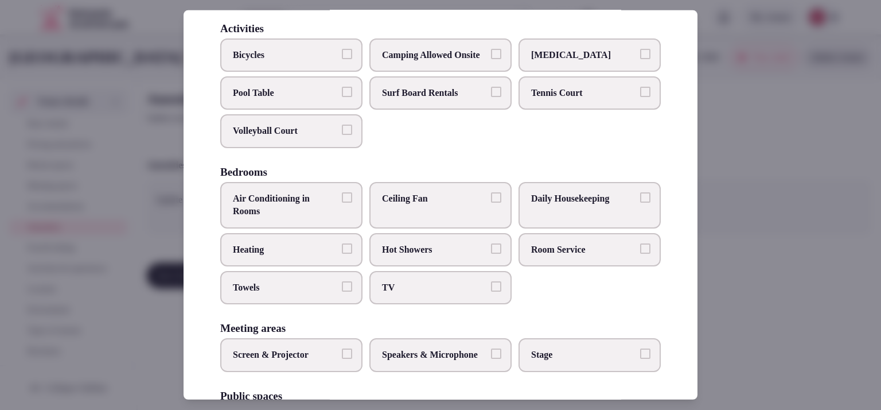
click at [320, 99] on span "Pool Table" at bounding box center [286, 93] width 106 height 13
click at [342, 97] on button "Pool Table" at bounding box center [347, 92] width 10 height 10
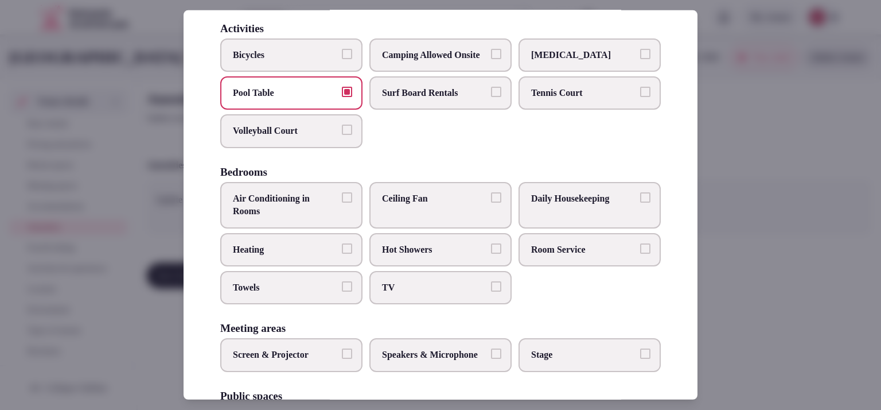
click at [314, 133] on label "Volleyball Court" at bounding box center [291, 130] width 142 height 33
click at [342, 133] on button "Volleyball Court" at bounding box center [347, 130] width 10 height 10
click at [325, 208] on span "Air Conditioning in Rooms" at bounding box center [286, 205] width 106 height 26
click at [342, 203] on button "Air Conditioning in Rooms" at bounding box center [347, 197] width 10 height 10
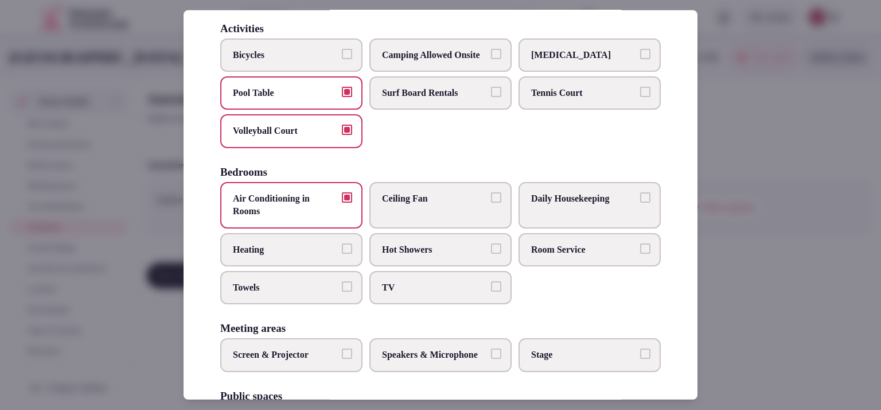
click at [397, 294] on span "TV" at bounding box center [435, 287] width 106 height 13
click at [491, 291] on button "TV" at bounding box center [496, 286] width 10 height 10
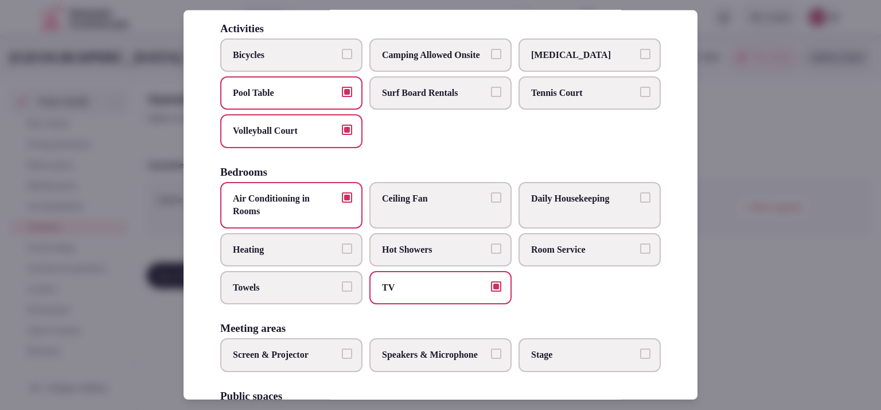
click at [342, 291] on button "Towels" at bounding box center [347, 286] width 10 height 10
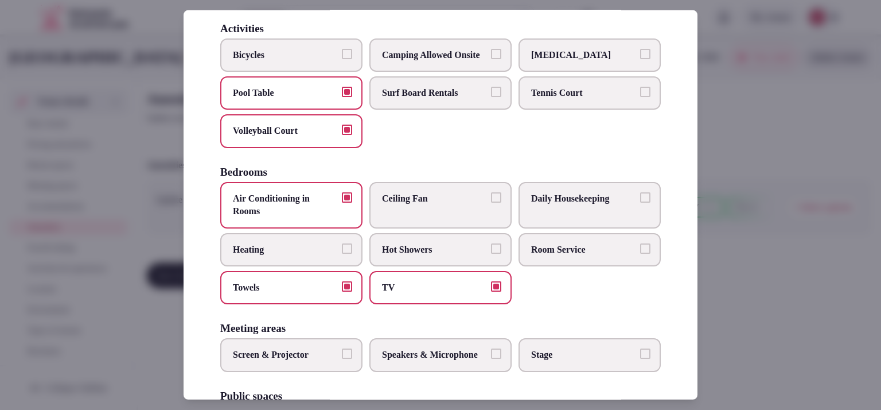
click at [551, 255] on span "Room Service" at bounding box center [584, 249] width 106 height 13
click at [640, 253] on button "Room Service" at bounding box center [645, 248] width 10 height 10
click at [610, 205] on span "Daily Housekeeping" at bounding box center [584, 198] width 106 height 13
click at [640, 203] on button "Daily Housekeeping" at bounding box center [645, 197] width 10 height 10
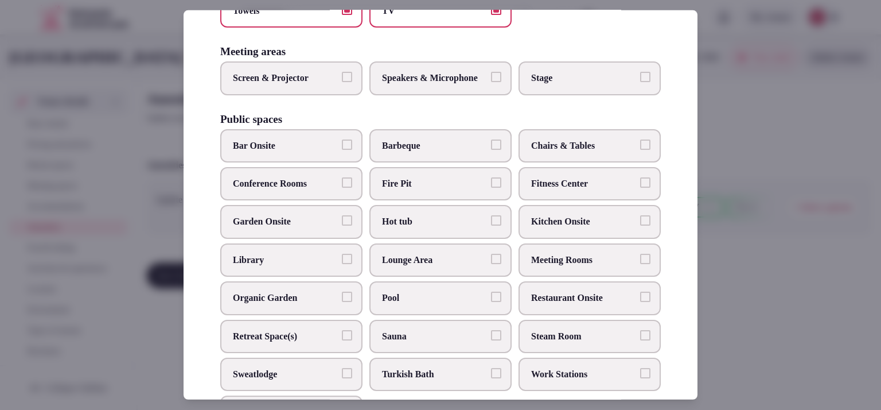
scroll to position [362, 0]
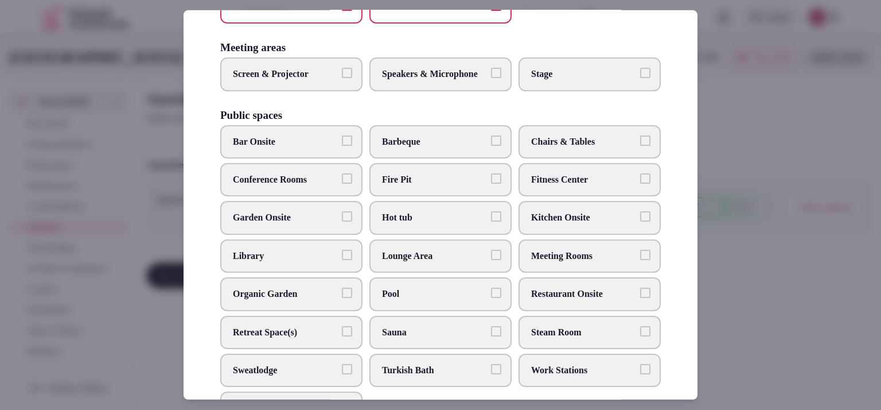
click at [432, 80] on span "Speakers & Microphone" at bounding box center [435, 74] width 106 height 13
click at [491, 78] on button "Speakers & Microphone" at bounding box center [496, 73] width 10 height 10
click at [324, 80] on span "Screen & Projector" at bounding box center [286, 74] width 106 height 13
click at [342, 78] on button "Screen & Projector" at bounding box center [347, 73] width 10 height 10
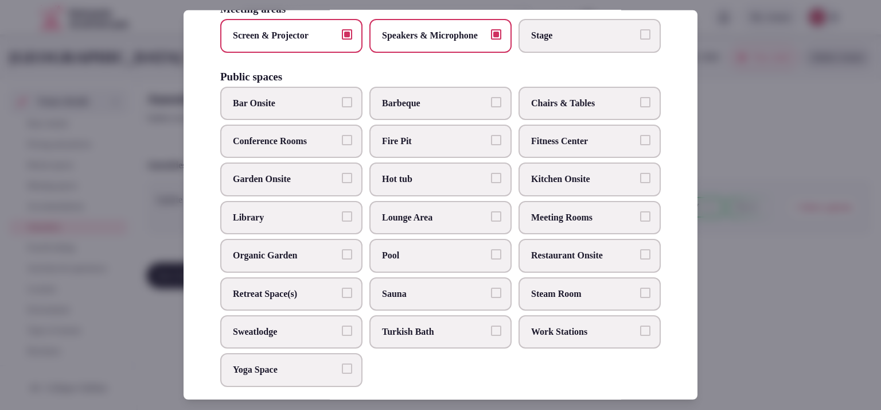
scroll to position [425, 0]
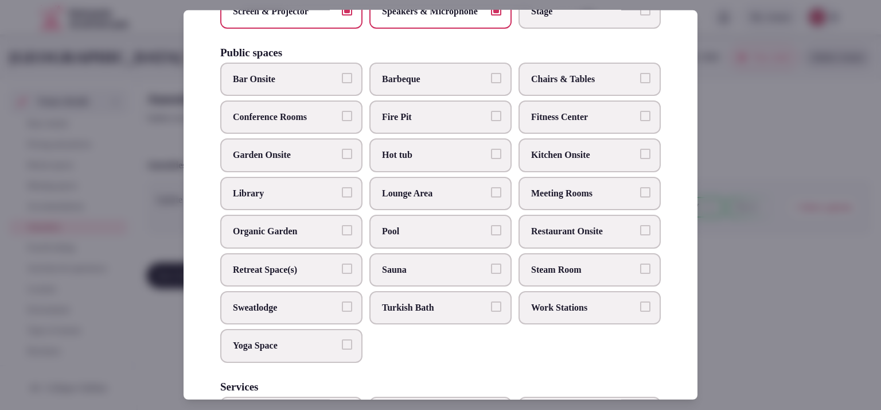
click at [573, 123] on span "Fitness Center" at bounding box center [584, 117] width 106 height 13
click at [640, 121] on button "Fitness Center" at bounding box center [645, 116] width 10 height 10
click at [244, 85] on span "Bar Onsite" at bounding box center [286, 79] width 106 height 13
click at [342, 83] on button "Bar Onsite" at bounding box center [347, 78] width 10 height 10
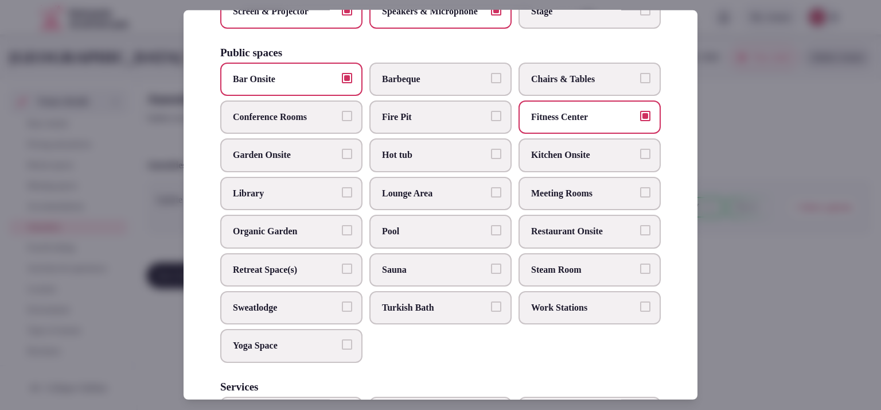
click at [328, 161] on span "Garden Onsite" at bounding box center [286, 155] width 106 height 13
click at [342, 159] on button "Garden Onsite" at bounding box center [347, 154] width 10 height 10
click at [406, 238] on span "Pool" at bounding box center [435, 231] width 106 height 13
click at [491, 235] on button "Pool" at bounding box center [496, 230] width 10 height 10
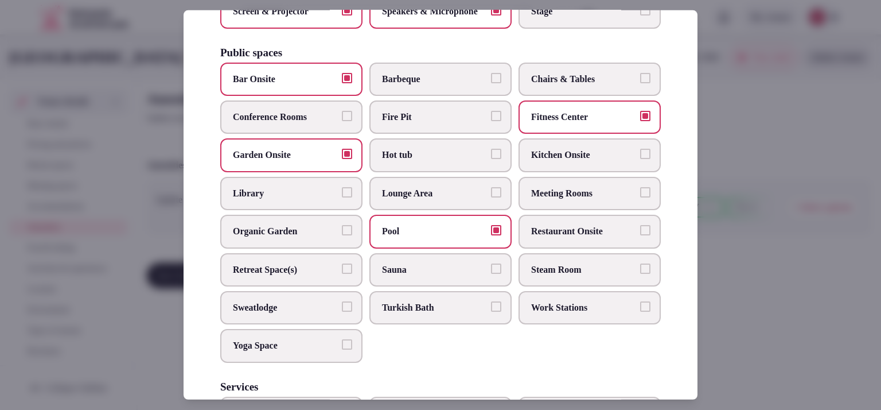
click at [546, 276] on span "Steam Room" at bounding box center [584, 269] width 106 height 13
click at [640, 274] on button "Steam Room" at bounding box center [645, 268] width 10 height 10
click at [464, 276] on span "Sauna" at bounding box center [435, 269] width 106 height 13
click at [491, 274] on button "Sauna" at bounding box center [496, 268] width 10 height 10
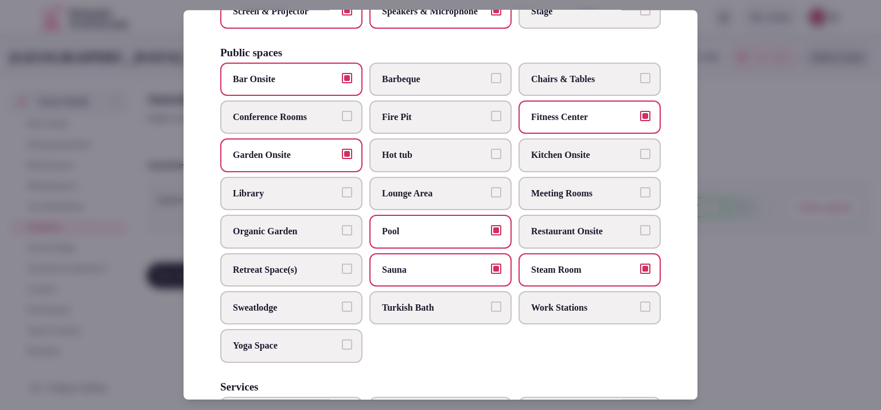
click at [578, 200] on span "Meeting Rooms" at bounding box center [584, 193] width 106 height 13
click at [640, 197] on button "Meeting Rooms" at bounding box center [645, 192] width 10 height 10
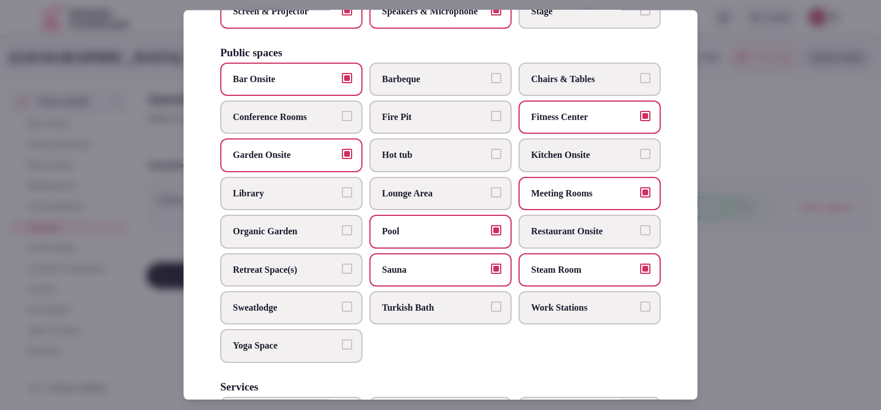
click at [330, 130] on label "Conference Rooms" at bounding box center [291, 116] width 142 height 33
click at [342, 121] on button "Conference Rooms" at bounding box center [347, 116] width 10 height 10
click at [615, 85] on span "Chairs & Tables" at bounding box center [584, 79] width 106 height 13
click at [640, 83] on button "Chairs & Tables" at bounding box center [645, 78] width 10 height 10
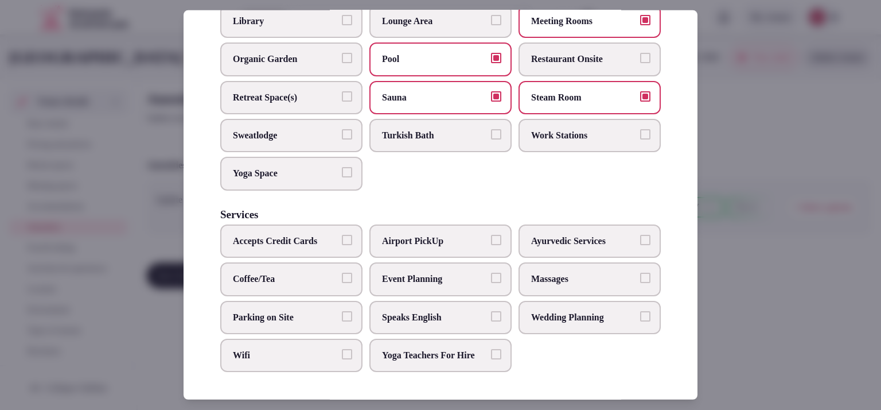
scroll to position [627, 0]
click at [393, 273] on span "Event Planning" at bounding box center [435, 279] width 106 height 13
click at [491, 273] on button "Event Planning" at bounding box center [496, 278] width 10 height 10
click at [551, 273] on span "Massages" at bounding box center [584, 279] width 106 height 13
click at [640, 273] on button "Massages" at bounding box center [645, 278] width 10 height 10
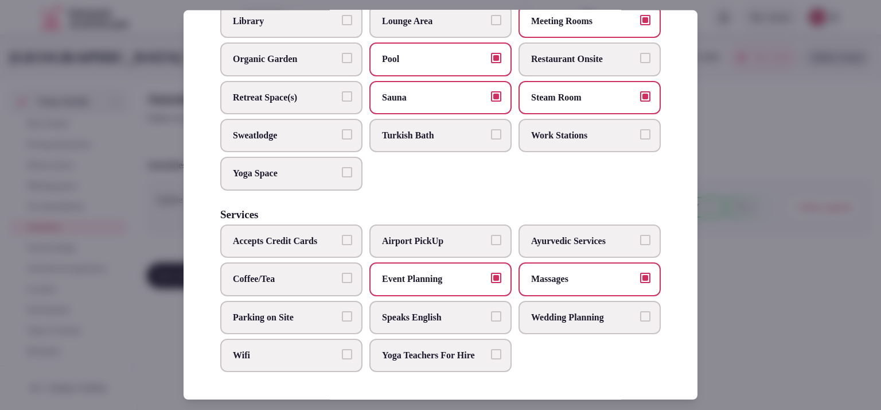
click at [553, 300] on label "Wedding Planning" at bounding box center [590, 316] width 142 height 33
click at [640, 310] on button "Wedding Planning" at bounding box center [645, 315] width 10 height 10
click at [278, 349] on span "Wifi" at bounding box center [286, 355] width 106 height 13
click at [342, 349] on button "Wifi" at bounding box center [347, 354] width 10 height 10
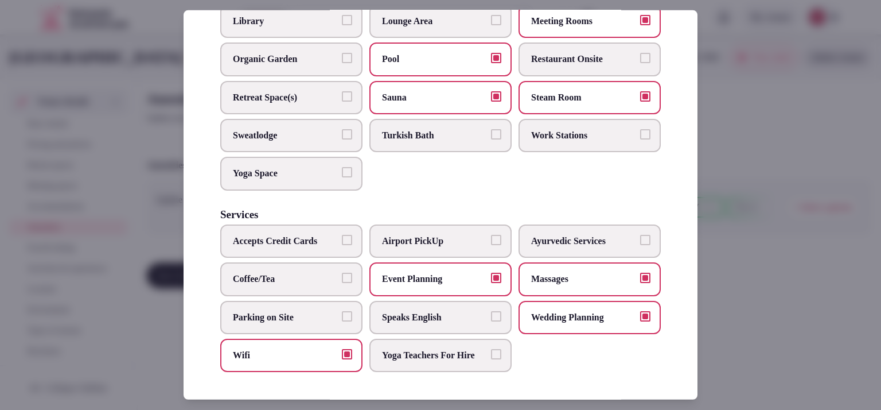
click at [728, 211] on div at bounding box center [440, 205] width 881 height 410
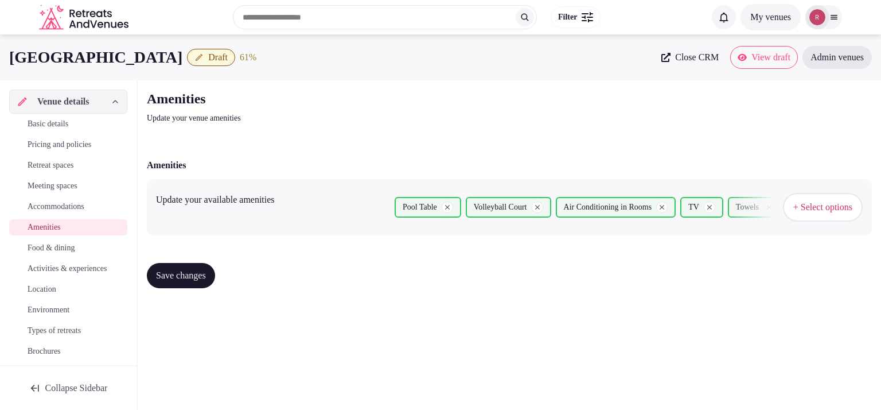
click at [205, 275] on span "Save changes" at bounding box center [181, 275] width 50 height 11
click at [808, 208] on span "+ Select options" at bounding box center [823, 207] width 59 height 13
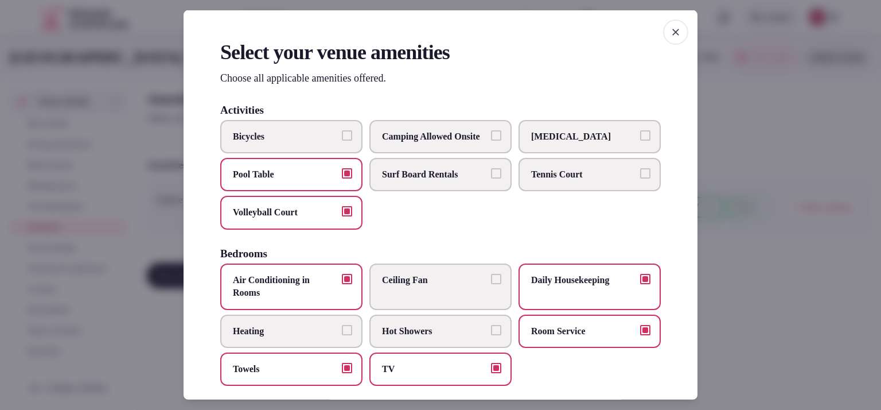
scroll to position [340, 0]
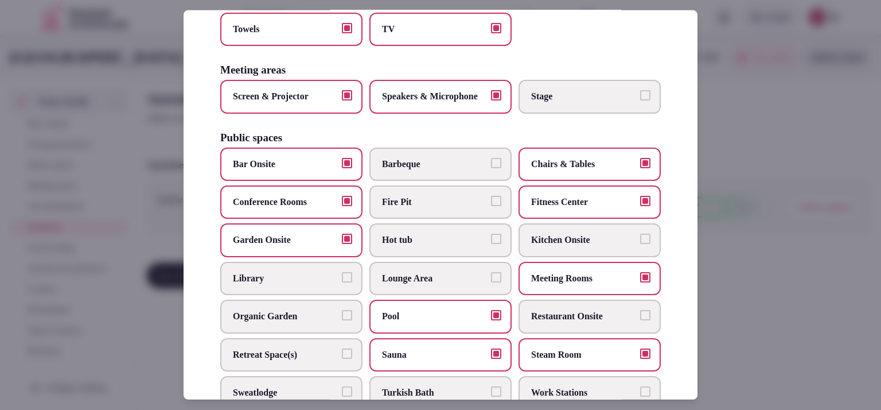
click at [310, 295] on label "Library" at bounding box center [291, 278] width 142 height 33
click at [342, 282] on button "Library" at bounding box center [347, 277] width 10 height 10
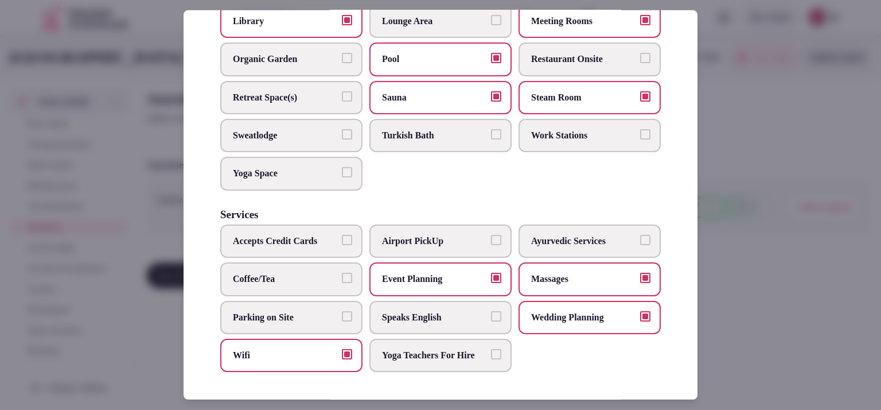
click at [426, 235] on span "Airport PickUp" at bounding box center [435, 241] width 106 height 13
click at [491, 235] on button "Airport PickUp" at bounding box center [496, 240] width 10 height 10
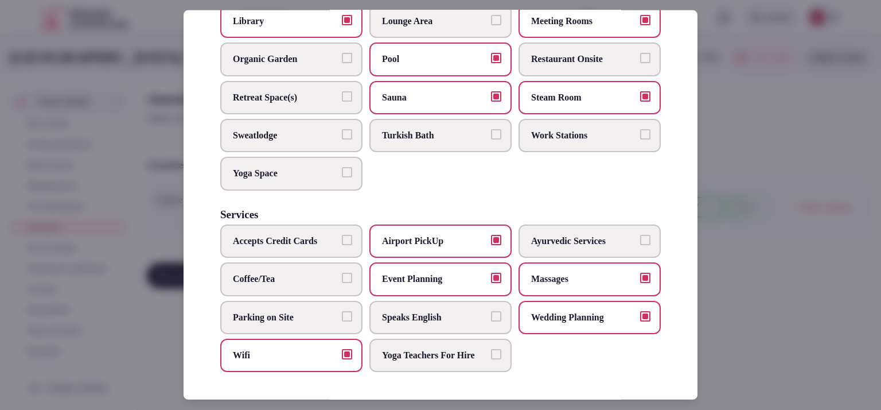
click at [310, 310] on span "Parking on Site" at bounding box center [286, 316] width 106 height 13
click at [342, 310] on button "Parking on Site" at bounding box center [347, 315] width 10 height 10
click at [747, 166] on div at bounding box center [440, 205] width 881 height 410
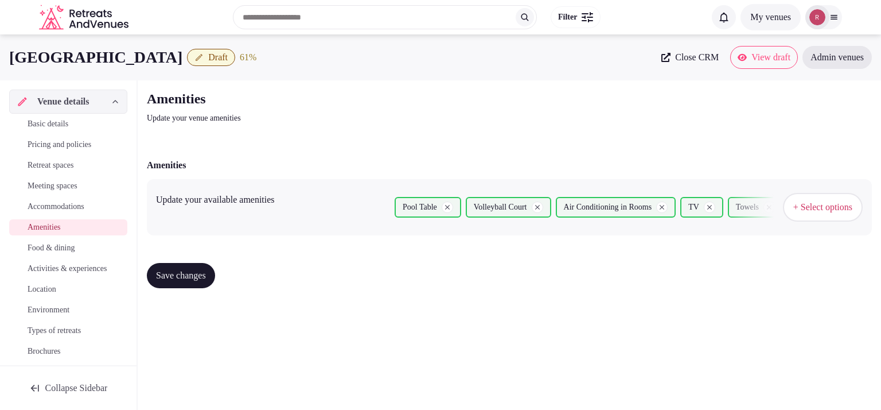
click at [179, 271] on span "Save changes" at bounding box center [181, 275] width 50 height 11
click at [794, 201] on span "+ Select options" at bounding box center [823, 207] width 59 height 13
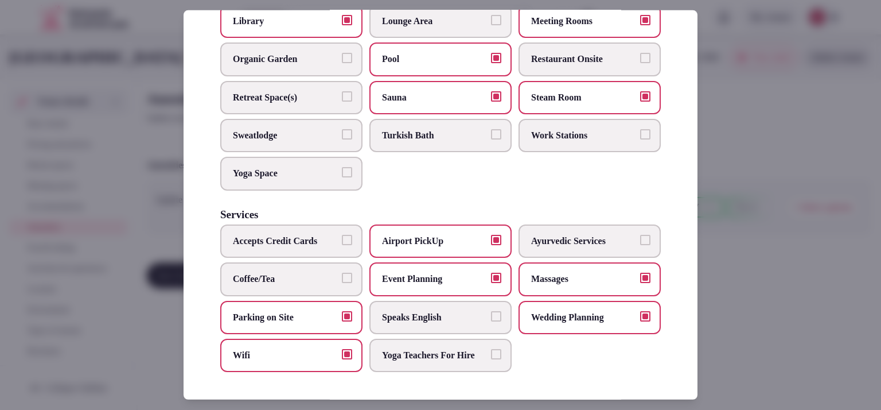
scroll to position [287, 0]
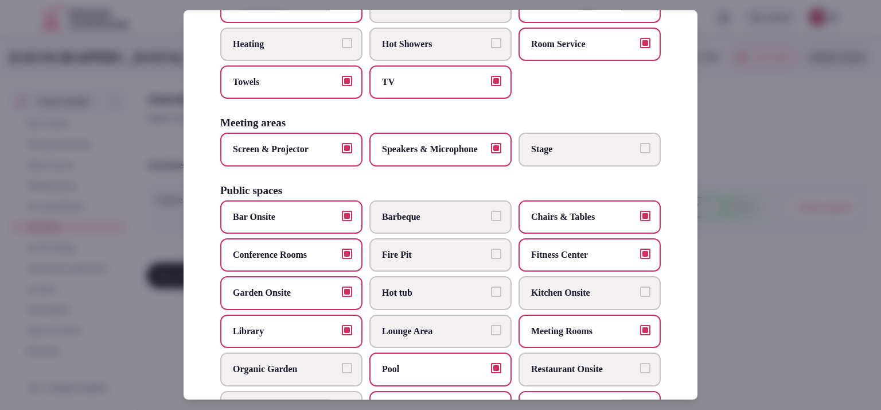
click at [542, 381] on label "Restaurant Onsite" at bounding box center [590, 368] width 142 height 33
click at [640, 373] on button "Restaurant Onsite" at bounding box center [645, 368] width 10 height 10
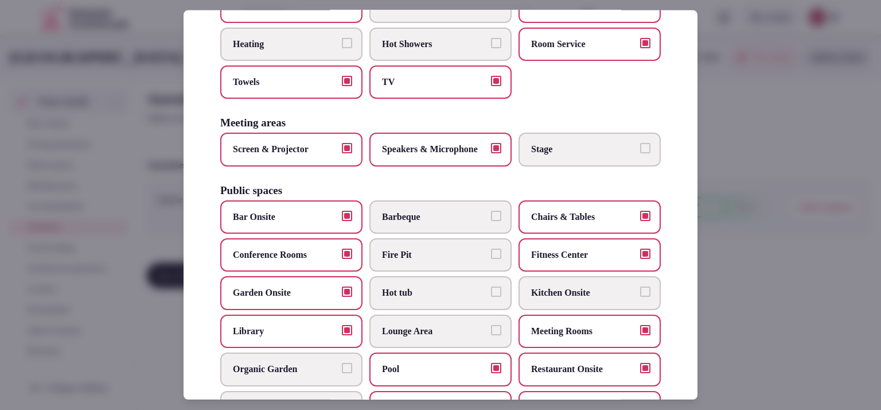
click at [763, 287] on div at bounding box center [440, 205] width 881 height 410
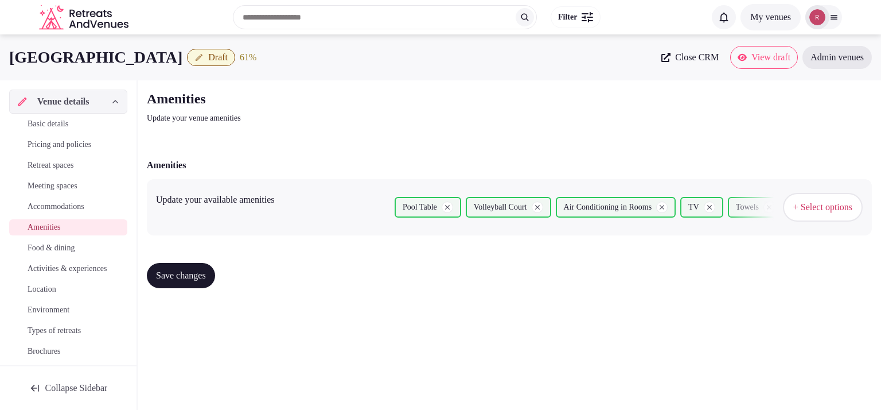
click at [206, 273] on span "Save changes" at bounding box center [181, 275] width 50 height 11
click at [46, 240] on link "Food & dining" at bounding box center [68, 248] width 118 height 16
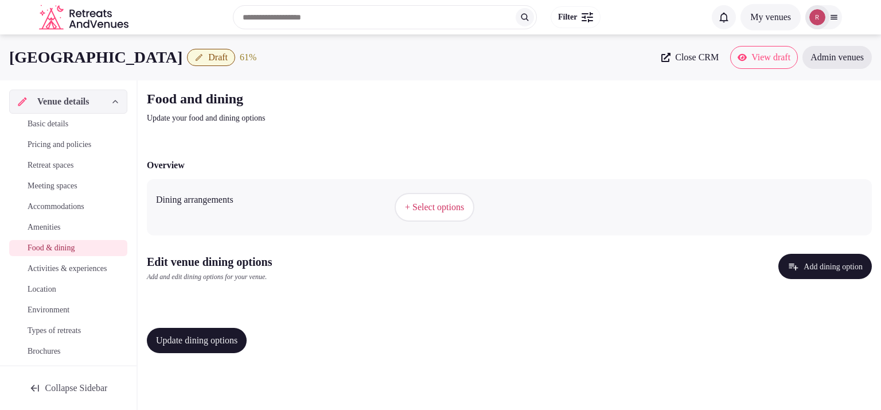
click at [441, 210] on span "+ Select options" at bounding box center [434, 207] width 59 height 13
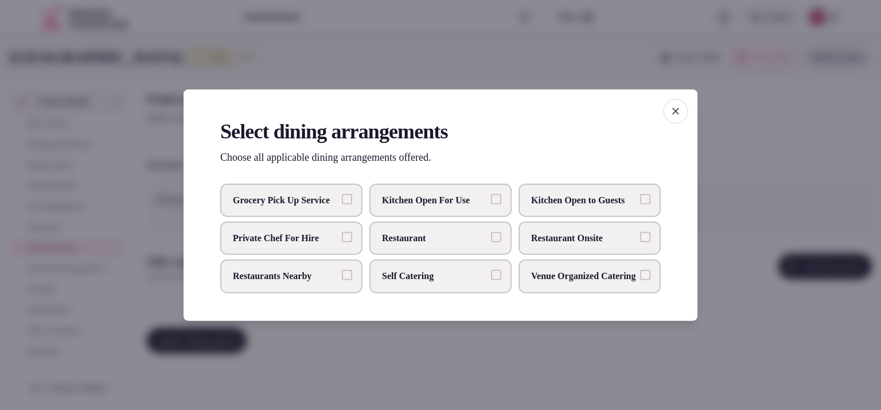
click at [532, 239] on span "Restaurant Onsite" at bounding box center [584, 238] width 106 height 13
click at [640, 239] on button "Restaurant Onsite" at bounding box center [645, 237] width 10 height 10
click at [723, 307] on div at bounding box center [440, 205] width 881 height 410
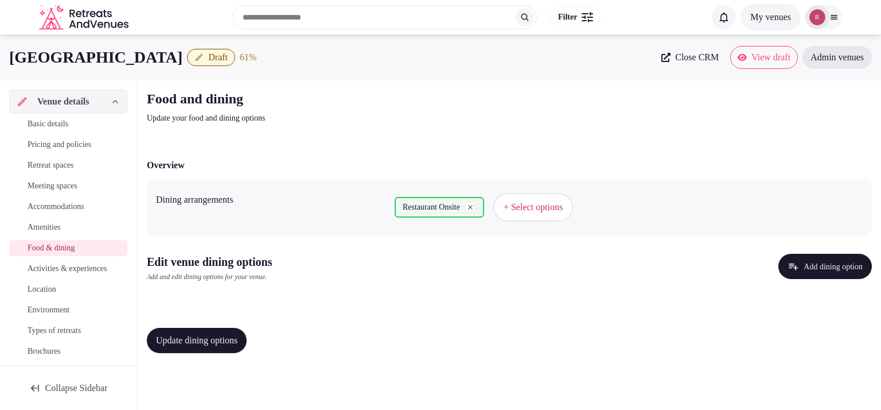
click at [195, 343] on span "Update dining options" at bounding box center [196, 340] width 81 height 11
click at [806, 264] on button "Add dining option" at bounding box center [826, 266] width 94 height 25
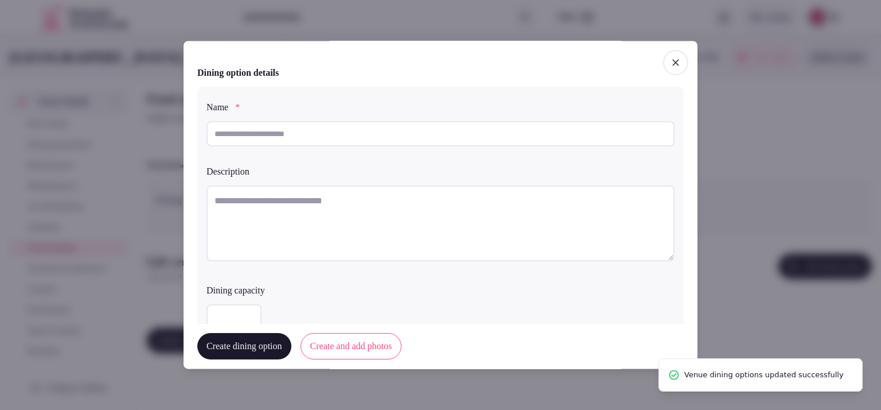
click at [294, 141] on input "text" at bounding box center [441, 133] width 468 height 25
paste input "**********"
type input "**********"
click at [299, 229] on textarea at bounding box center [441, 228] width 468 height 76
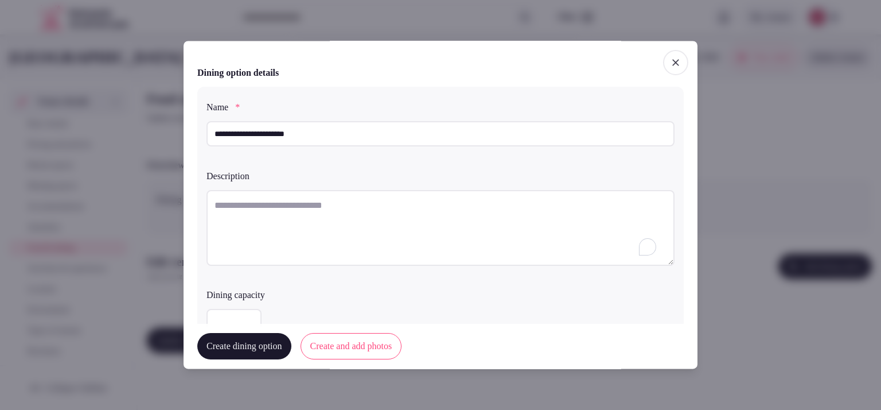
paste textarea "**********"
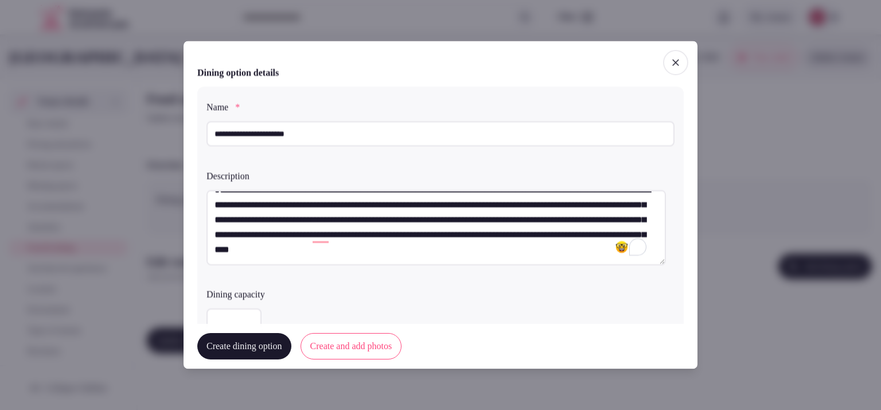
scroll to position [45, 0]
type textarea "**********"
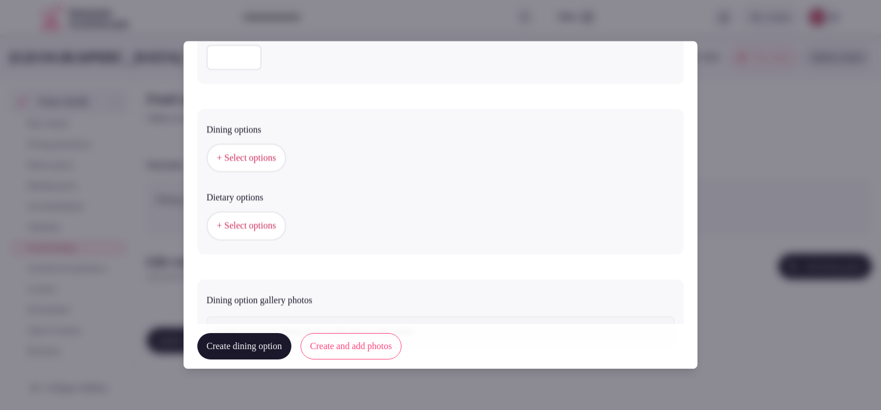
scroll to position [265, 0]
click at [233, 141] on div "+ Select options" at bounding box center [441, 157] width 468 height 38
click at [237, 149] on button "+ Select options" at bounding box center [247, 157] width 80 height 29
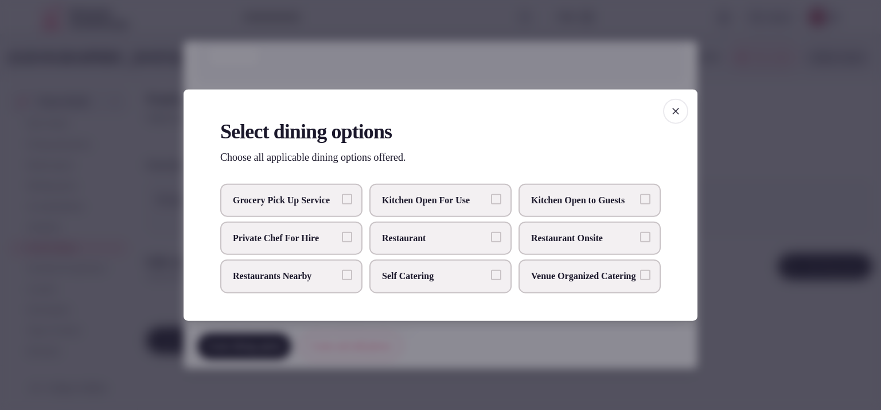
click at [607, 244] on label "Restaurant Onsite" at bounding box center [590, 237] width 142 height 33
click at [640, 242] on button "Restaurant Onsite" at bounding box center [645, 237] width 10 height 10
click at [640, 117] on h2 "Select dining options" at bounding box center [440, 131] width 441 height 29
click at [677, 106] on icon "button" at bounding box center [675, 111] width 11 height 11
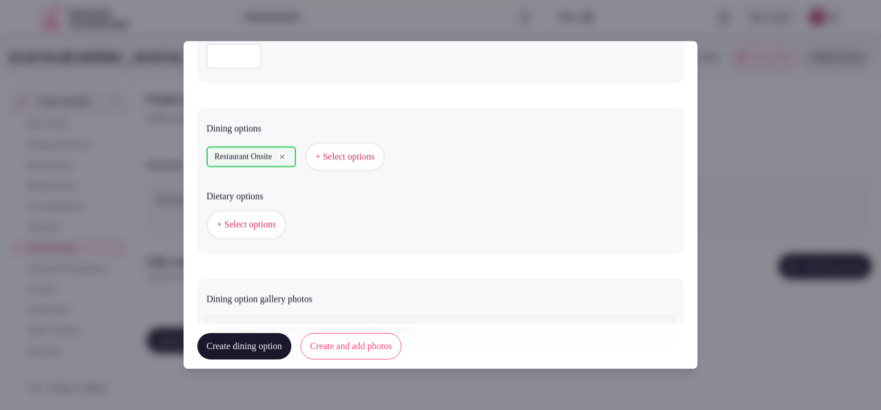
click at [276, 220] on span "+ Select options" at bounding box center [246, 225] width 59 height 13
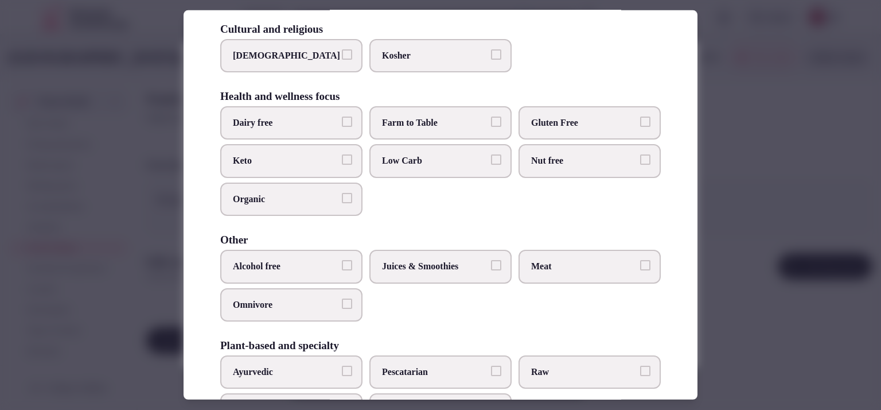
scroll to position [0, 0]
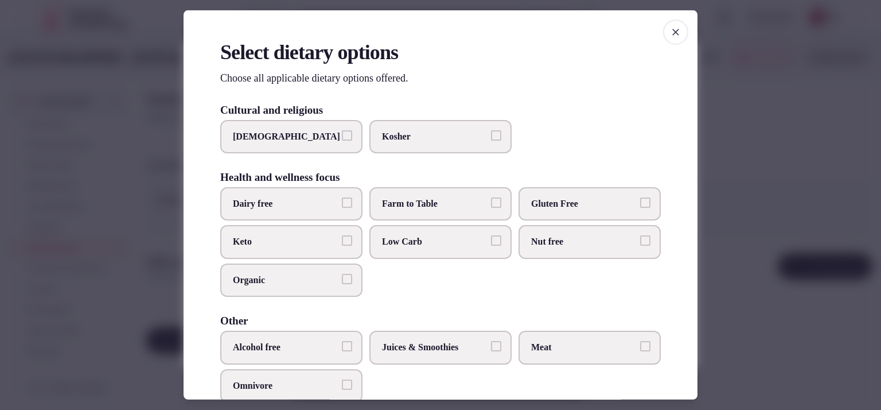
click at [729, 117] on div at bounding box center [440, 205] width 881 height 410
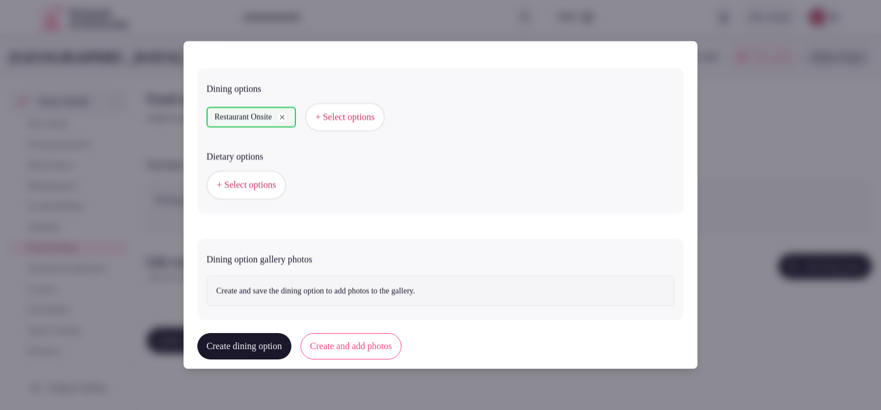
scroll to position [321, 0]
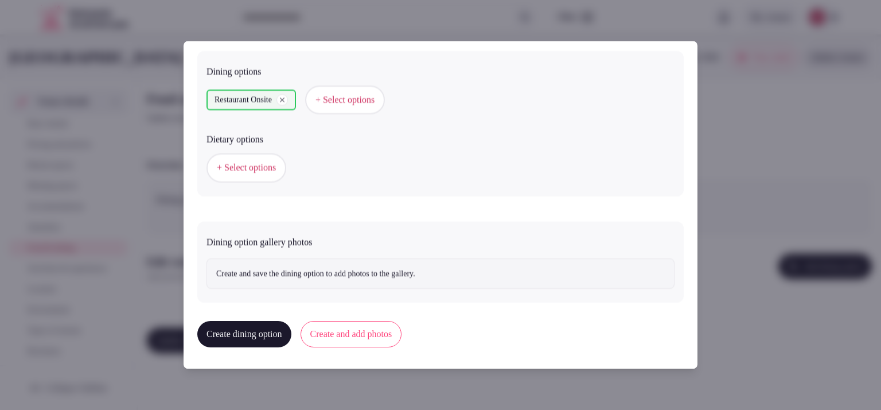
click at [370, 323] on button "Create and add photos" at bounding box center [352, 334] width 102 height 26
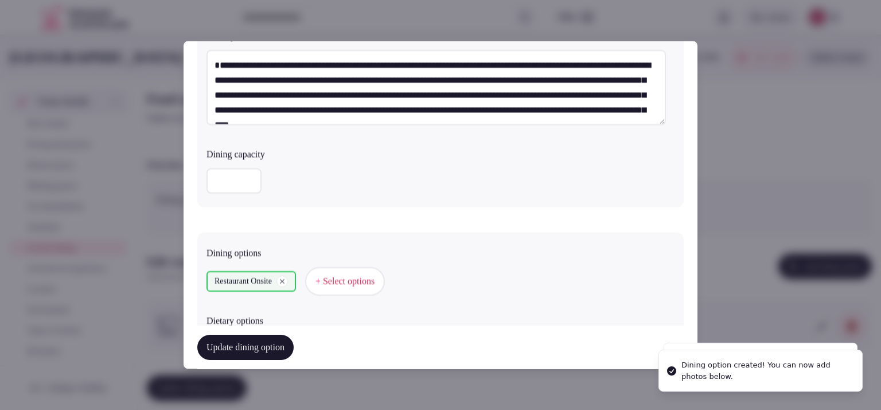
scroll to position [427, 0]
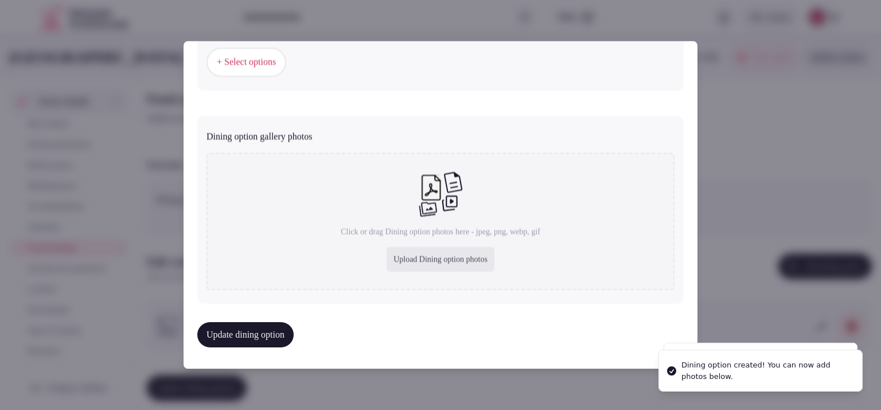
click at [410, 257] on div "Upload Dining option photos" at bounding box center [441, 259] width 108 height 25
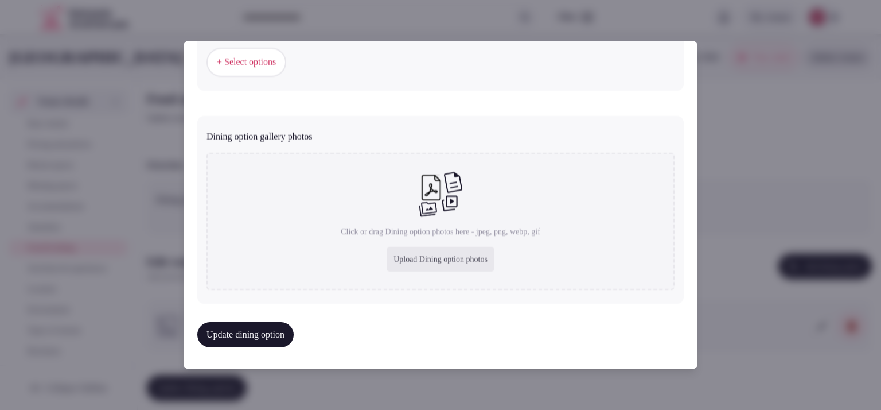
type input "**********"
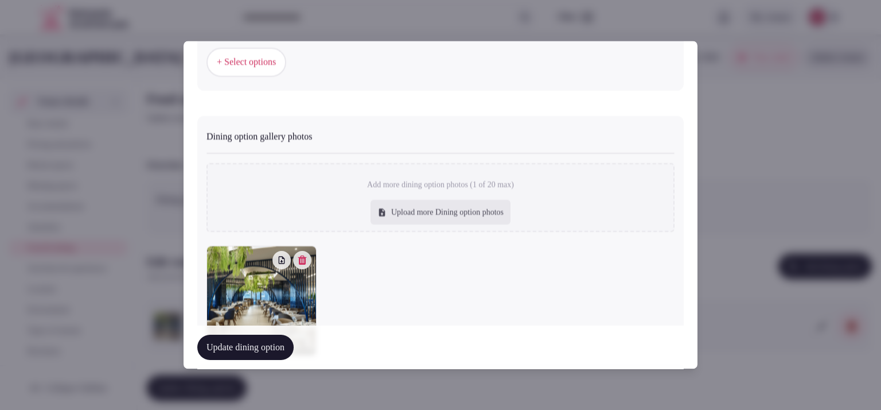
click at [219, 355] on button "Update dining option" at bounding box center [245, 347] width 96 height 25
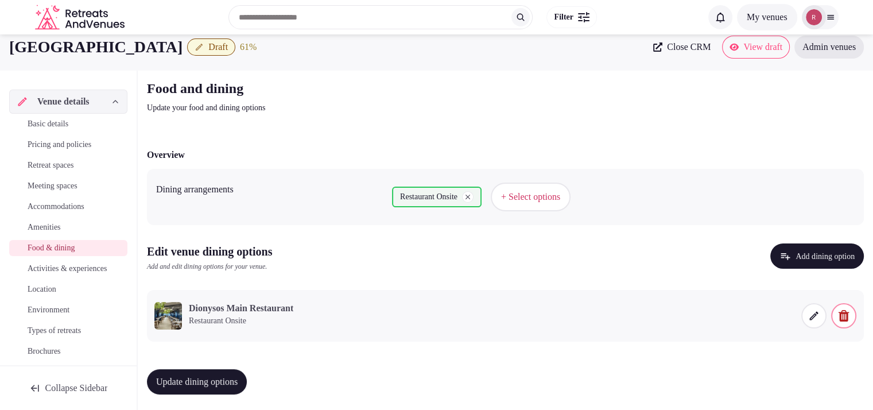
scroll to position [13, 0]
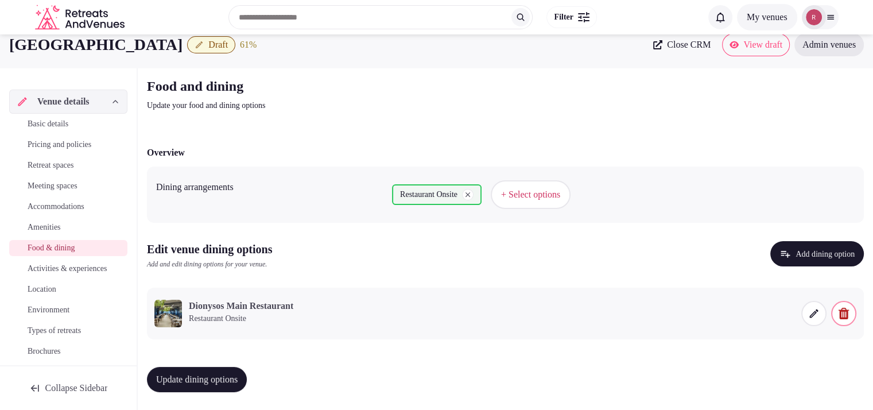
click at [213, 380] on span "Update dining options" at bounding box center [196, 379] width 81 height 11
click at [74, 270] on span "Activities & experiences" at bounding box center [67, 268] width 79 height 11
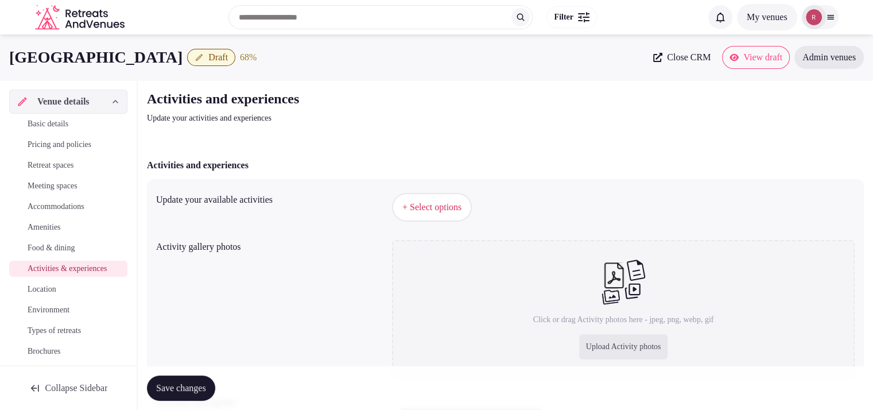
click at [54, 122] on span "Basic details" at bounding box center [48, 123] width 41 height 11
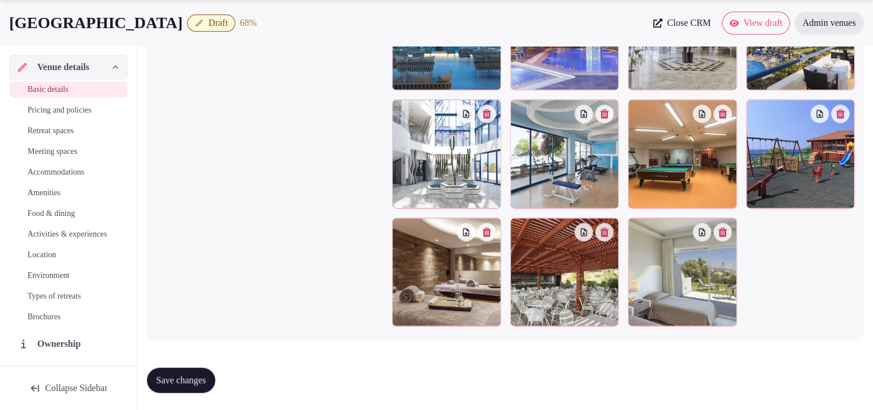
scroll to position [96, 0]
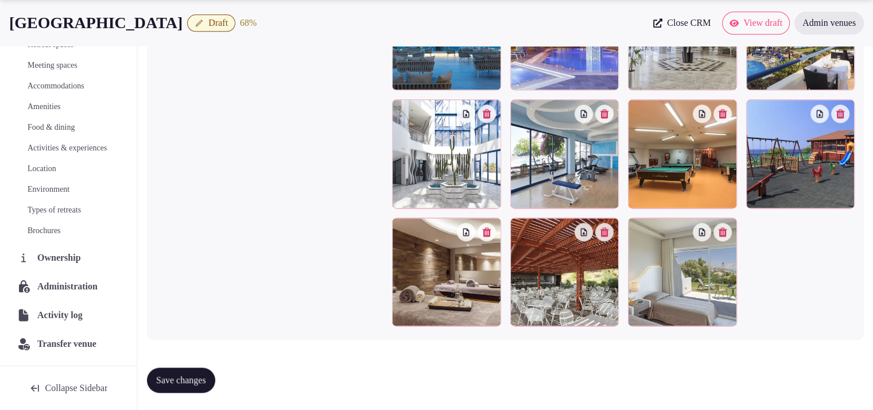
click at [64, 142] on span "Activities & experiences" at bounding box center [67, 147] width 79 height 11
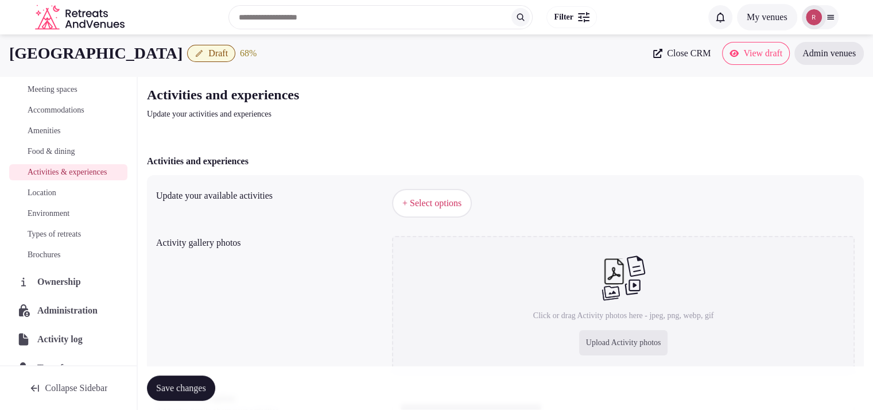
scroll to position [149, 0]
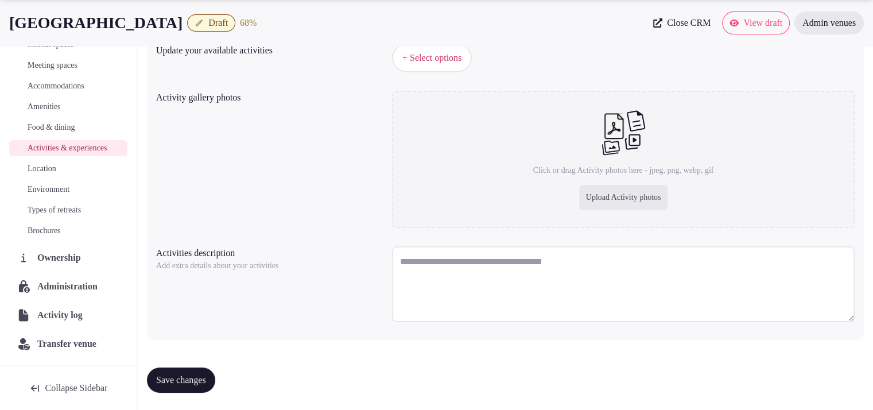
click at [599, 203] on div "Upload Activity photos" at bounding box center [623, 197] width 89 height 25
type input "**********"
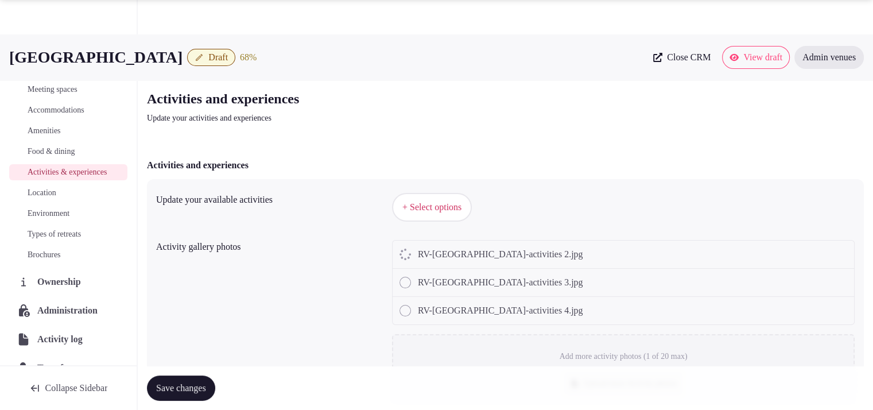
scroll to position [297, 0]
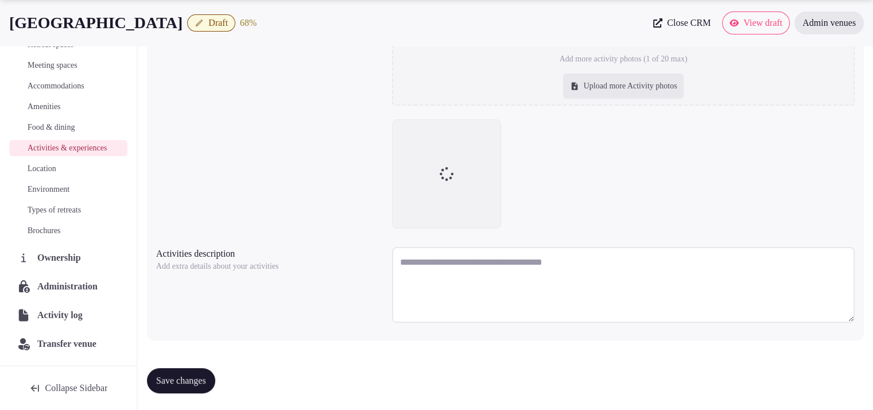
click at [475, 260] on textarea at bounding box center [623, 285] width 462 height 76
paste textarea "**********"
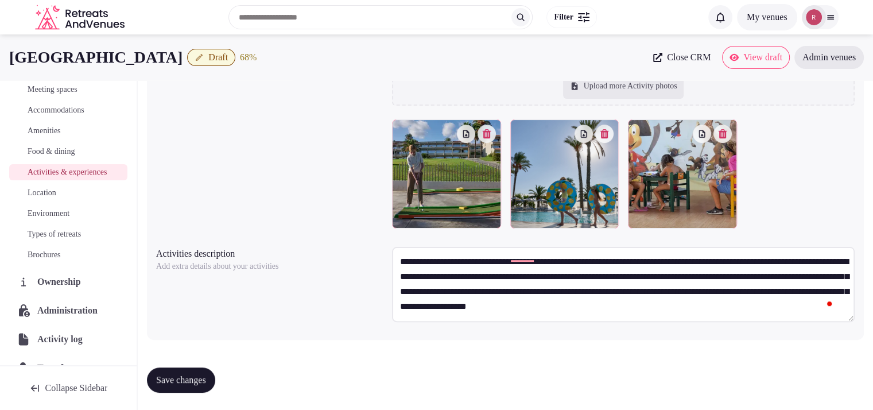
scroll to position [213, 0]
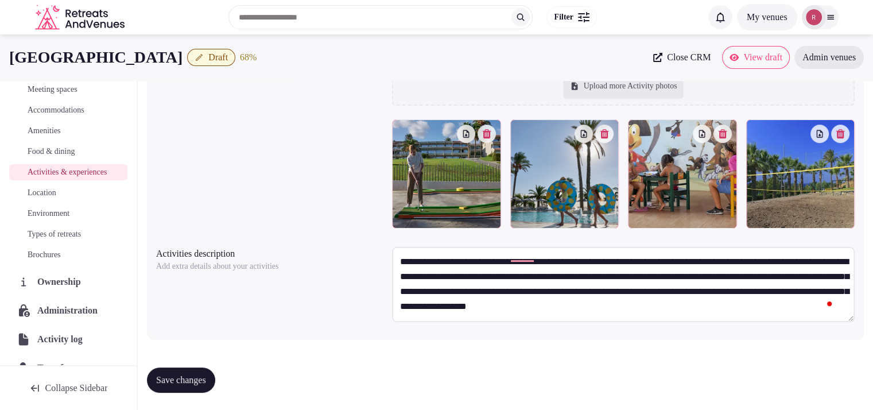
type textarea "**********"
click at [608, 91] on div "Upload more Activity photos" at bounding box center [623, 85] width 121 height 25
type input "**********"
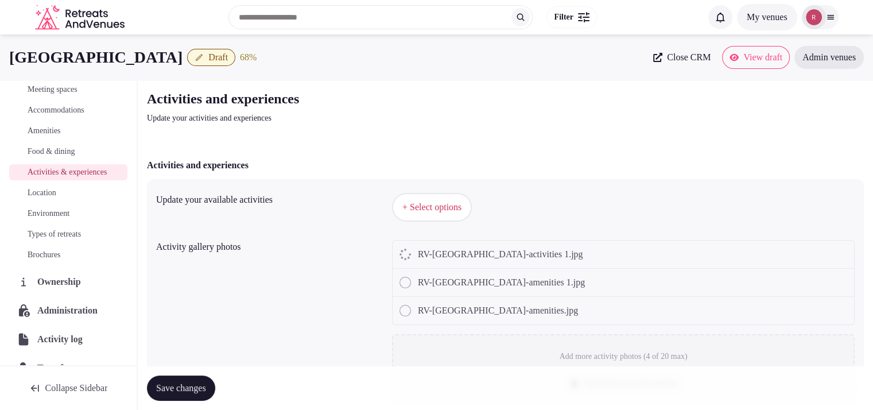
scroll to position [297, 0]
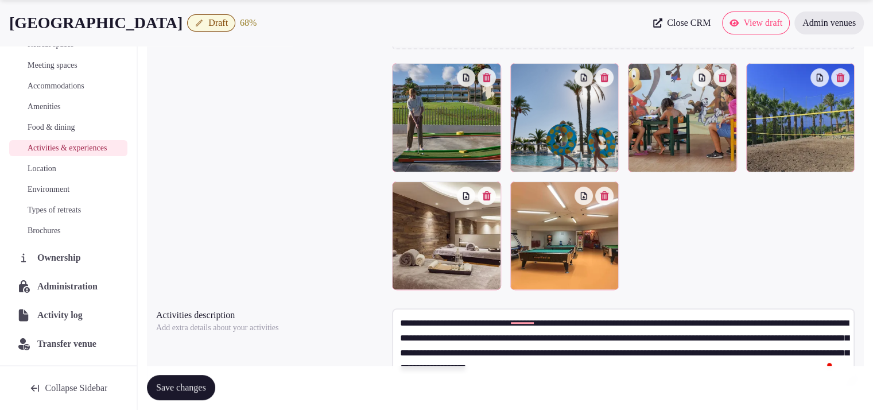
click at [202, 384] on span "Save changes" at bounding box center [181, 387] width 50 height 11
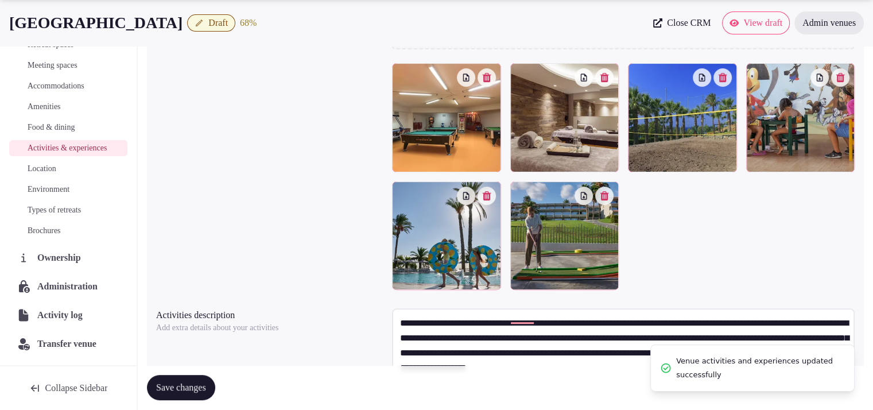
drag, startPoint x: 226, startPoint y: 20, endPoint x: 13, endPoint y: 9, distance: 212.6
click at [13, 9] on div "Rodos Princess Beach Hotel Draft 68 % Close CRM View draft Admin venues" at bounding box center [436, 23] width 873 height 46
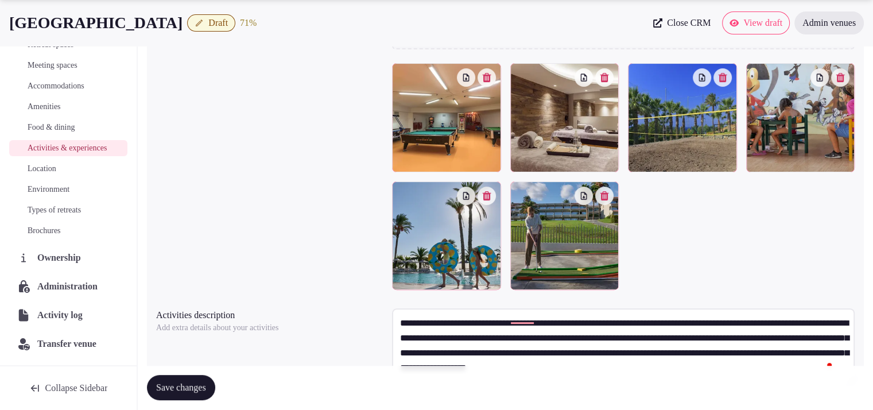
copy h1 "Rodos Princess Beach Hotel"
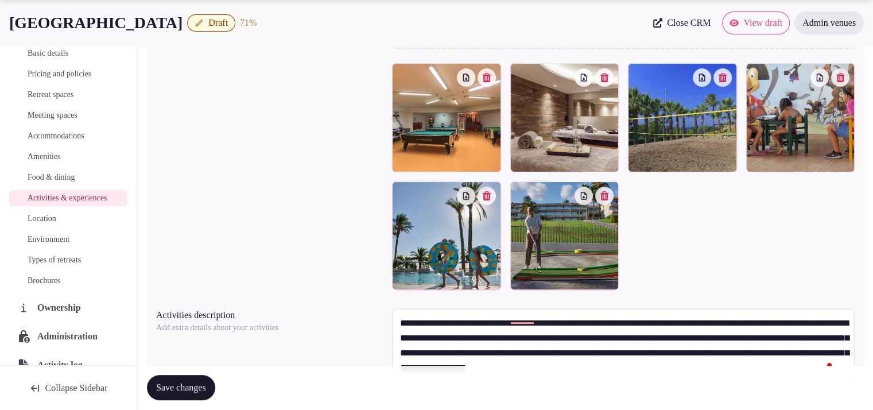
scroll to position [0, 0]
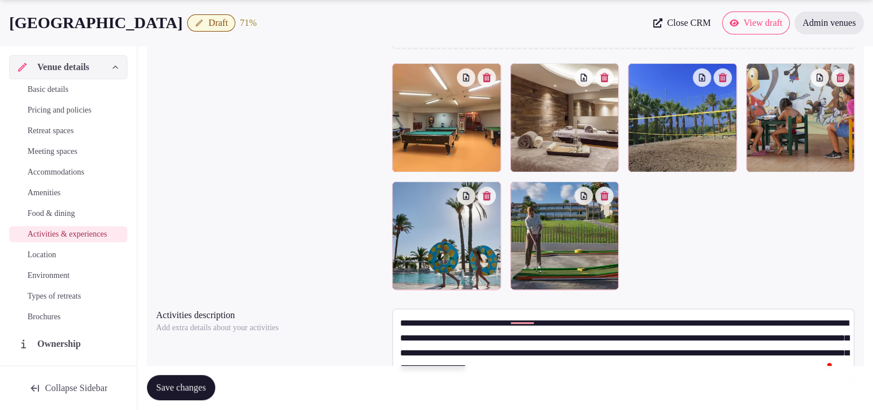
click at [161, 382] on span "Save changes" at bounding box center [181, 387] width 50 height 11
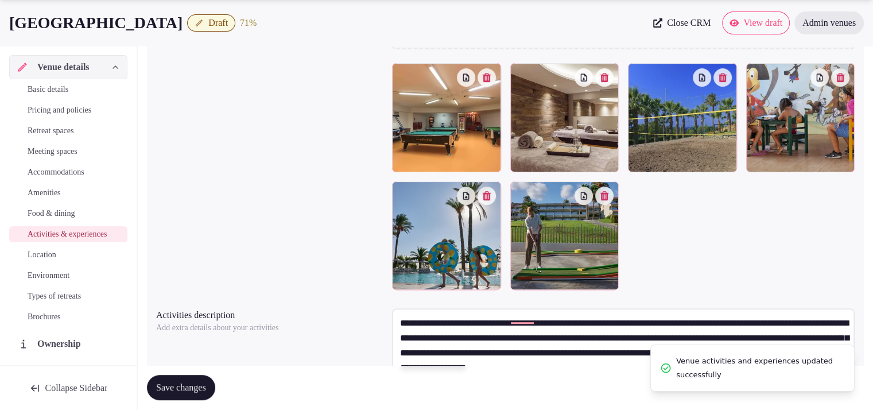
click at [47, 261] on span "Location" at bounding box center [42, 254] width 29 height 11
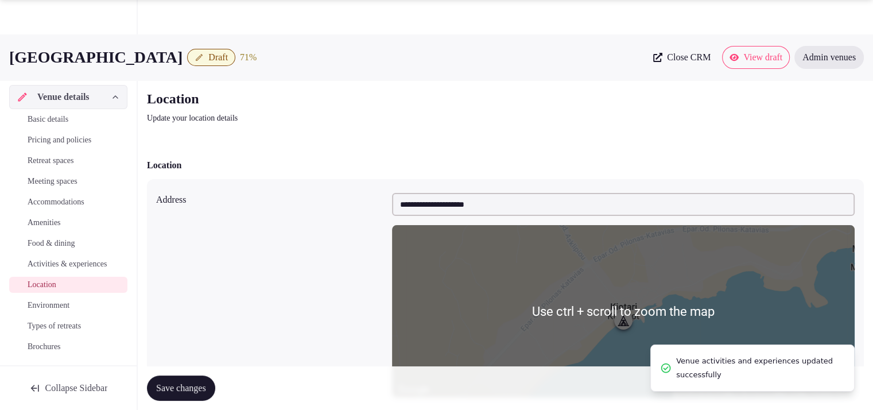
scroll to position [286, 0]
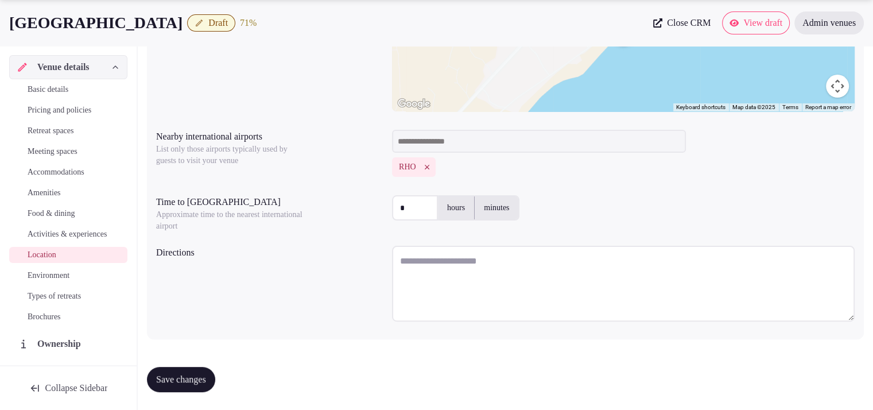
click at [434, 270] on textarea at bounding box center [623, 284] width 462 height 76
paste textarea "**********"
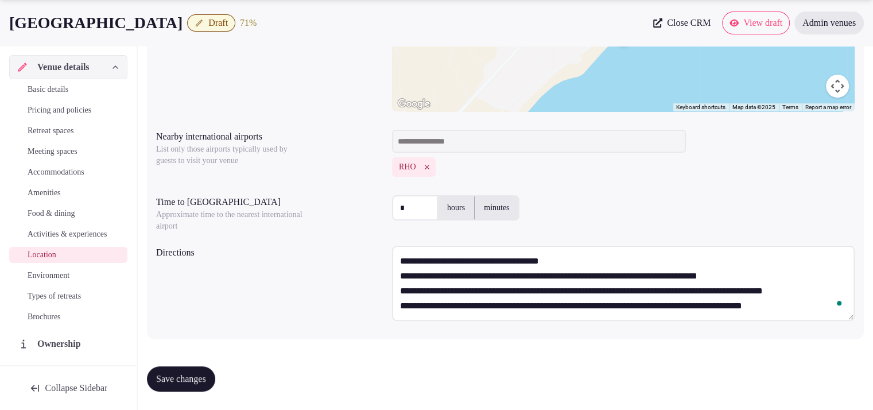
click at [604, 262] on textarea "**********" at bounding box center [623, 283] width 462 height 75
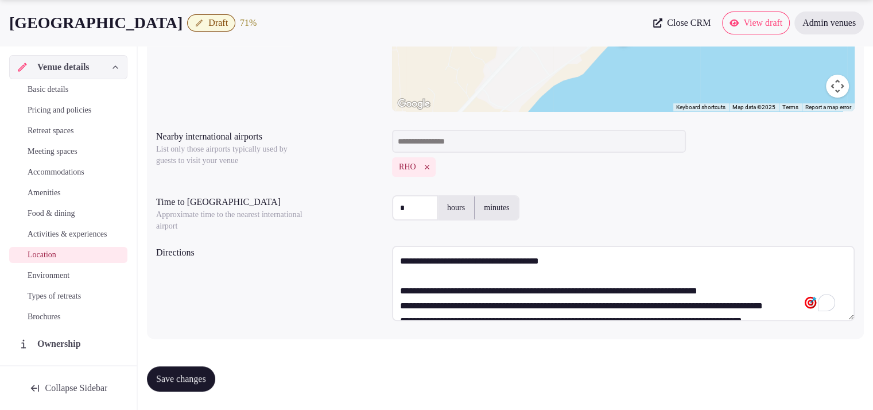
scroll to position [14, 0]
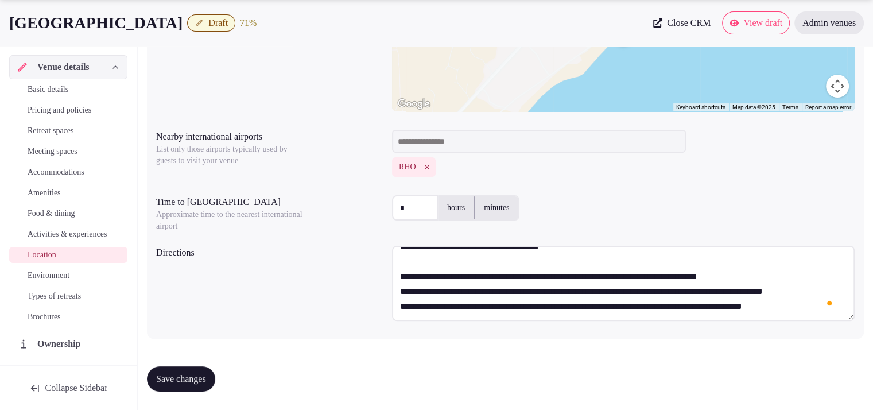
click at [801, 282] on textarea "**********" at bounding box center [623, 283] width 462 height 75
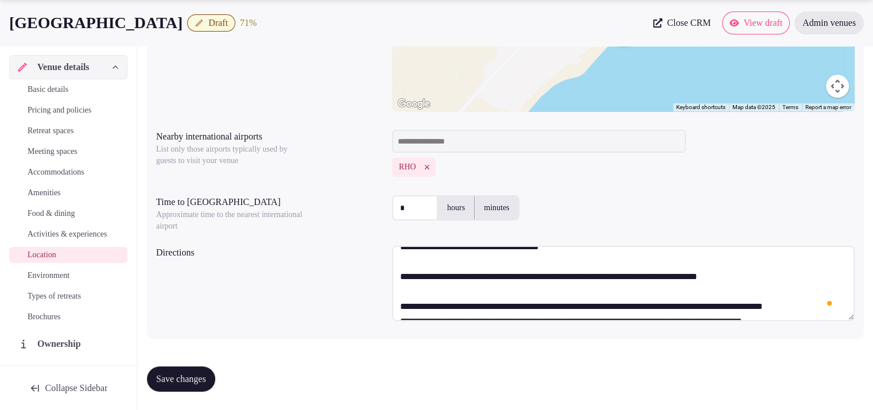
scroll to position [30, 0]
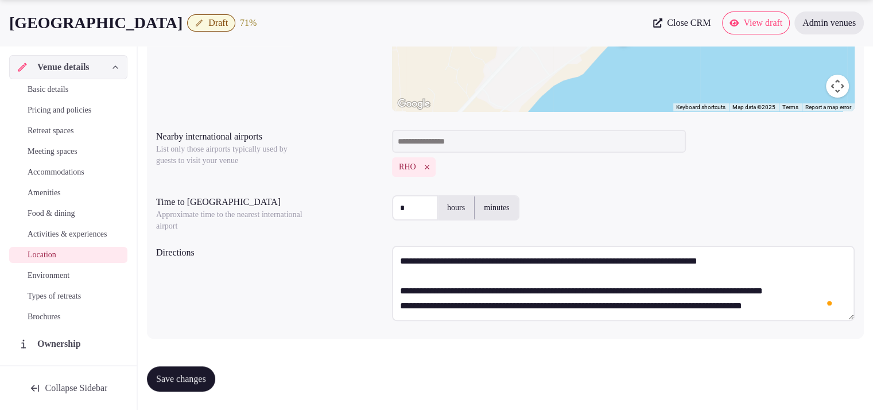
click at [838, 290] on textarea "**********" at bounding box center [623, 283] width 462 height 75
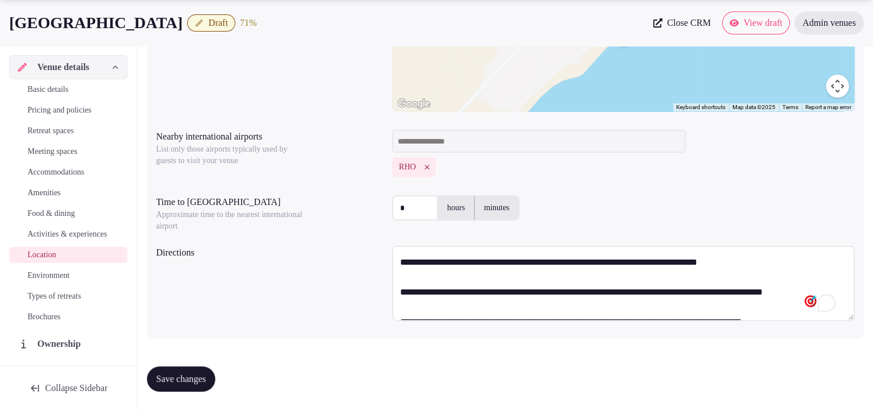
scroll to position [44, 0]
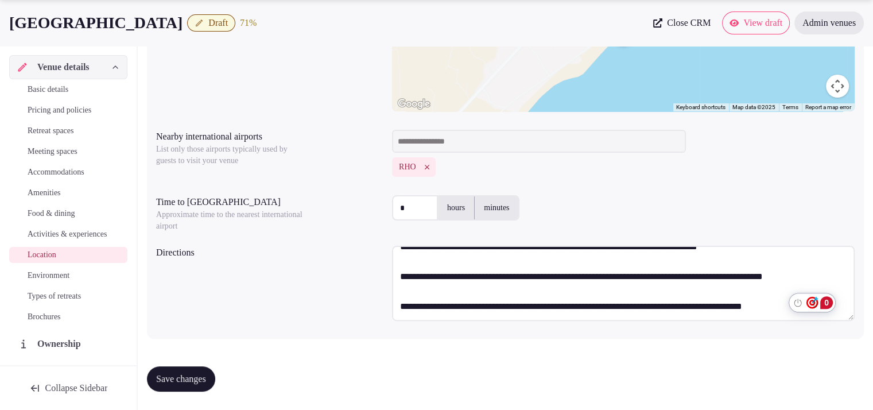
type textarea "**********"
click at [206, 374] on span "Save changes" at bounding box center [181, 378] width 50 height 11
click at [36, 281] on span "Environment" at bounding box center [49, 275] width 42 height 11
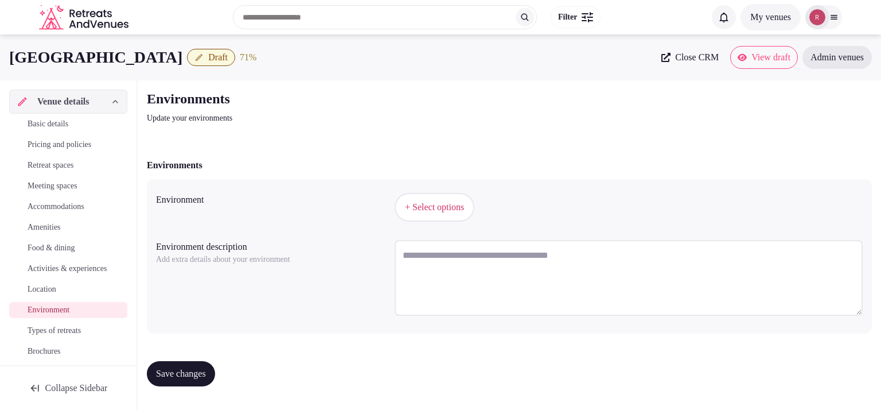
click at [413, 208] on span "+ Select options" at bounding box center [434, 207] width 59 height 13
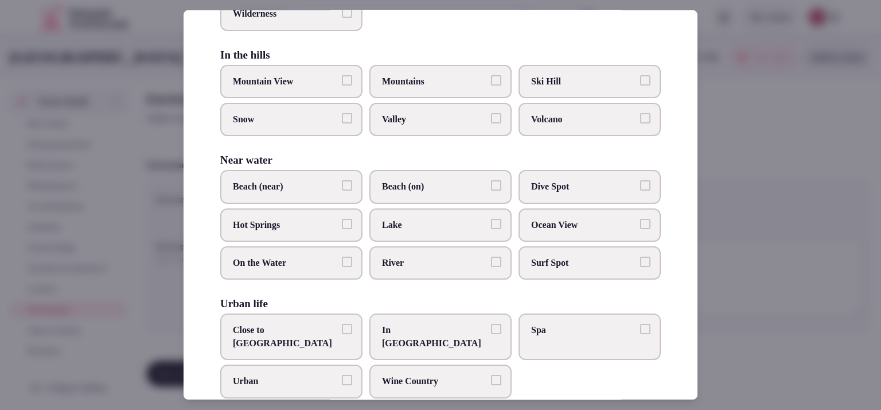
scroll to position [283, 0]
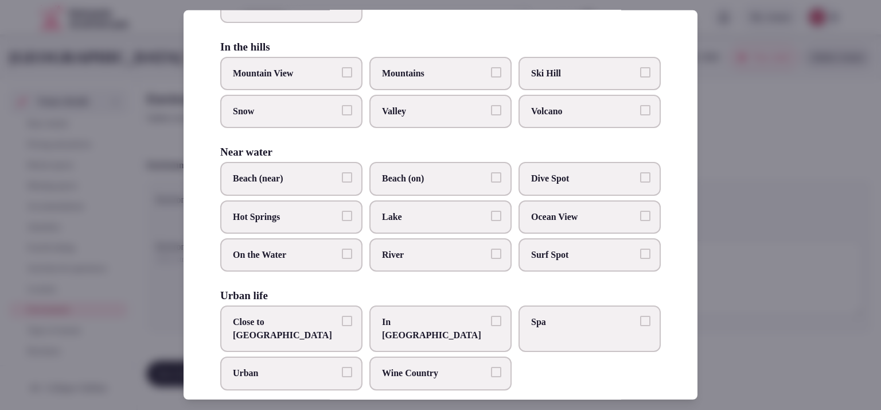
click at [324, 167] on label "Beach (near)" at bounding box center [291, 178] width 142 height 33
click at [342, 172] on button "Beach (near)" at bounding box center [347, 177] width 10 height 10
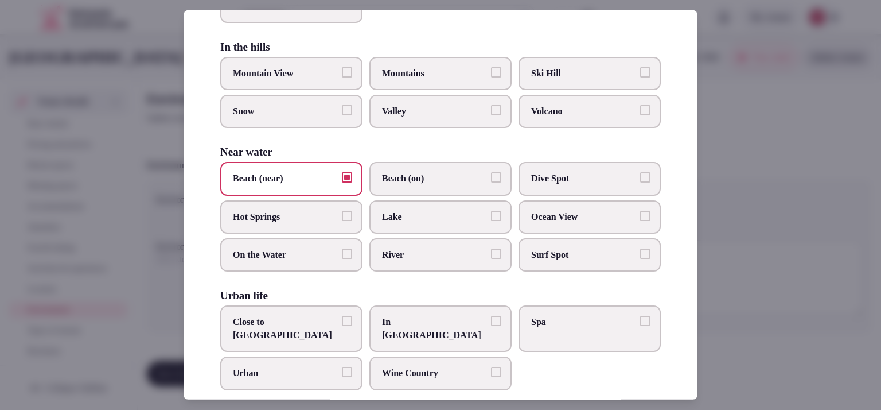
click at [626, 214] on span "Ocean View" at bounding box center [584, 217] width 106 height 13
click at [640, 214] on button "Ocean View" at bounding box center [645, 216] width 10 height 10
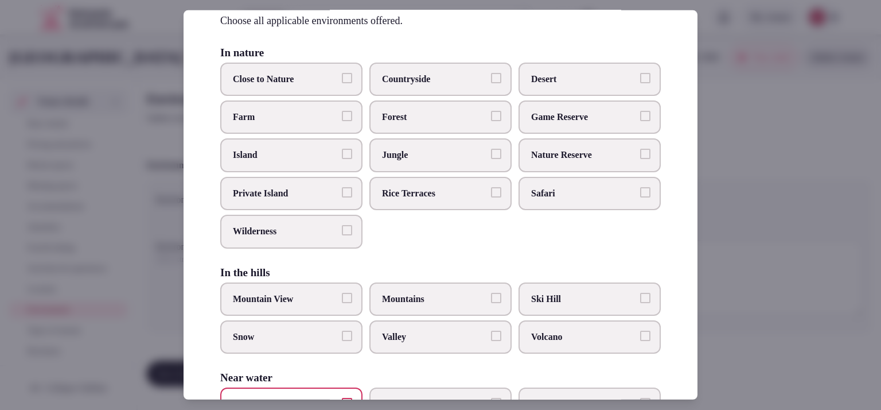
scroll to position [49, 0]
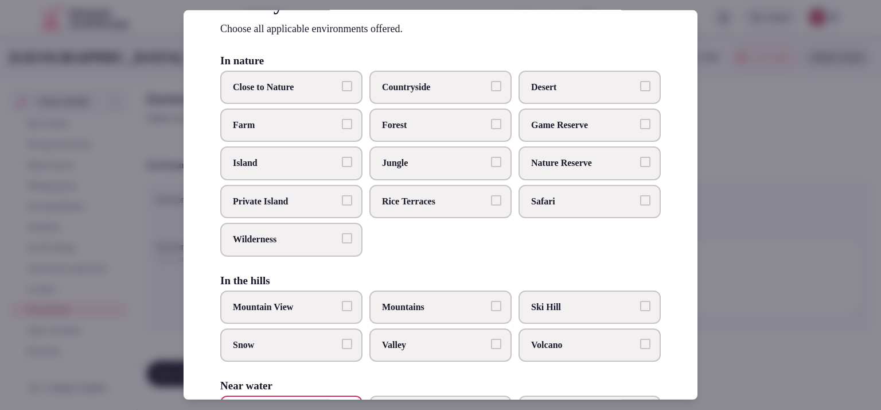
click at [790, 211] on div at bounding box center [440, 205] width 881 height 410
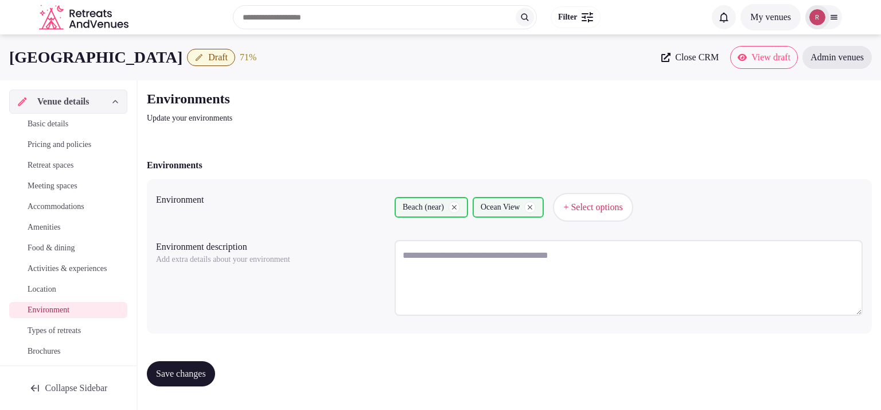
click at [204, 368] on span "Save changes" at bounding box center [181, 373] width 50 height 11
click at [81, 336] on span "Types of retreats" at bounding box center [54, 330] width 53 height 11
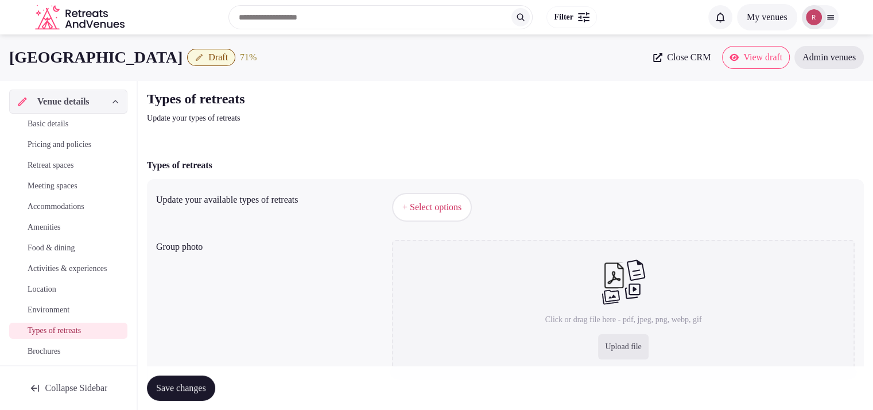
click at [445, 206] on span "+ Select options" at bounding box center [431, 207] width 59 height 13
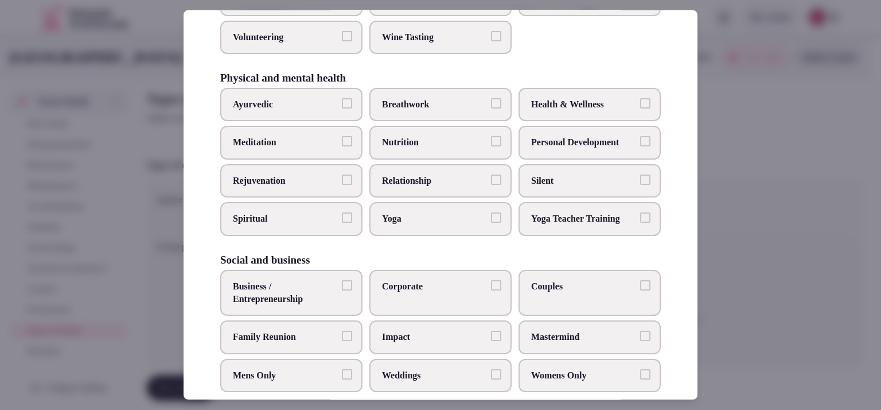
scroll to position [475, 0]
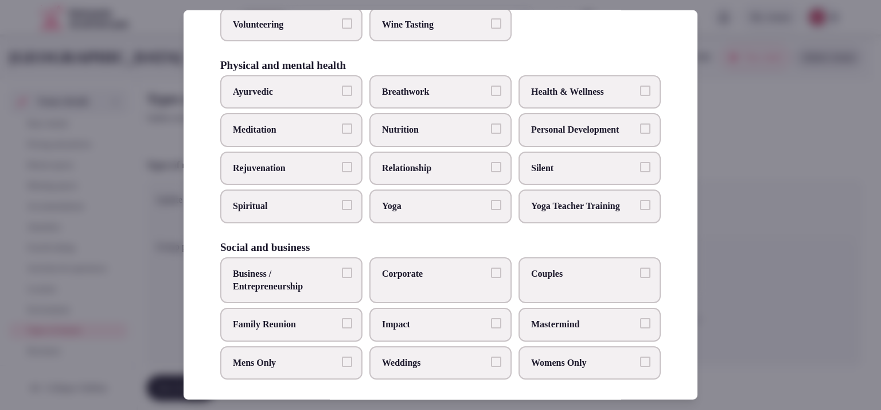
click at [531, 267] on span "Couples" at bounding box center [584, 273] width 106 height 13
click at [640, 267] on button "Couples" at bounding box center [645, 272] width 10 height 10
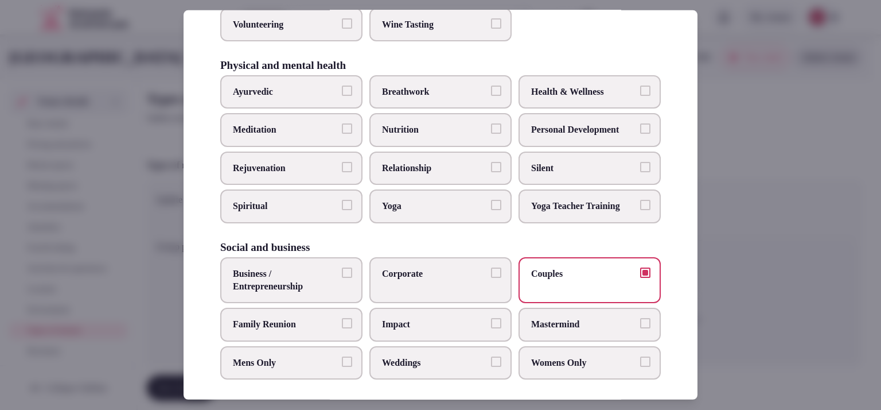
click at [457, 269] on span "Corporate" at bounding box center [435, 273] width 106 height 13
click at [491, 269] on button "Corporate" at bounding box center [496, 272] width 10 height 10
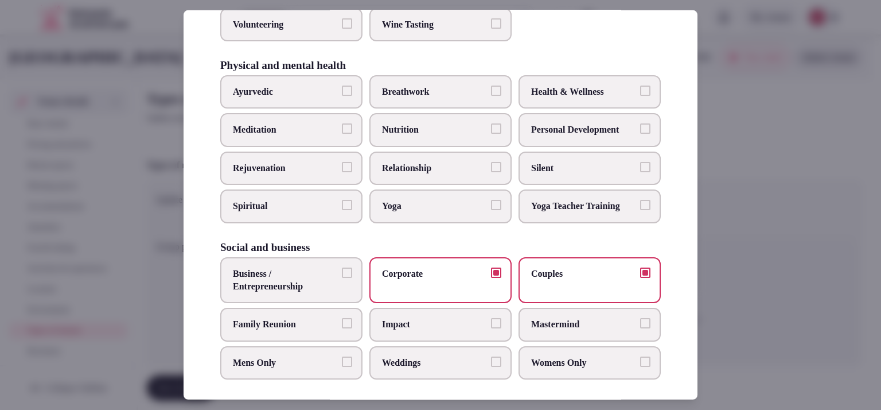
click at [409, 356] on span "Weddings" at bounding box center [435, 362] width 106 height 13
click at [491, 356] on button "Weddings" at bounding box center [496, 361] width 10 height 10
click at [288, 274] on span "Business / Entrepreneurship" at bounding box center [286, 280] width 106 height 26
click at [342, 274] on button "Business / Entrepreneurship" at bounding box center [347, 272] width 10 height 10
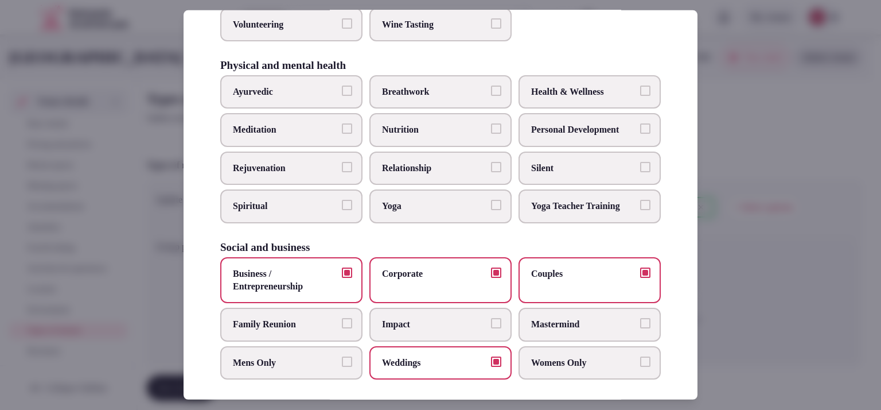
click at [282, 300] on div "Business / Entrepreneurship Corporate Couples Family Reunion Impact Mastermind …" at bounding box center [440, 318] width 441 height 123
click at [282, 310] on label "Family Reunion" at bounding box center [291, 324] width 142 height 33
click at [342, 318] on button "Family Reunion" at bounding box center [347, 323] width 10 height 10
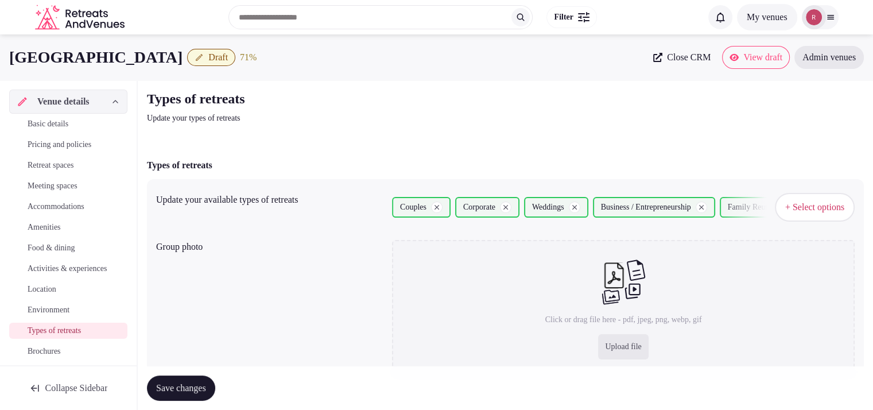
click at [785, 210] on span "+ Select options" at bounding box center [814, 207] width 59 height 13
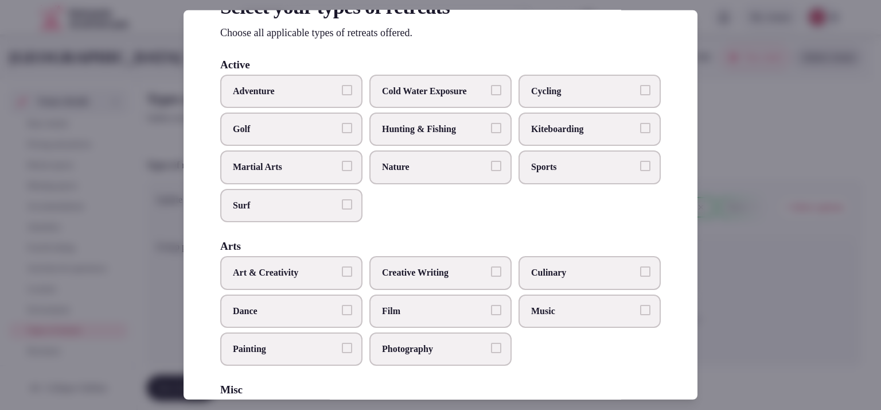
scroll to position [42, 0]
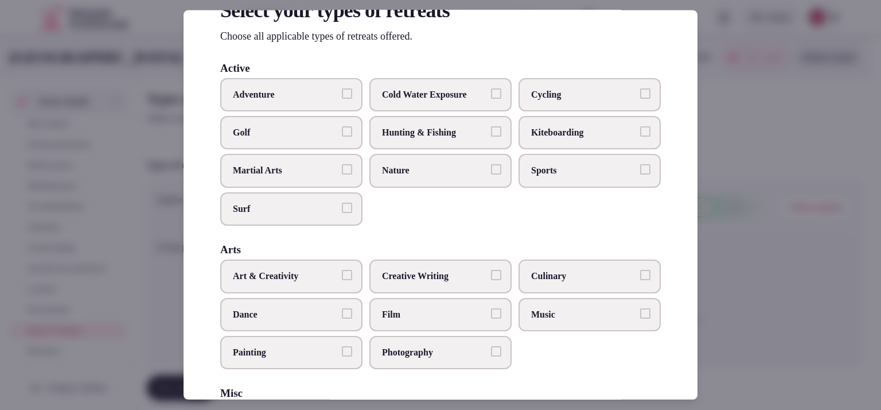
click at [549, 173] on span "Sports" at bounding box center [584, 170] width 106 height 13
click at [640, 173] on button "Sports" at bounding box center [645, 169] width 10 height 10
click at [468, 92] on span "Cold Water Exposure" at bounding box center [435, 94] width 106 height 13
click at [491, 92] on button "Cold Water Exposure" at bounding box center [496, 93] width 10 height 10
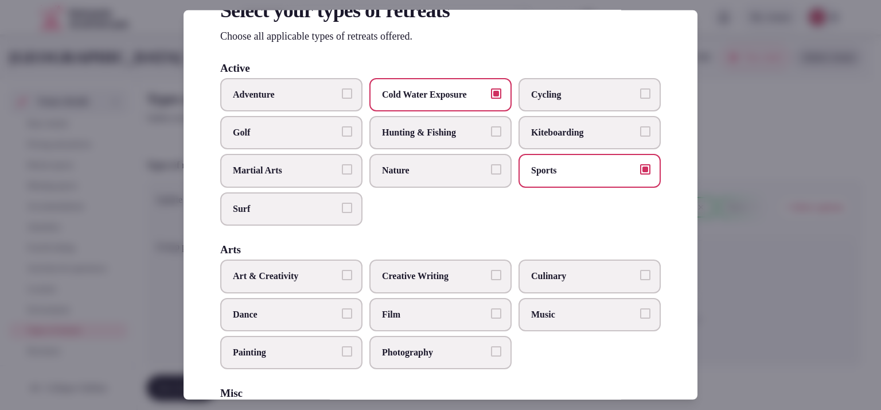
click at [328, 135] on span "Golf" at bounding box center [286, 132] width 106 height 13
click at [342, 135] on button "Golf" at bounding box center [347, 131] width 10 height 10
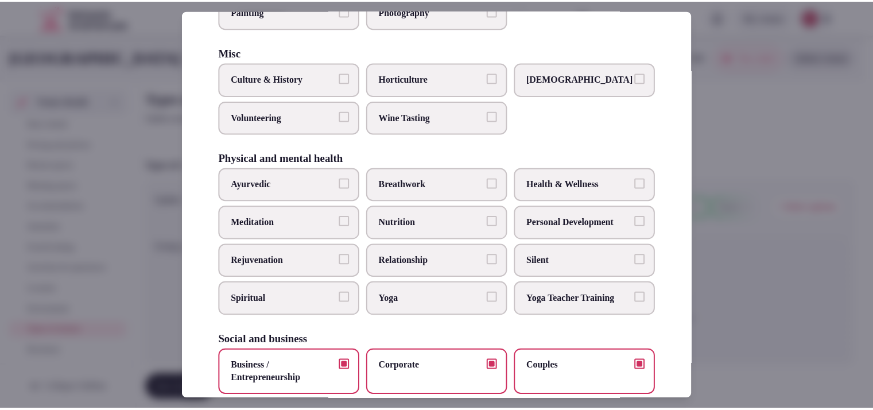
scroll to position [475, 0]
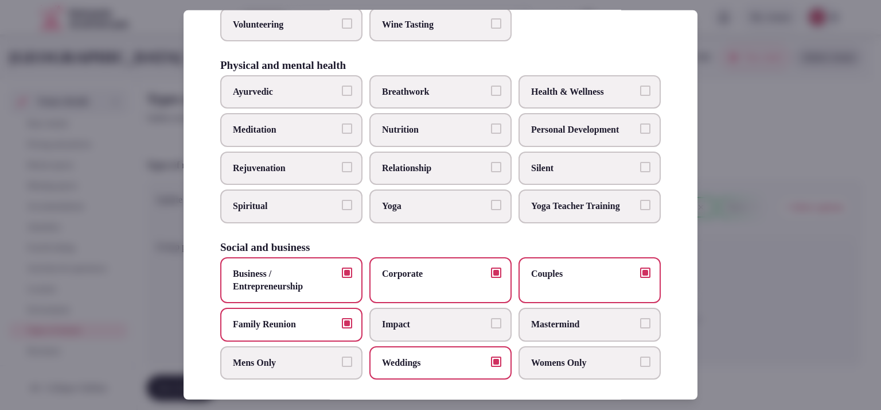
click at [743, 298] on div at bounding box center [440, 205] width 881 height 410
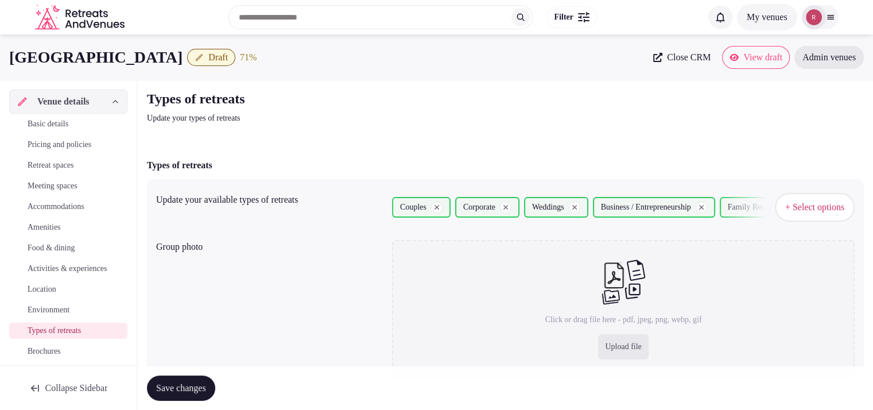
click at [207, 394] on button "Save changes" at bounding box center [181, 387] width 68 height 25
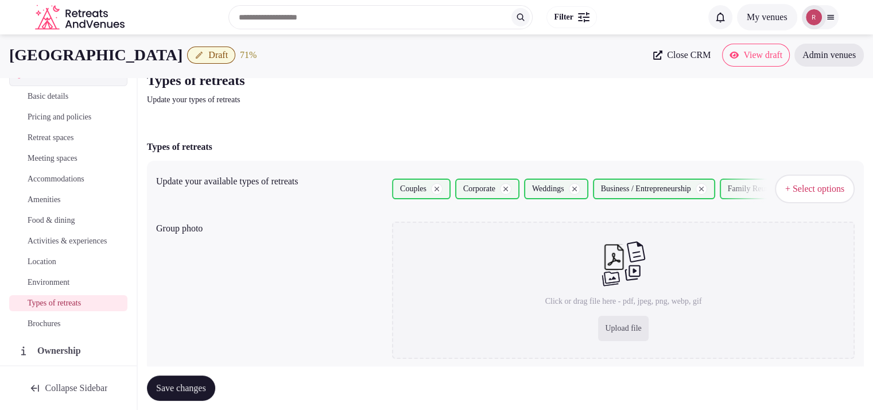
scroll to position [0, 0]
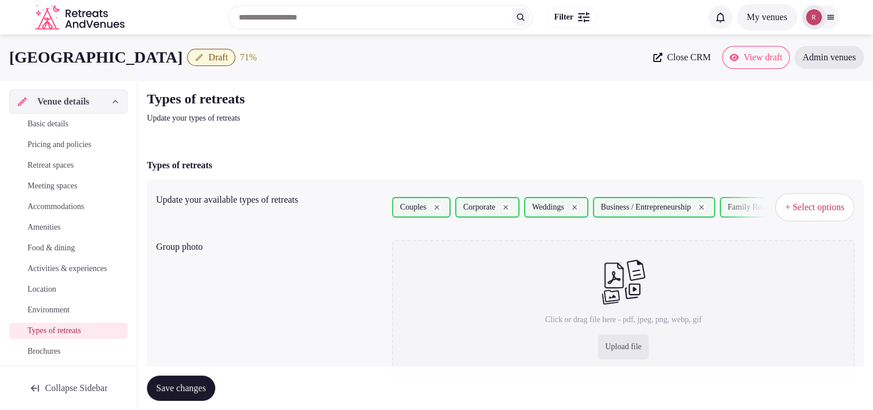
click at [48, 137] on link "Pricing and policies" at bounding box center [68, 145] width 118 height 16
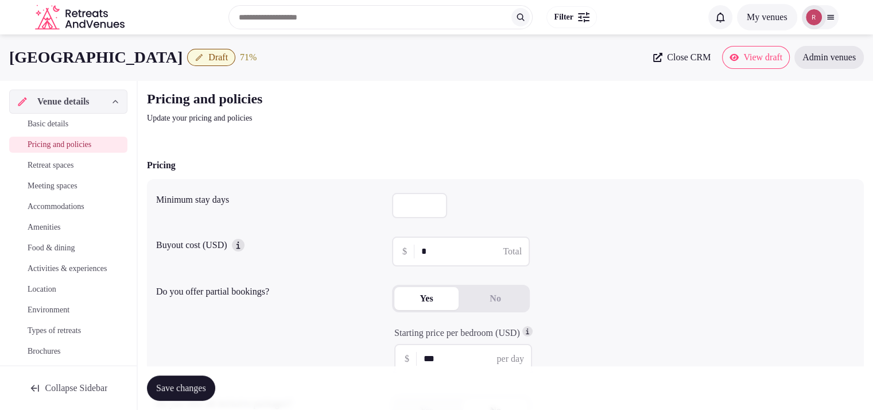
click at [57, 122] on span "Basic details" at bounding box center [48, 123] width 41 height 11
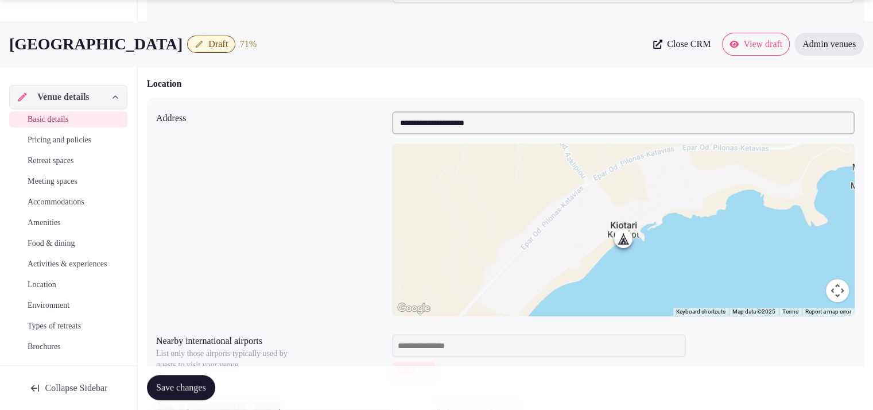
scroll to position [716, 0]
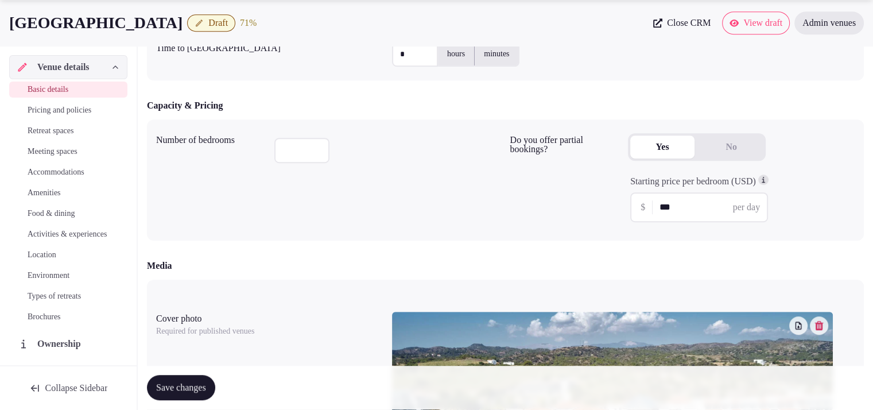
click at [58, 172] on span "Accommodations" at bounding box center [56, 171] width 57 height 11
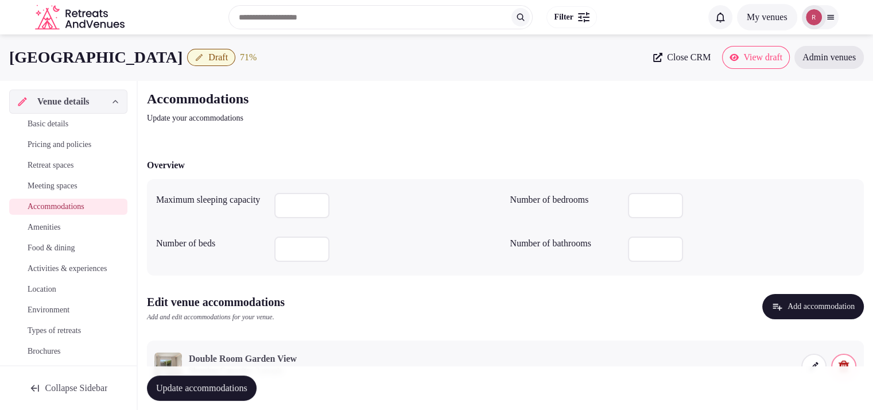
click at [812, 366] on div "Update accommodations" at bounding box center [505, 388] width 717 height 44
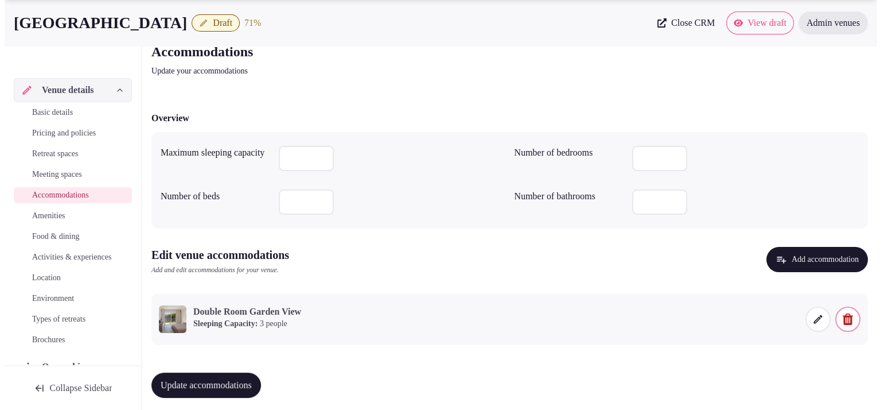
scroll to position [48, 0]
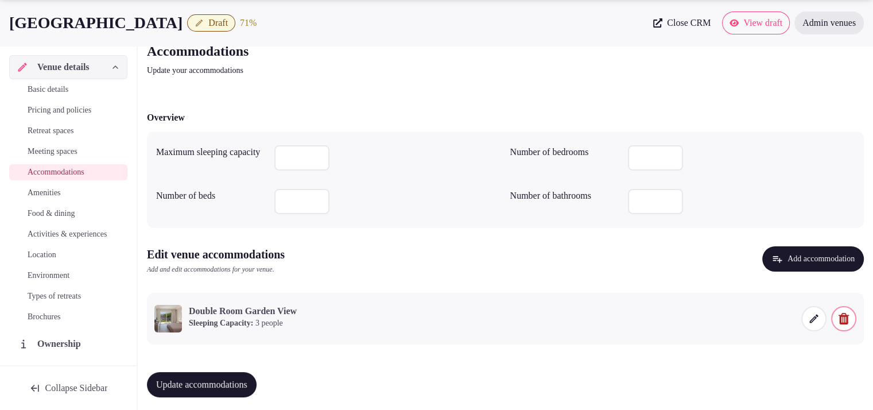
click at [815, 316] on icon at bounding box center [814, 318] width 9 height 9
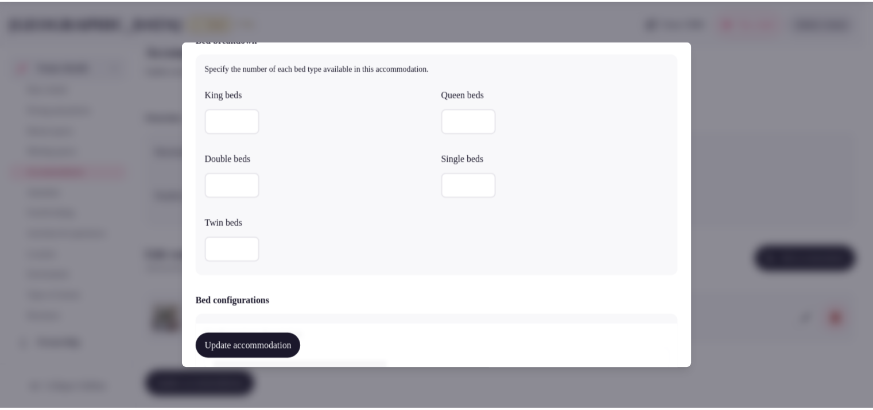
scroll to position [287, 0]
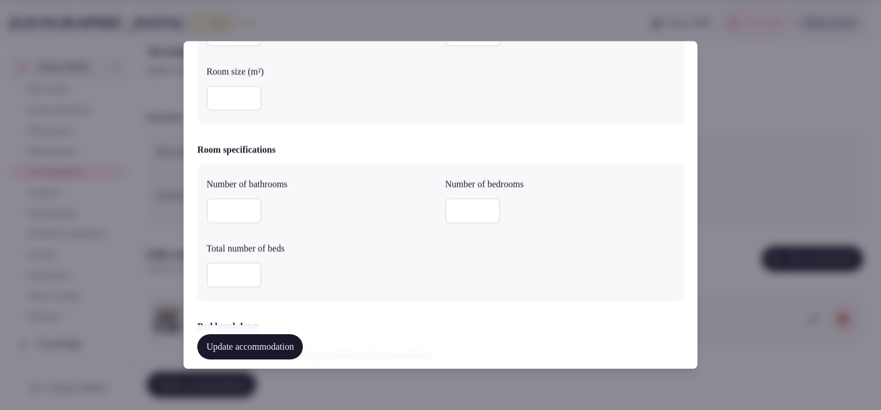
click at [232, 102] on input "number" at bounding box center [234, 98] width 55 height 25
type input "**"
click at [271, 337] on button "Update accommodation" at bounding box center [250, 347] width 106 height 25
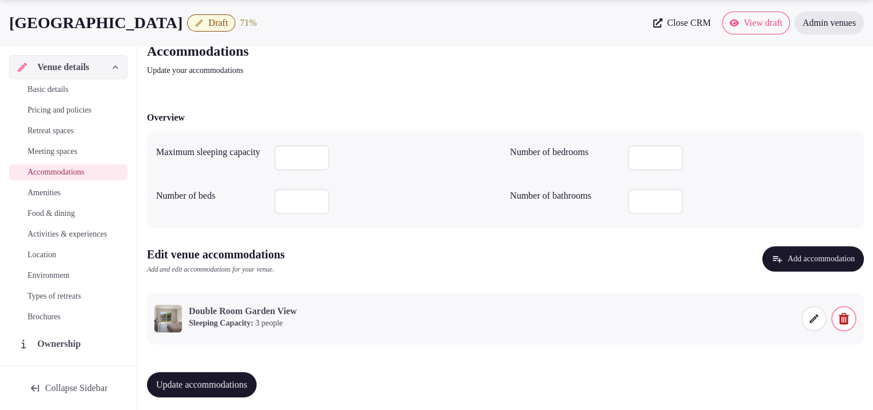
click at [231, 379] on span "Update accommodations" at bounding box center [201, 384] width 91 height 11
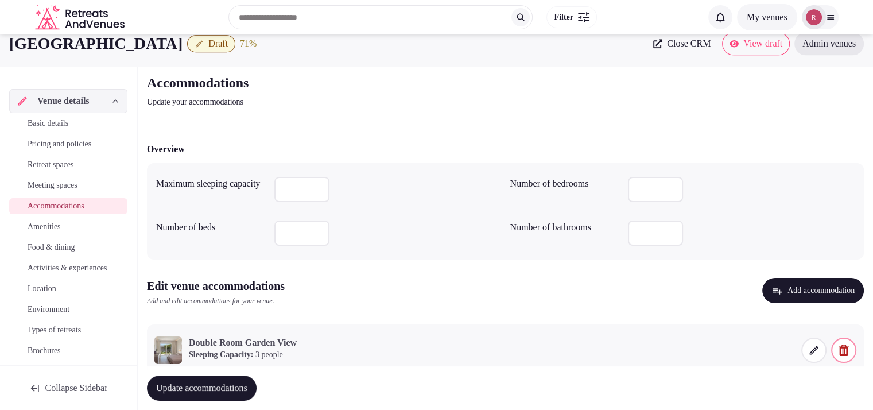
scroll to position [0, 0]
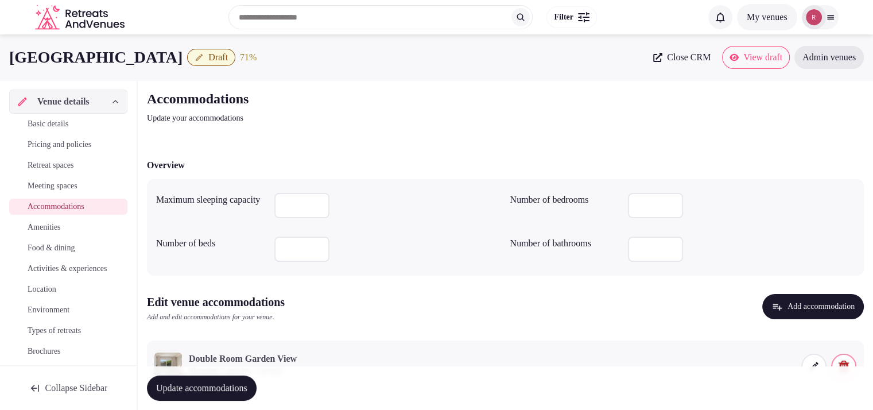
click at [204, 55] on icon "button" at bounding box center [199, 57] width 9 height 9
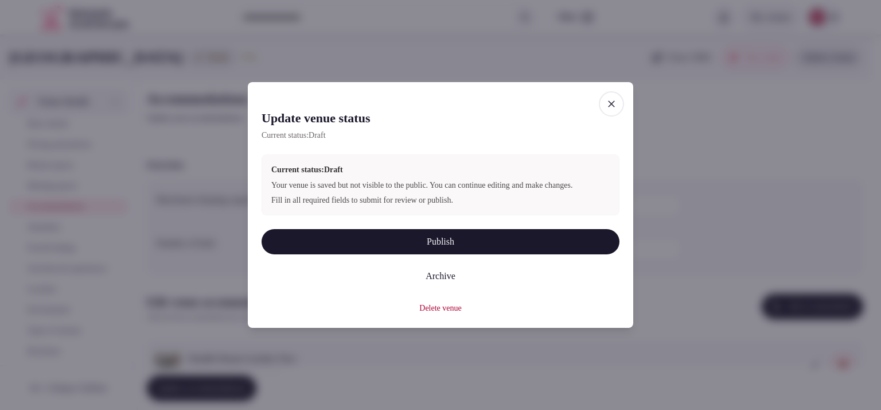
click at [603, 98] on span "button" at bounding box center [611, 103] width 25 height 25
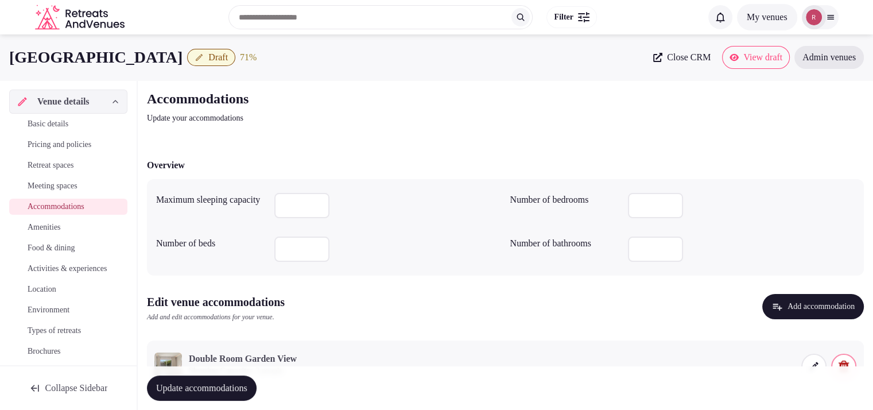
click at [667, 52] on span "Close CRM" at bounding box center [689, 57] width 44 height 11
click at [228, 61] on span "Draft" at bounding box center [218, 57] width 20 height 11
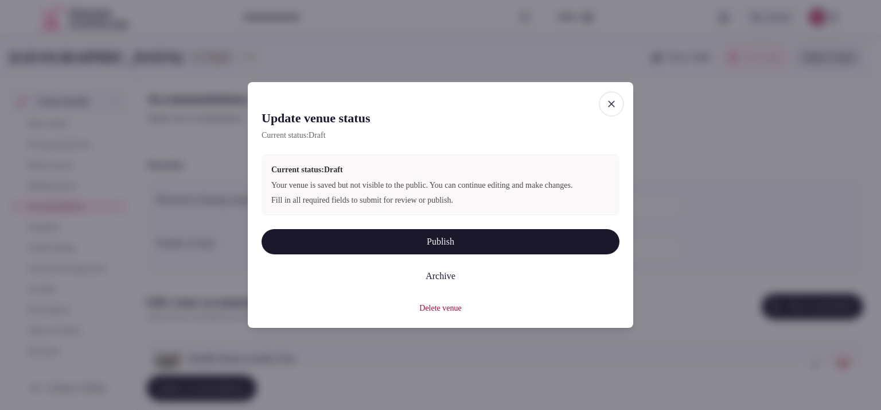
click at [402, 250] on button "Publish" at bounding box center [441, 241] width 358 height 25
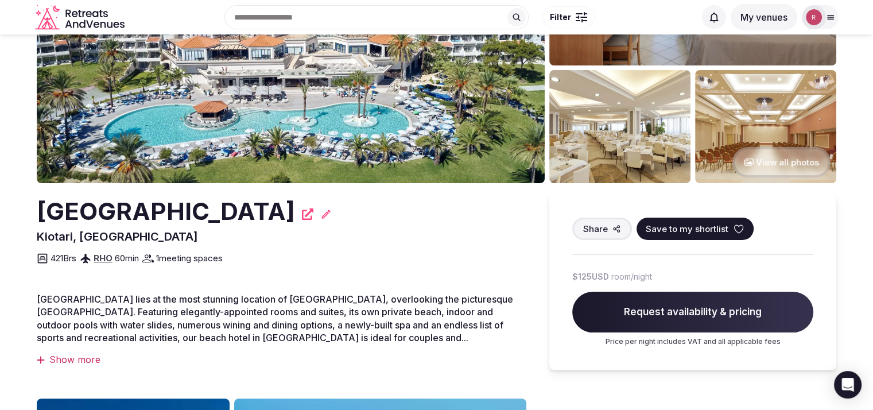
scroll to position [28, 0]
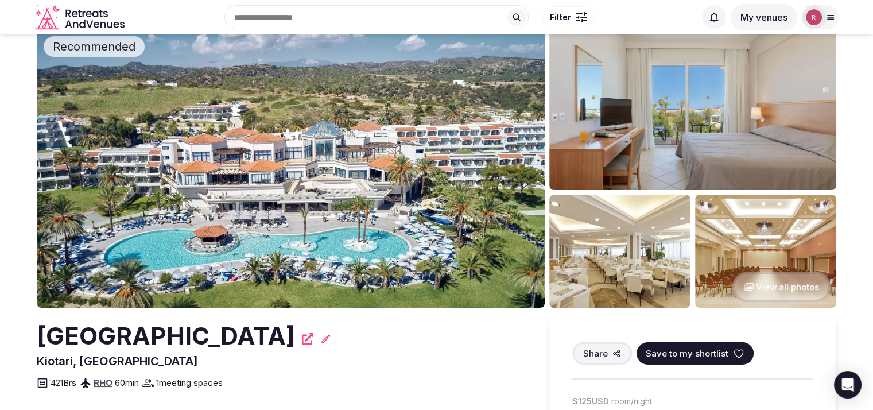
drag, startPoint x: 0, startPoint y: 0, endPoint x: 881, endPoint y: 45, distance: 881.9
click at [872, 45] on html "Search Popular Destinations Toscana, Italy Riviera Maya, Mexico Indonesia, Bali…" at bounding box center [436, 177] width 873 height 410
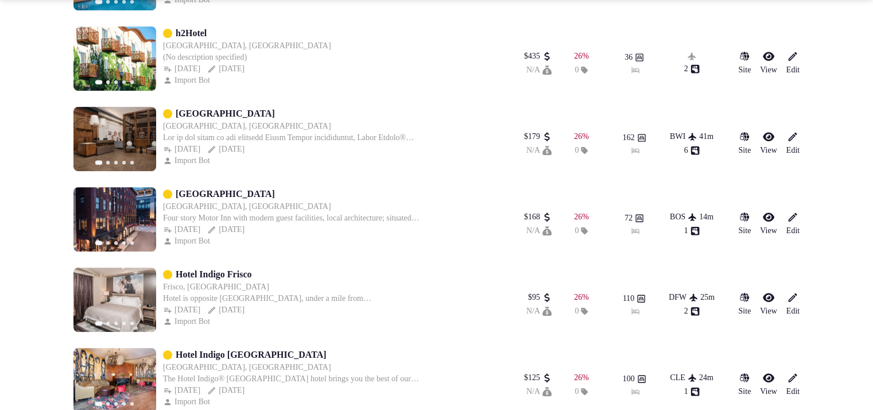
scroll to position [1075, 0]
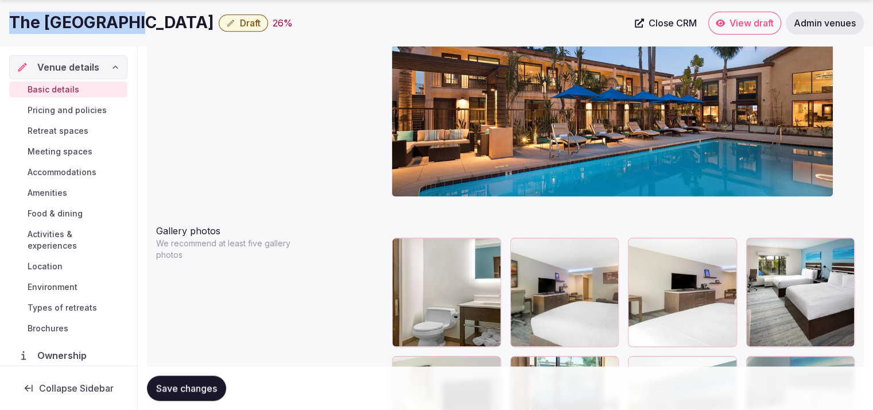
scroll to position [861, 0]
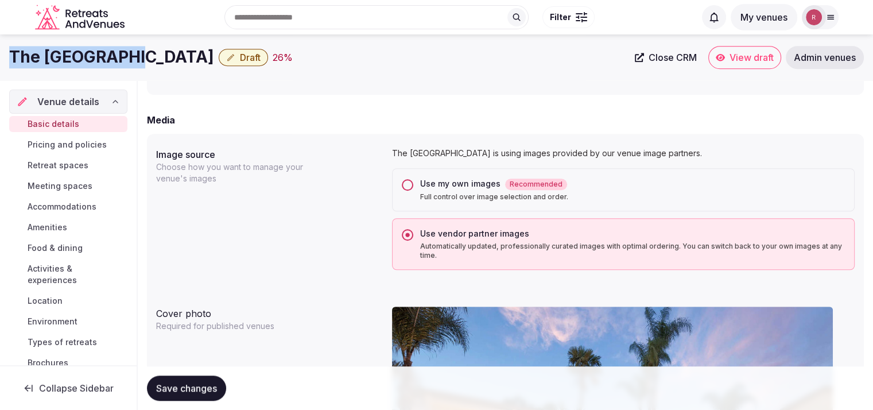
click at [408, 183] on button "Use my own images Recommended Full control over image selection and order." at bounding box center [407, 184] width 11 height 11
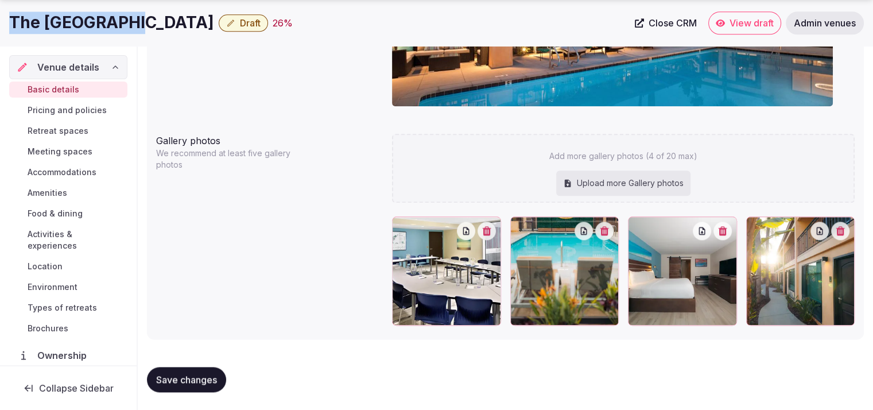
scroll to position [951, 0]
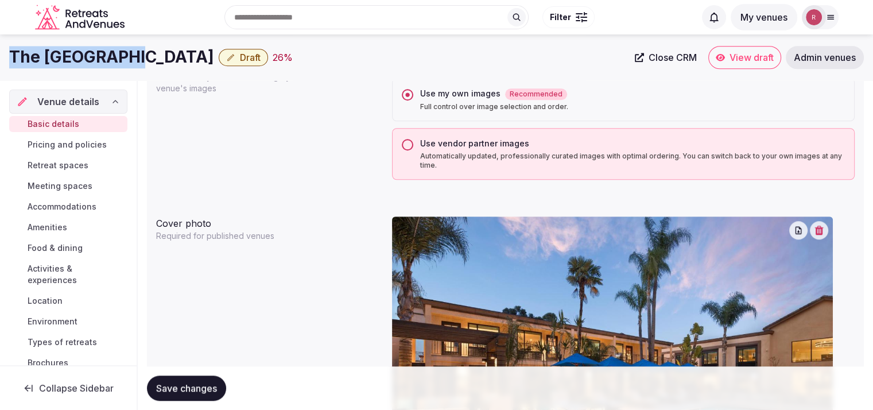
click at [188, 388] on span "Save changes" at bounding box center [186, 387] width 61 height 11
click at [306, 222] on div "Cover photo" at bounding box center [269, 221] width 227 height 18
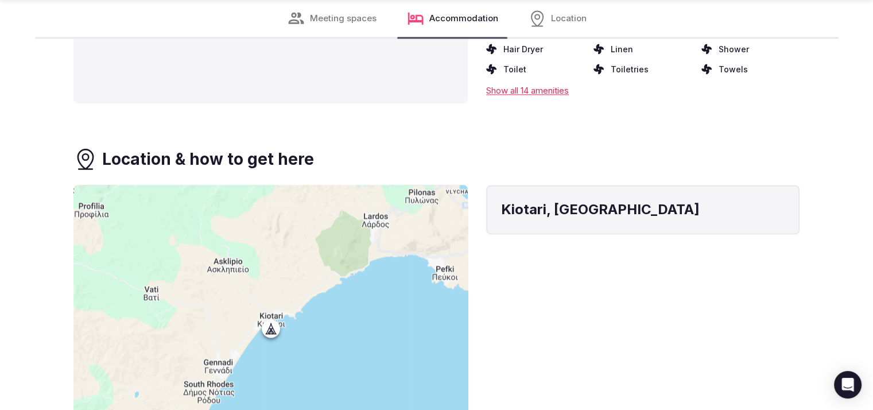
scroll to position [1720, 0]
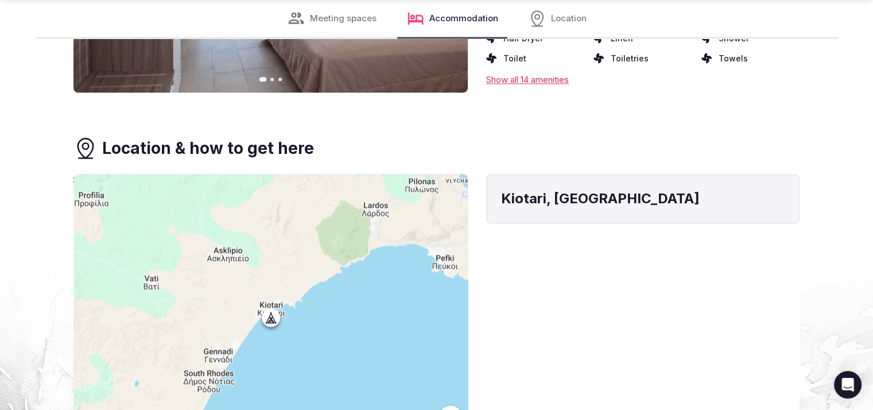
drag, startPoint x: 881, startPoint y: 43, endPoint x: 815, endPoint y: 259, distance: 225.6
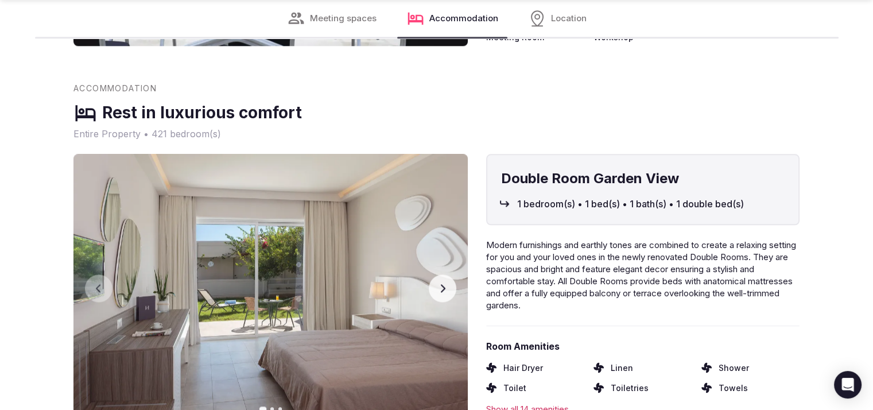
scroll to position [1486, 0]
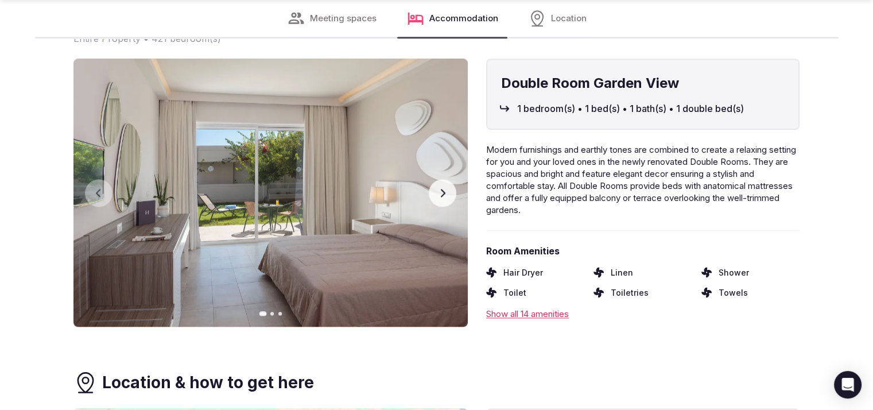
click at [443, 197] on icon "button" at bounding box center [443, 193] width 5 height 8
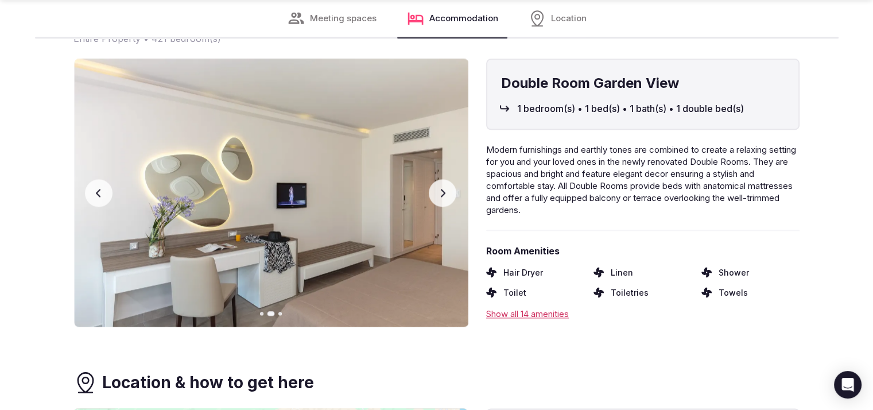
click at [442, 197] on icon "button" at bounding box center [442, 192] width 9 height 9
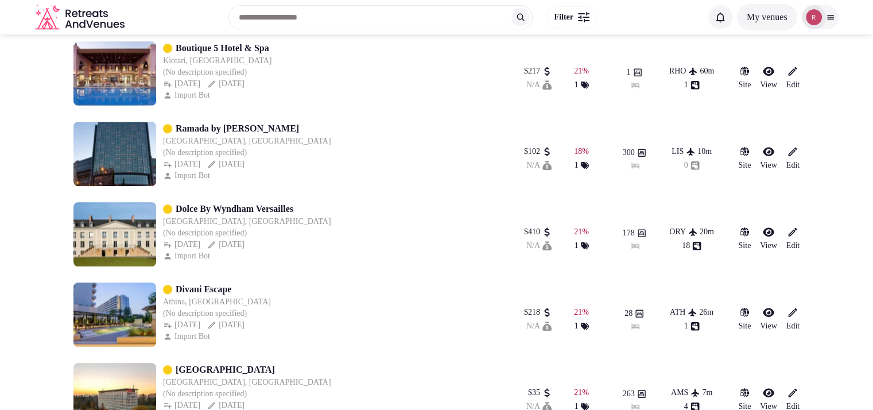
scroll to position [757, 0]
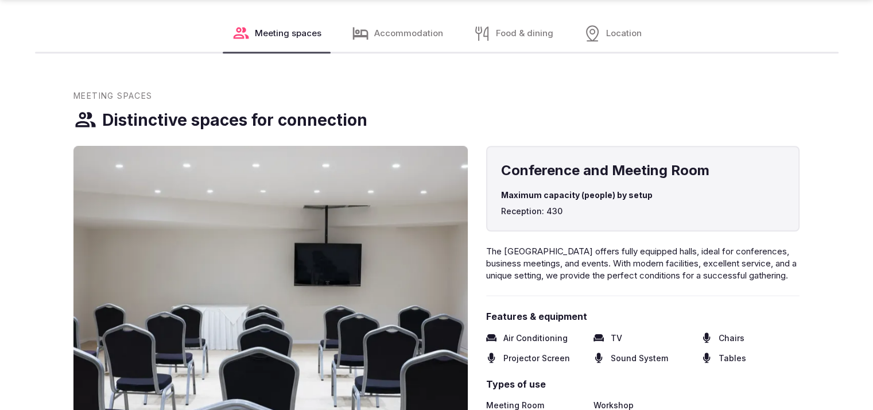
scroll to position [1231, 0]
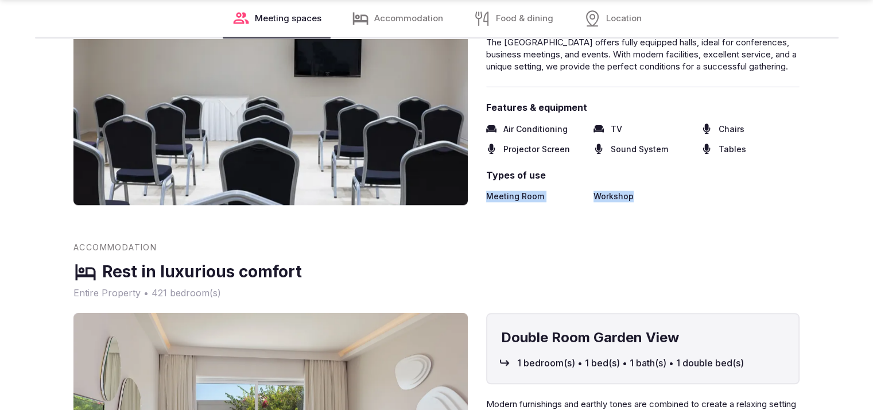
drag, startPoint x: 849, startPoint y: 174, endPoint x: 841, endPoint y: 204, distance: 31.5
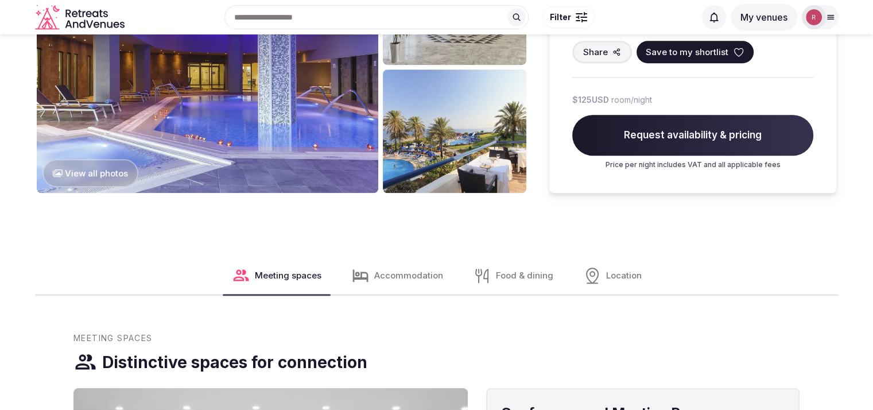
scroll to position [422, 0]
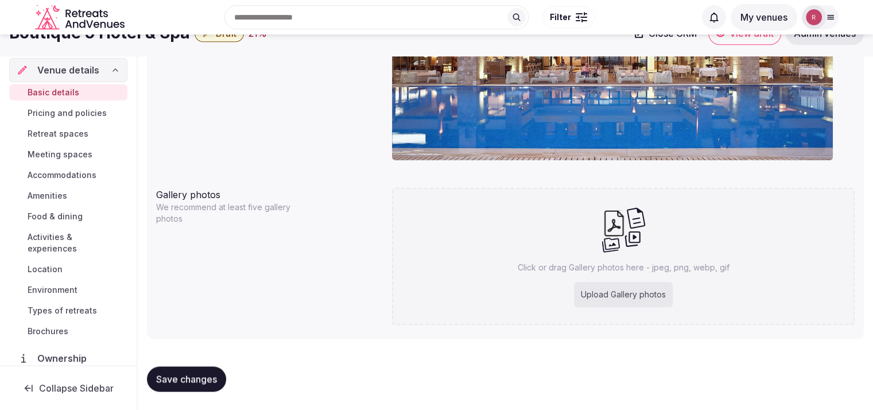
scroll to position [40, 0]
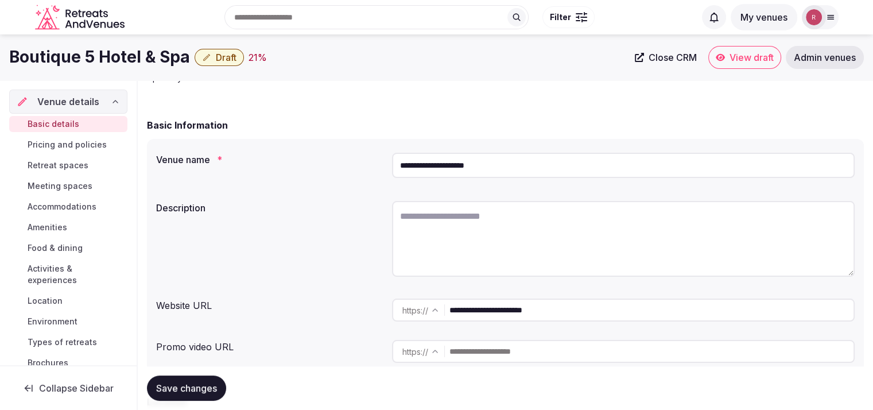
click at [546, 307] on input "**********" at bounding box center [651, 309] width 404 height 23
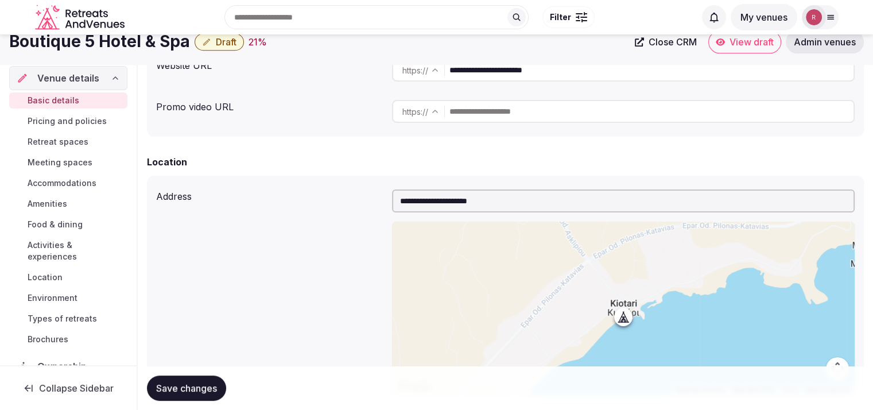
scroll to position [263, 0]
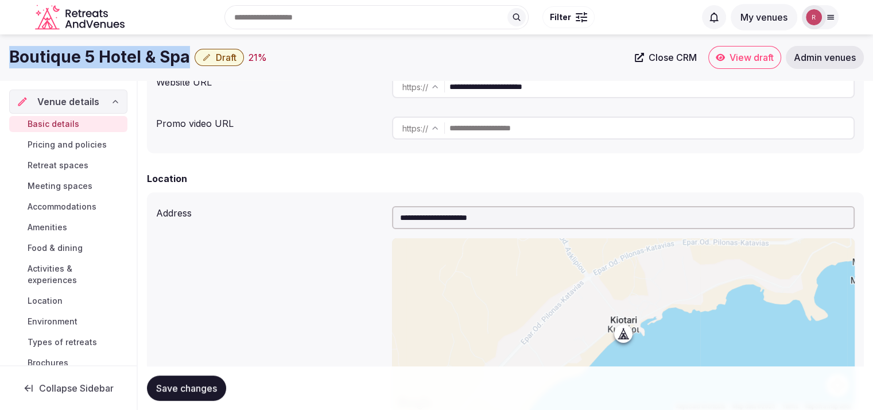
drag, startPoint x: 189, startPoint y: 59, endPoint x: 0, endPoint y: 57, distance: 188.8
click at [0, 57] on div "Boutique 5 Hotel & Spa Draft 21 % Close CRM View draft Admin venues" at bounding box center [436, 57] width 873 height 23
copy h1 "Boutique 5 Hotel & Spa"
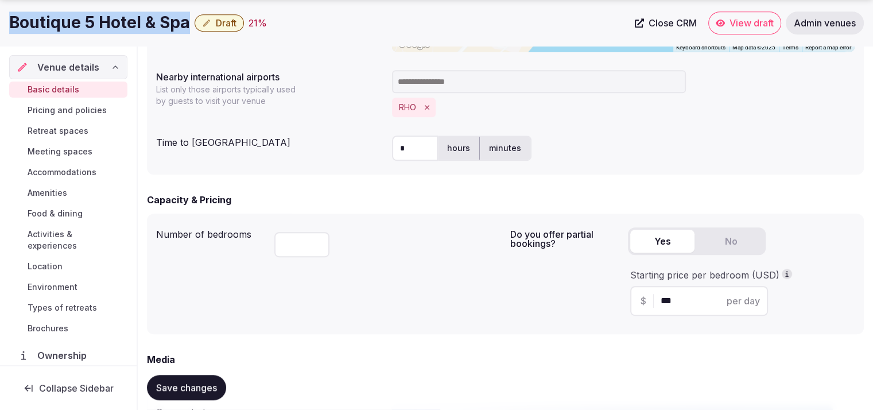
scroll to position [980, 0]
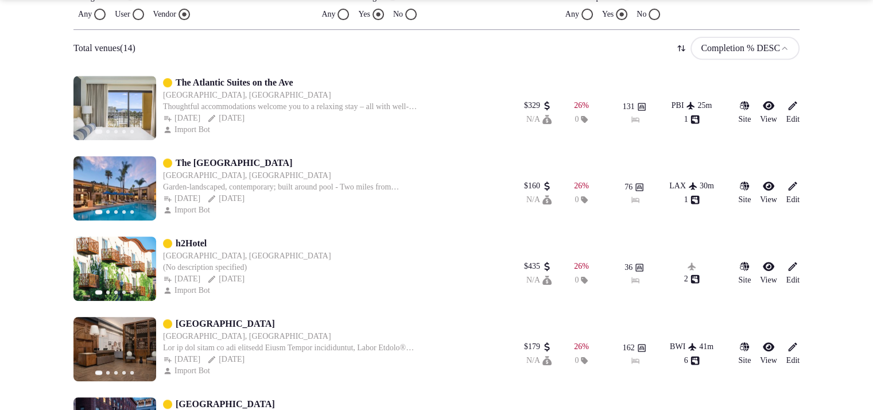
scroll to position [526, 0]
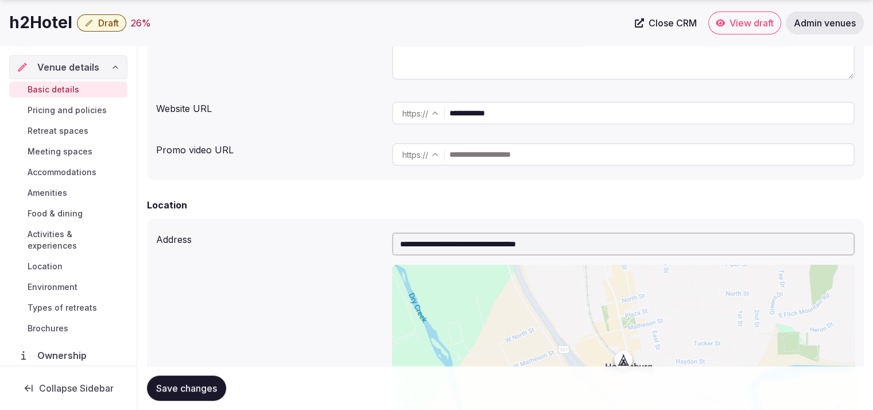
scroll to position [316, 0]
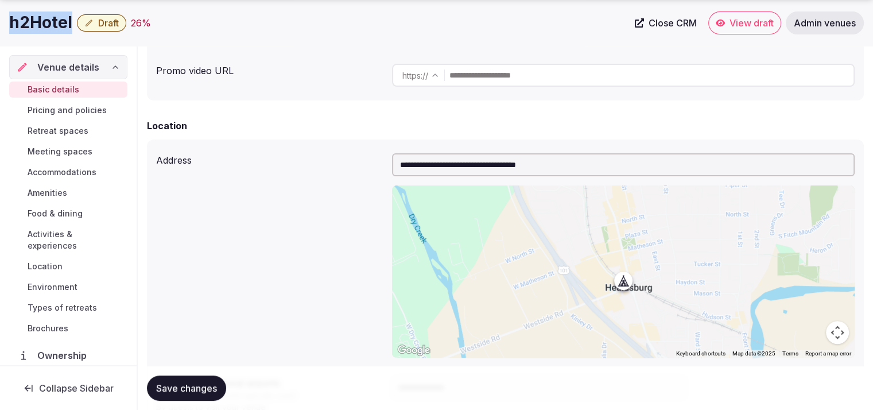
drag, startPoint x: 73, startPoint y: 15, endPoint x: 0, endPoint y: 21, distance: 73.1
click at [0, 21] on div "h2Hotel Draft 26 % Close CRM View draft Admin venues" at bounding box center [436, 22] width 873 height 23
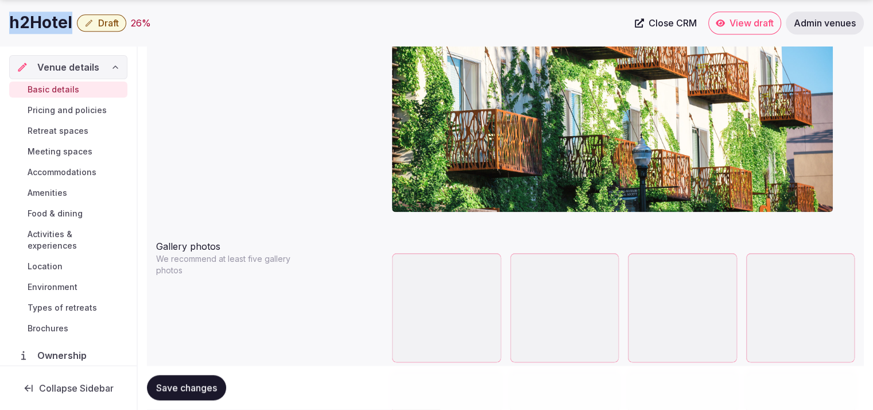
scroll to position [1323, 0]
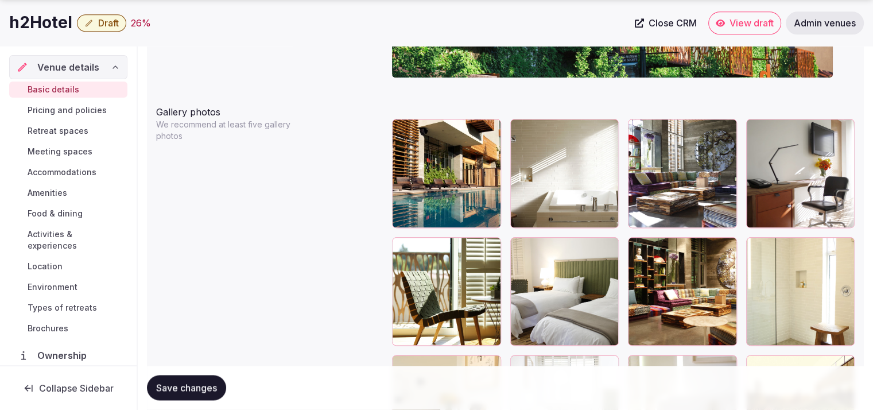
click at [487, 134] on div at bounding box center [490, 130] width 14 height 15
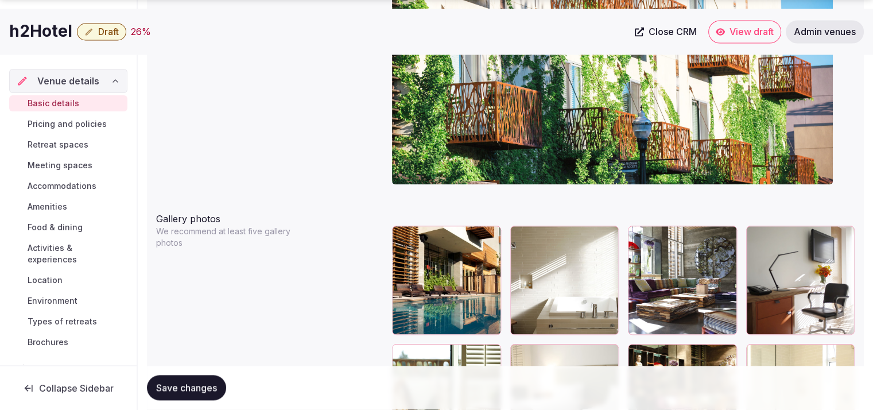
scroll to position [1228, 0]
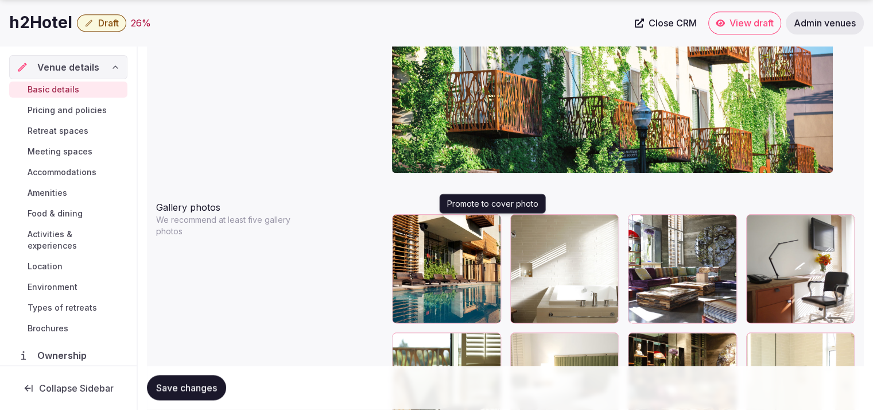
click at [493, 227] on button "button" at bounding box center [490, 226] width 14 height 14
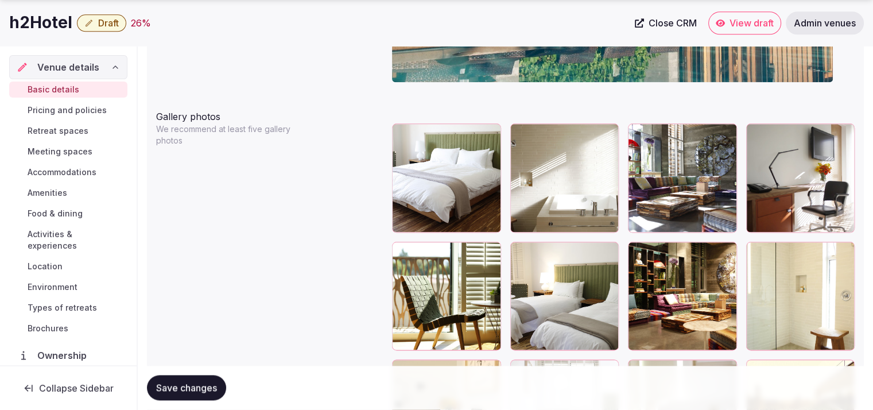
scroll to position [1324, 0]
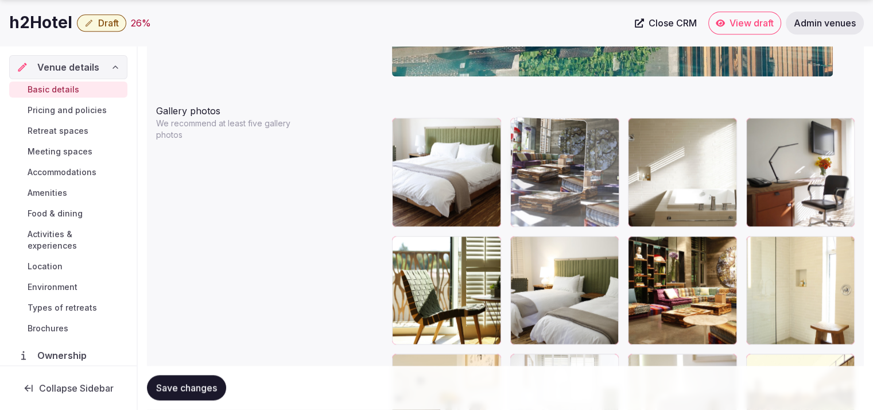
drag, startPoint x: 695, startPoint y: 205, endPoint x: 611, endPoint y: 205, distance: 84.9
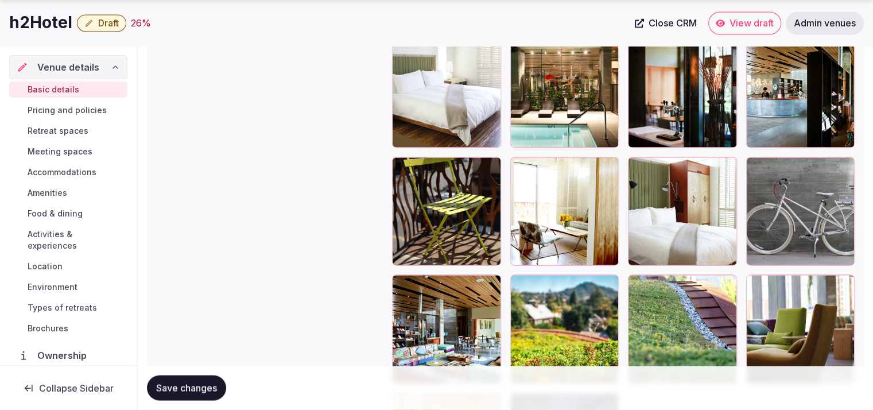
scroll to position [1893, 0]
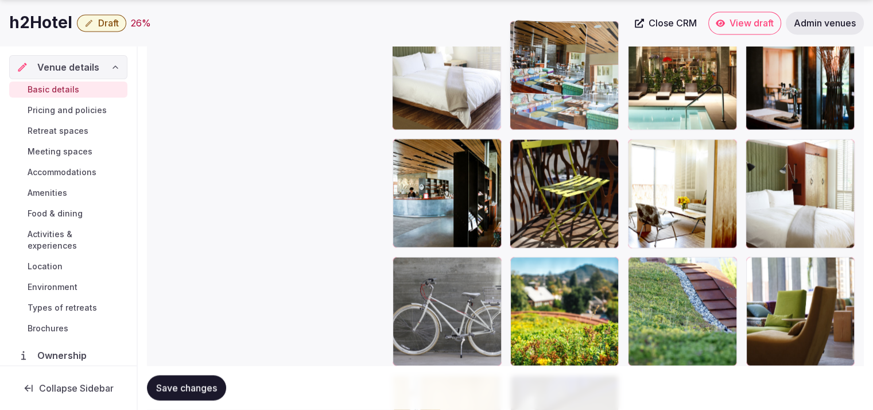
drag, startPoint x: 448, startPoint y: 313, endPoint x: 602, endPoint y: 111, distance: 254.2
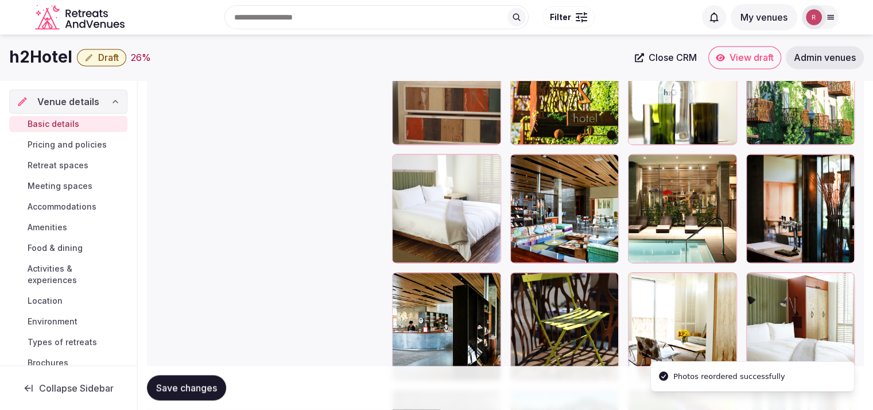
scroll to position [1661, 0]
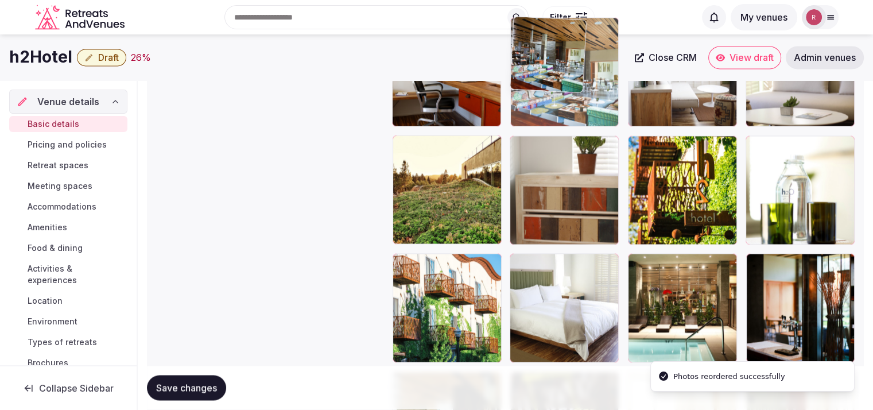
drag, startPoint x: 583, startPoint y: 238, endPoint x: 583, endPoint y: 131, distance: 106.7
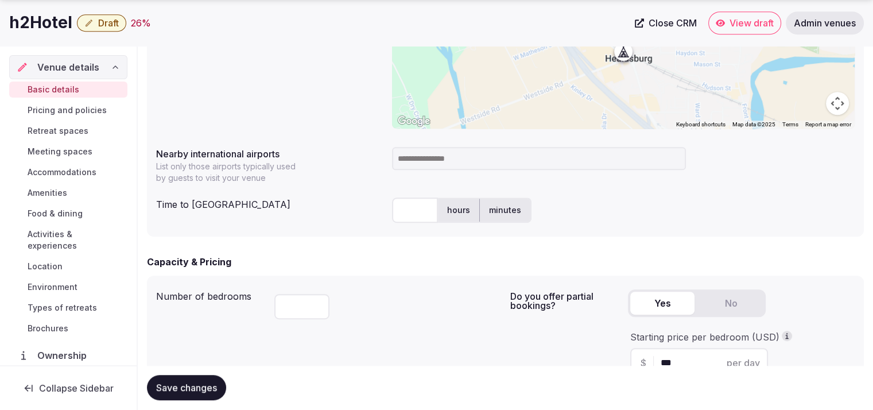
scroll to position [568, 0]
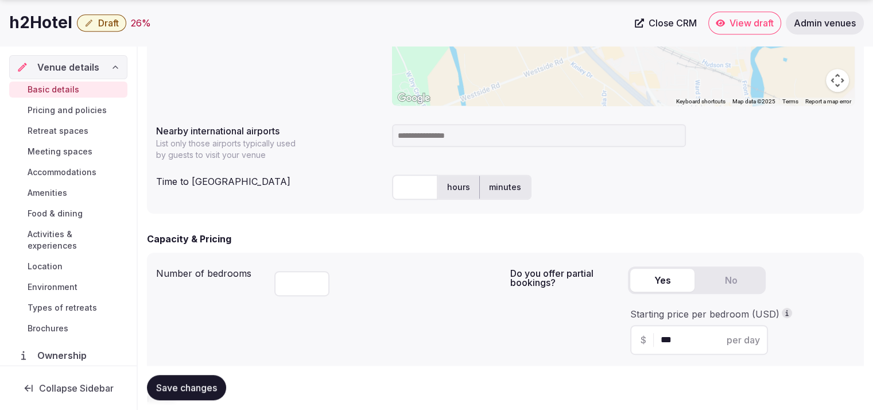
click at [406, 125] on input at bounding box center [539, 135] width 294 height 23
type input "***"
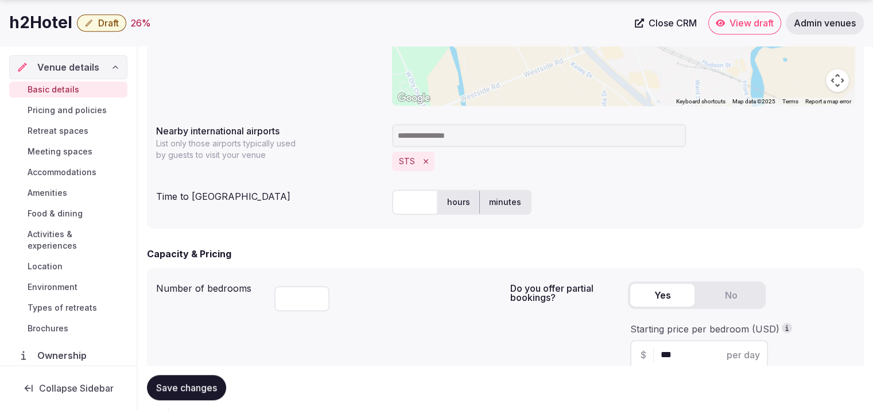
click at [402, 195] on input "text" at bounding box center [415, 201] width 46 height 25
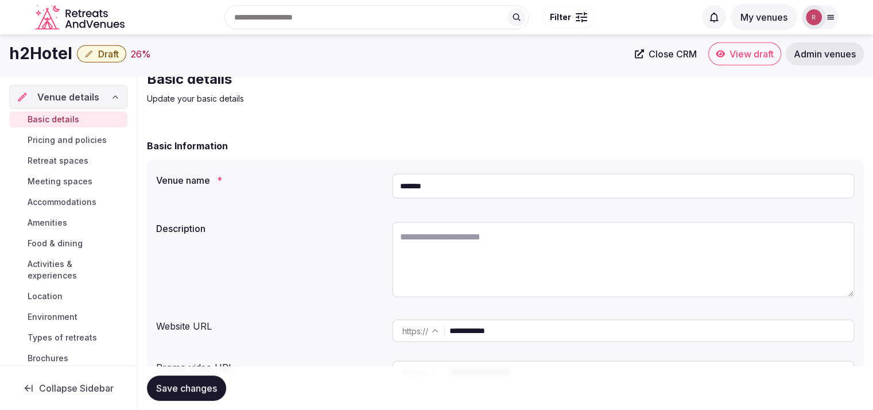
scroll to position [0, 0]
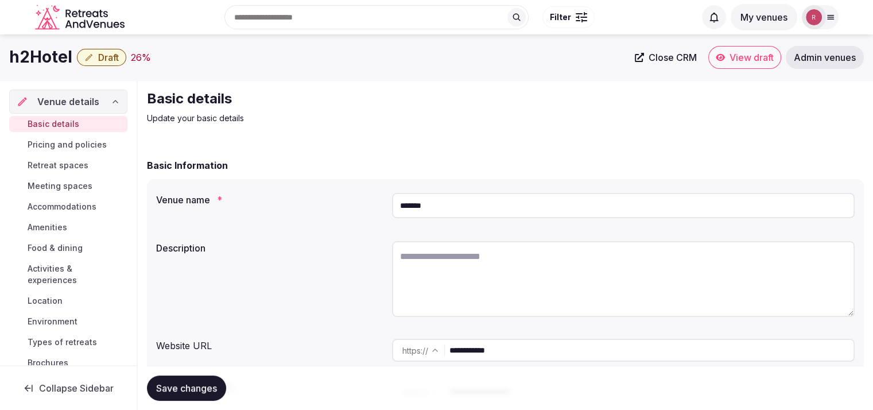
type input "**"
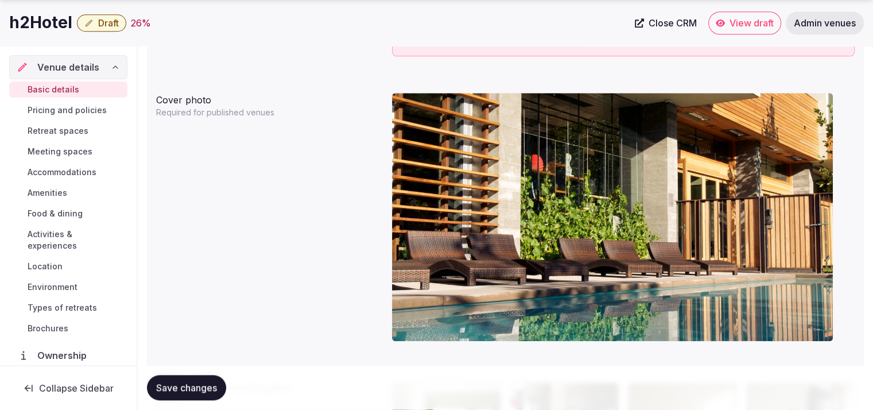
scroll to position [1433, 0]
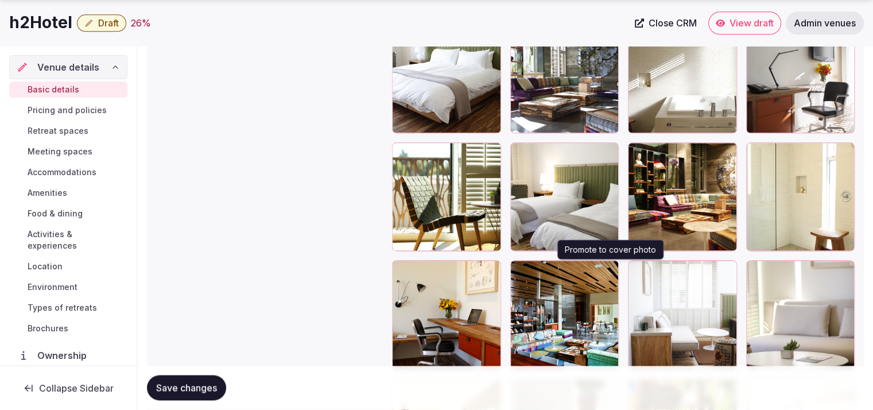
click at [608, 270] on icon "button" at bounding box center [607, 271] width 9 height 9
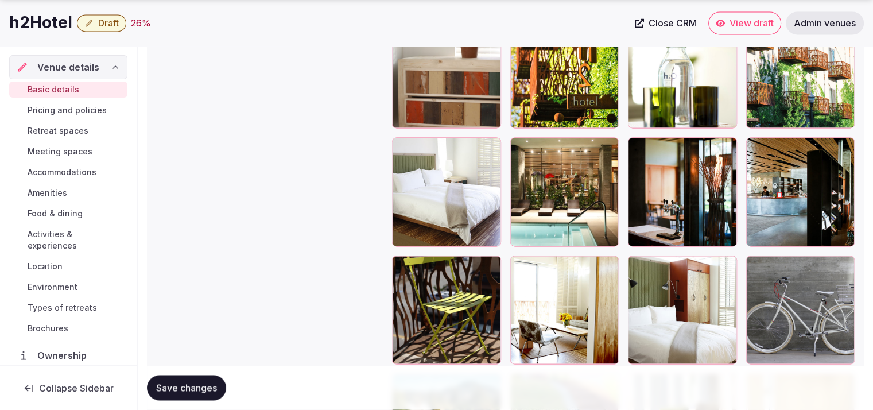
scroll to position [2066, 0]
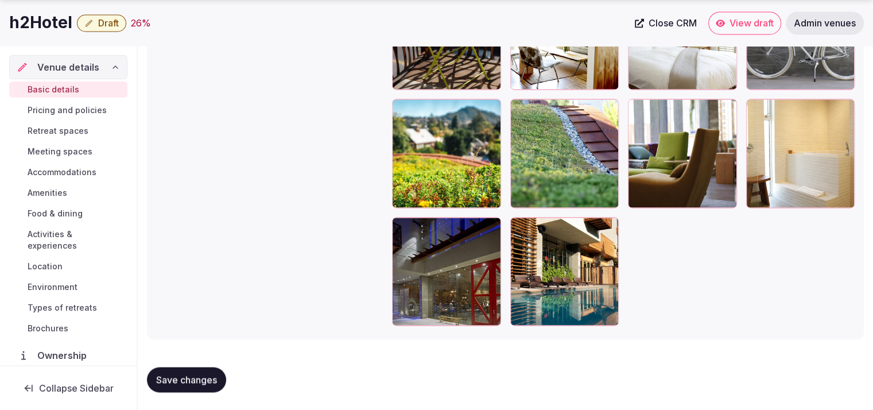
click at [604, 231] on div at bounding box center [607, 228] width 14 height 15
click at [611, 227] on icon "button" at bounding box center [607, 227] width 6 height 7
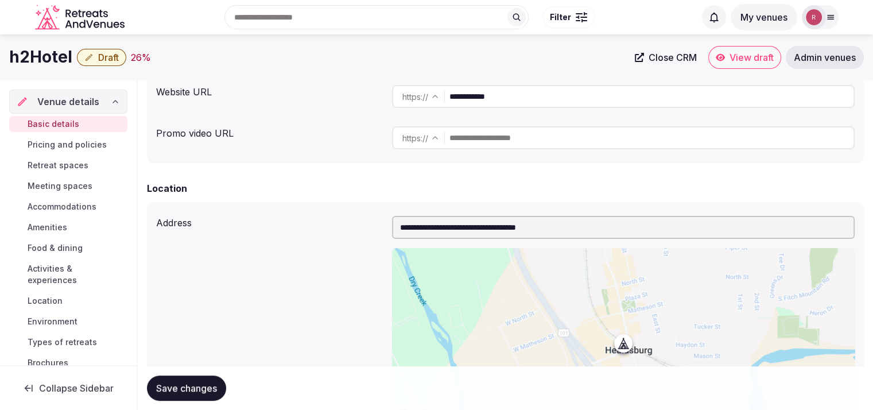
scroll to position [0, 0]
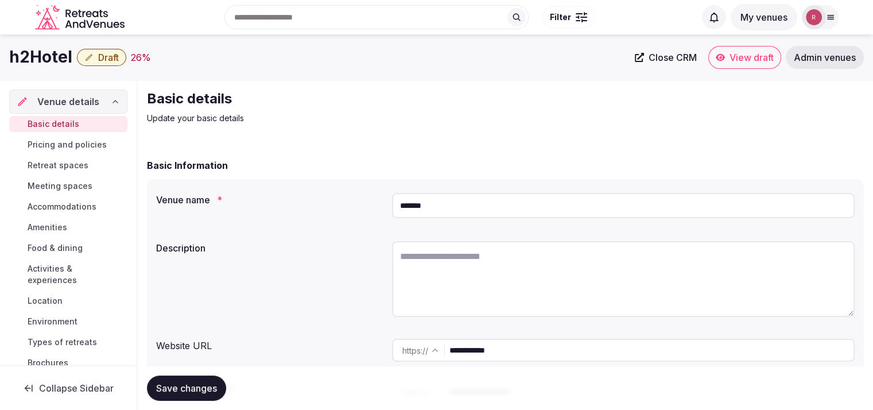
click at [444, 271] on textarea at bounding box center [623, 279] width 462 height 76
paste textarea "**********"
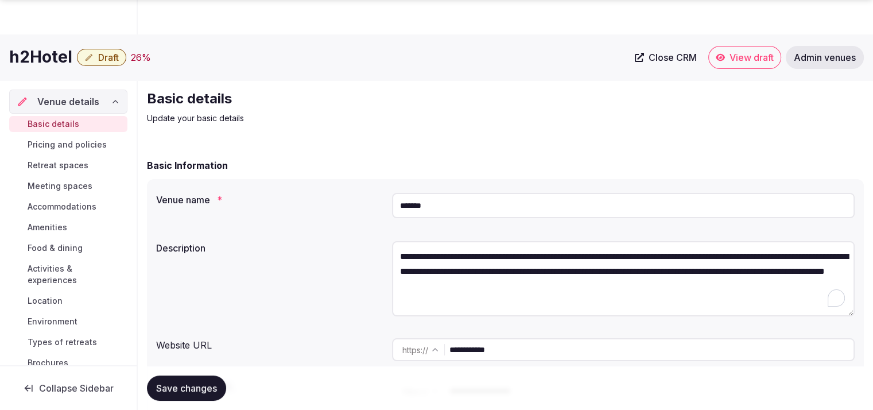
scroll to position [358, 0]
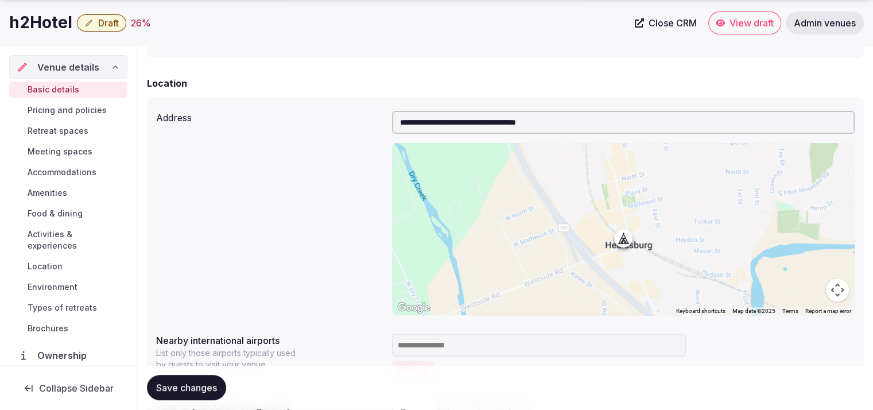
type textarea "**********"
click at [192, 399] on button "Save changes" at bounding box center [186, 387] width 79 height 25
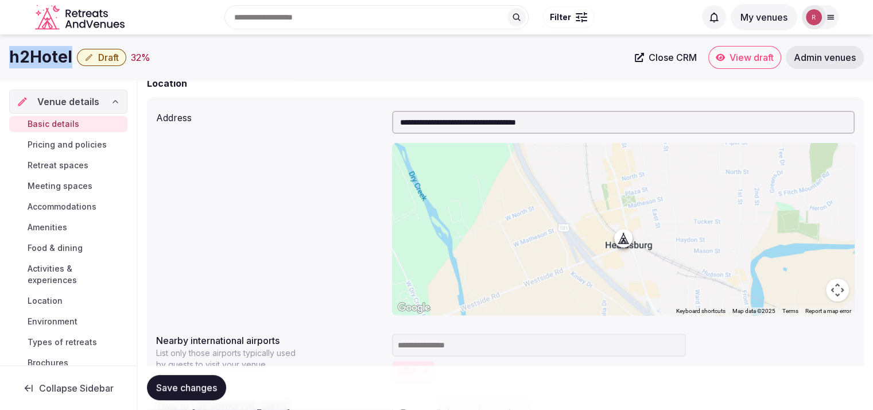
drag, startPoint x: 73, startPoint y: 61, endPoint x: 9, endPoint y: 60, distance: 64.3
click at [9, 60] on div "h2Hotel Draft 32 %" at bounding box center [318, 57] width 619 height 22
copy div "h2Hotel"
click at [313, 84] on div "Location" at bounding box center [505, 83] width 717 height 14
click at [259, 87] on div "Location" at bounding box center [505, 83] width 717 height 14
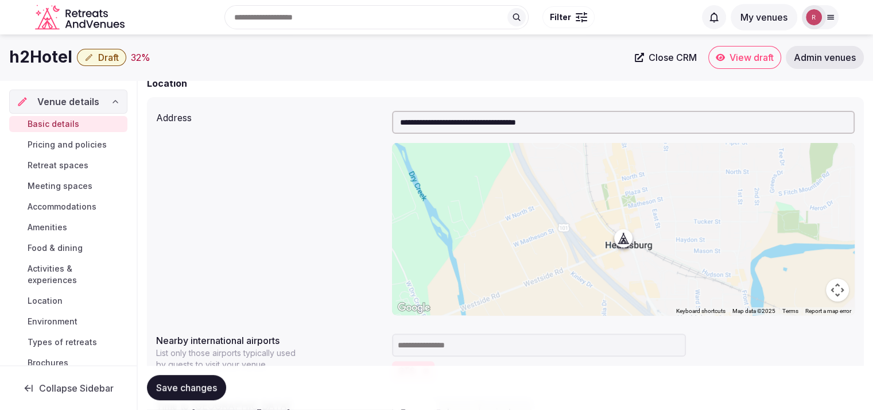
click at [92, 53] on icon "button" at bounding box center [88, 57] width 9 height 9
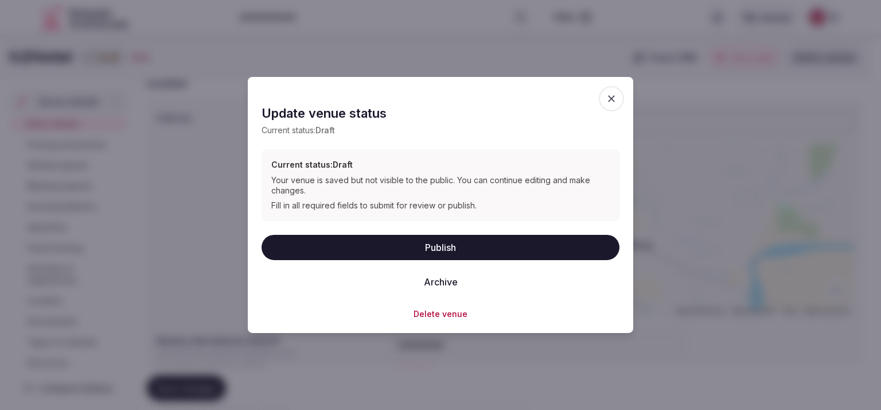
click at [473, 238] on button "Publish" at bounding box center [441, 246] width 358 height 25
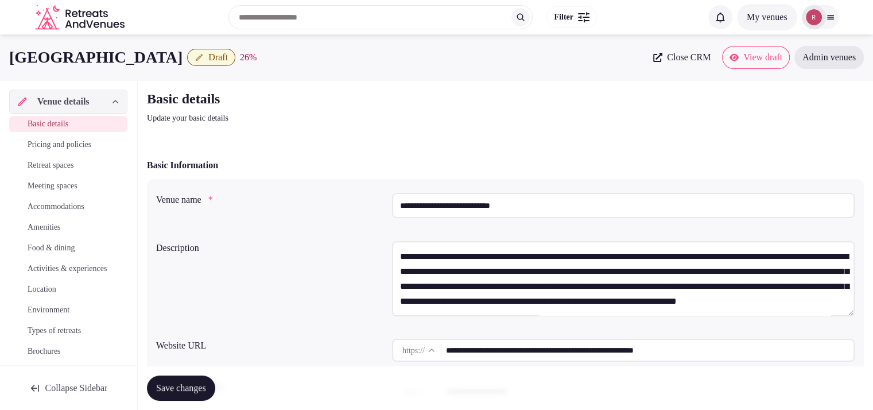
drag, startPoint x: 270, startPoint y: 59, endPoint x: 7, endPoint y: 60, distance: 263.4
click at [7, 60] on div "Hotel Indigo [GEOGRAPHIC_DATA] Draft 26 % Close CRM View draft Admin venues" at bounding box center [436, 57] width 873 height 23
copy h1 "[GEOGRAPHIC_DATA]"
click at [809, 119] on div "Basic details Update your basic details" at bounding box center [505, 107] width 717 height 34
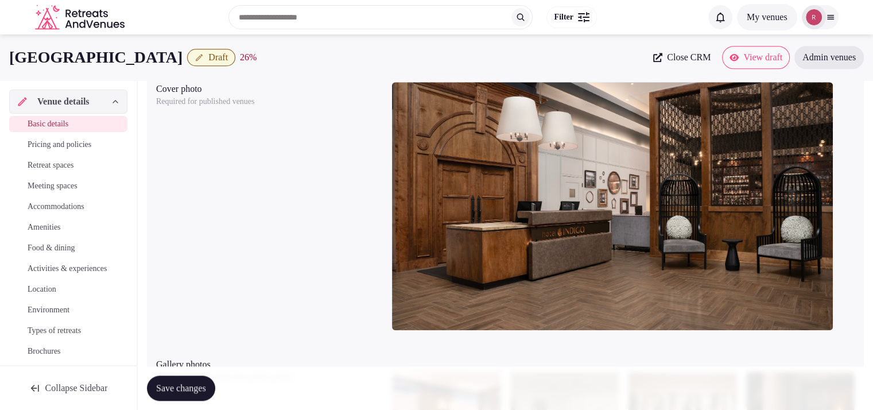
scroll to position [1435, 0]
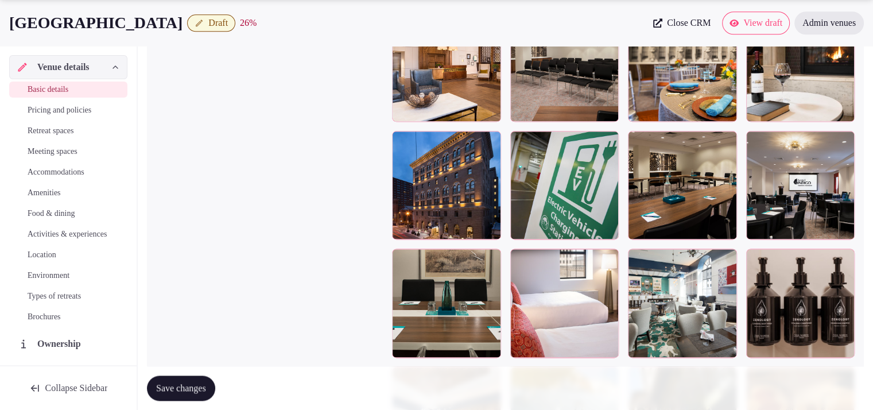
click at [228, 20] on span "Draft" at bounding box center [218, 22] width 20 height 11
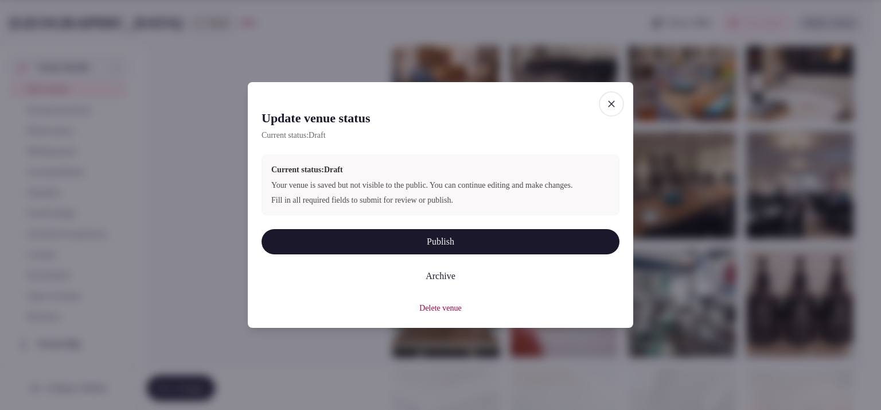
click at [405, 238] on button "Publish" at bounding box center [441, 241] width 358 height 25
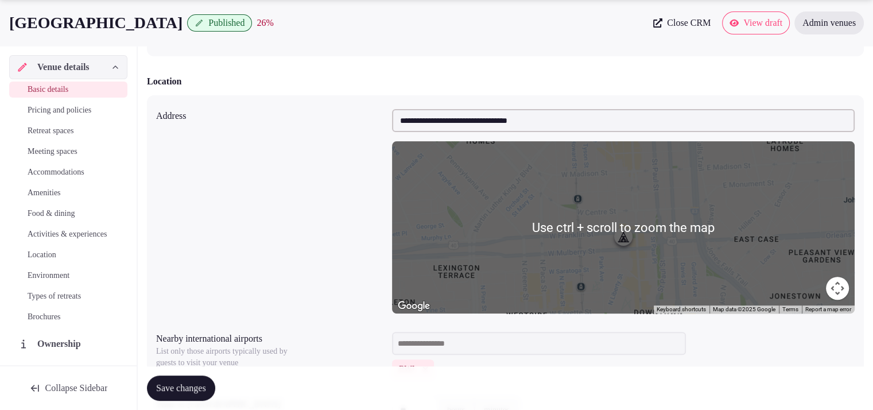
scroll to position [718, 0]
